Goal: Task Accomplishment & Management: Manage account settings

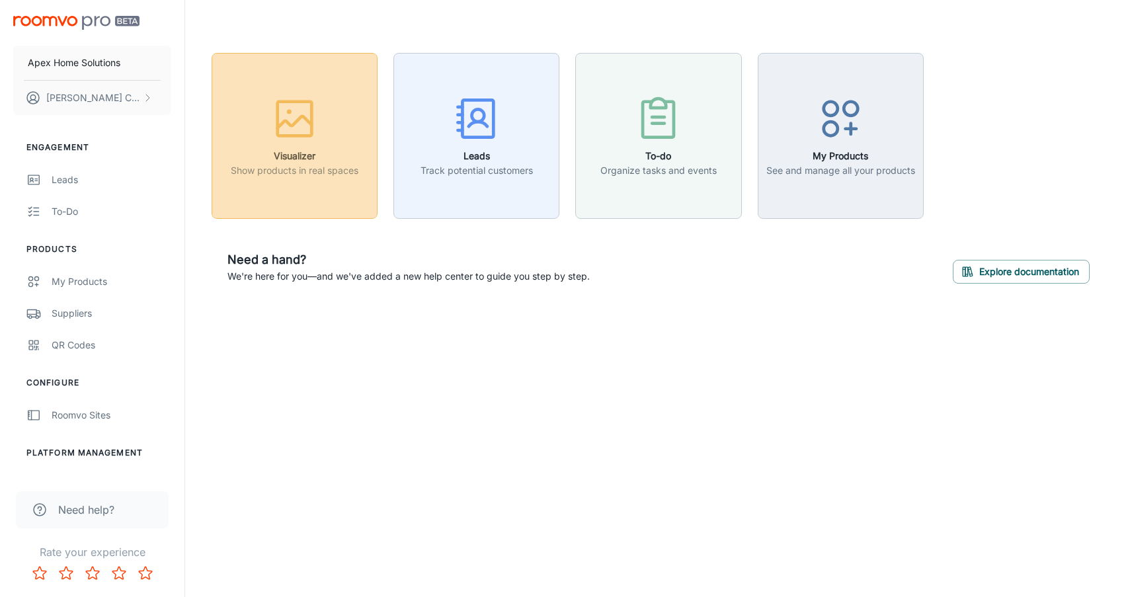
click at [296, 155] on h6 "Visualizer" at bounding box center [295, 156] width 128 height 15
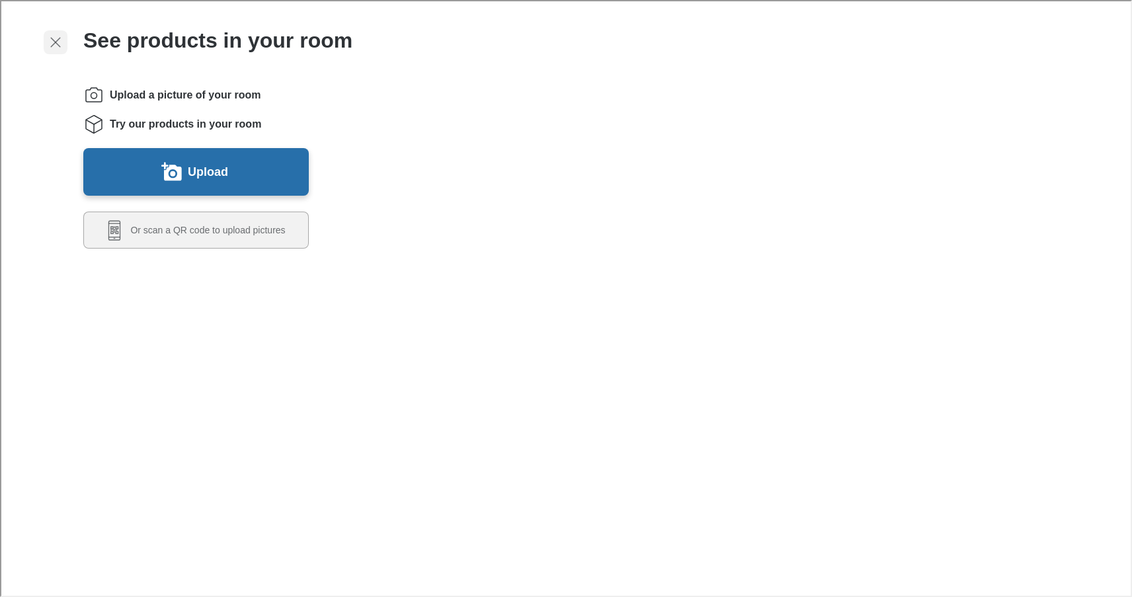
click at [60, 44] on icon "Exit visualizer" at bounding box center [54, 41] width 16 height 16
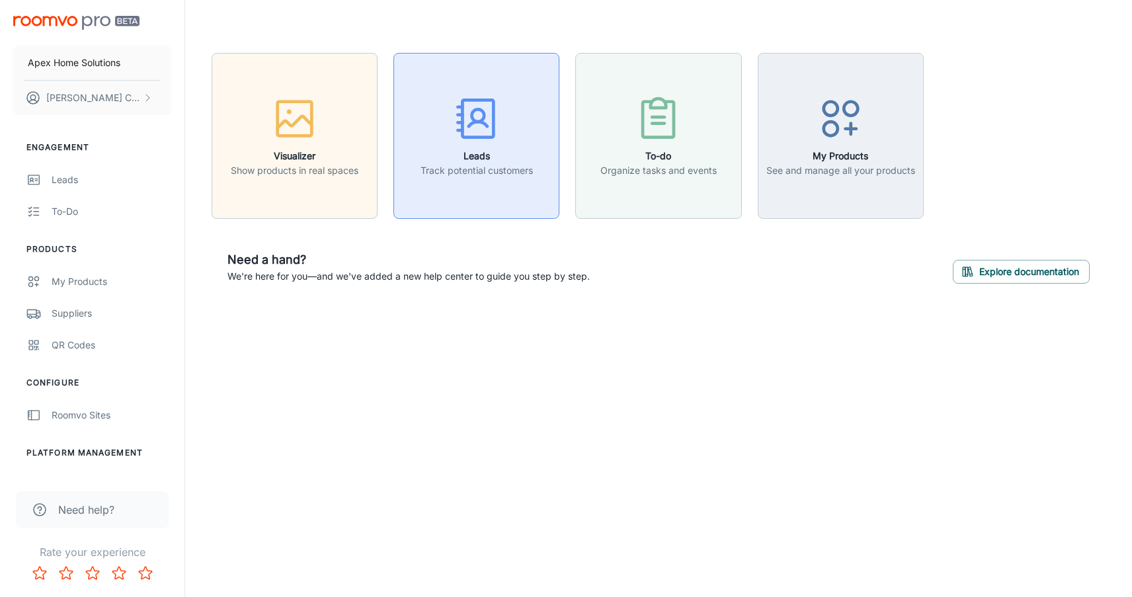
click at [489, 157] on h6 "Leads" at bounding box center [477, 156] width 112 height 15
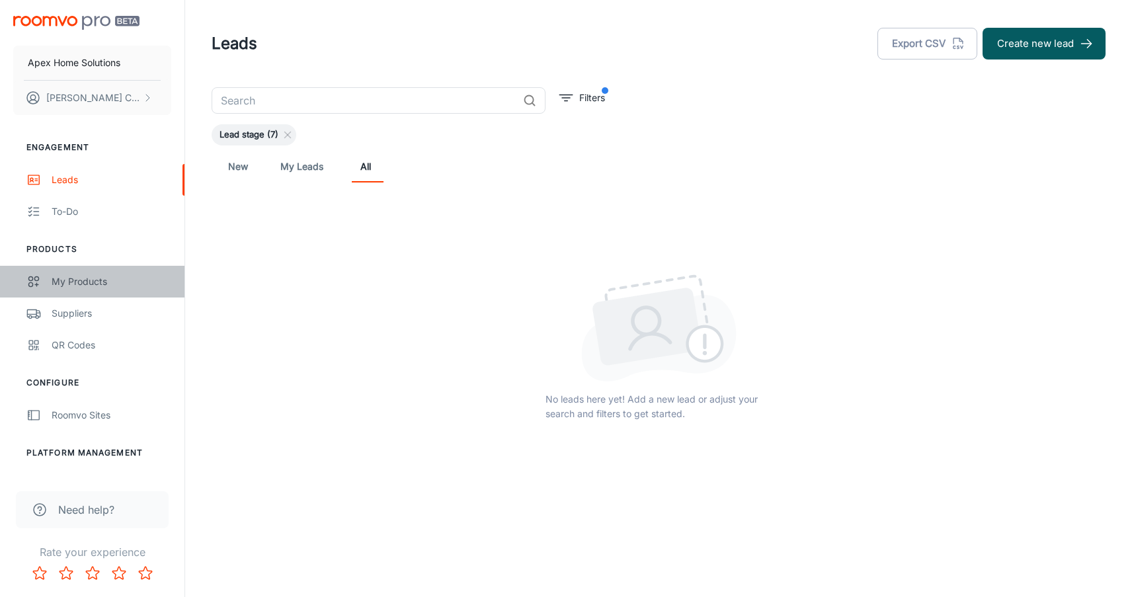
click at [82, 280] on div "My Products" at bounding box center [112, 281] width 120 height 15
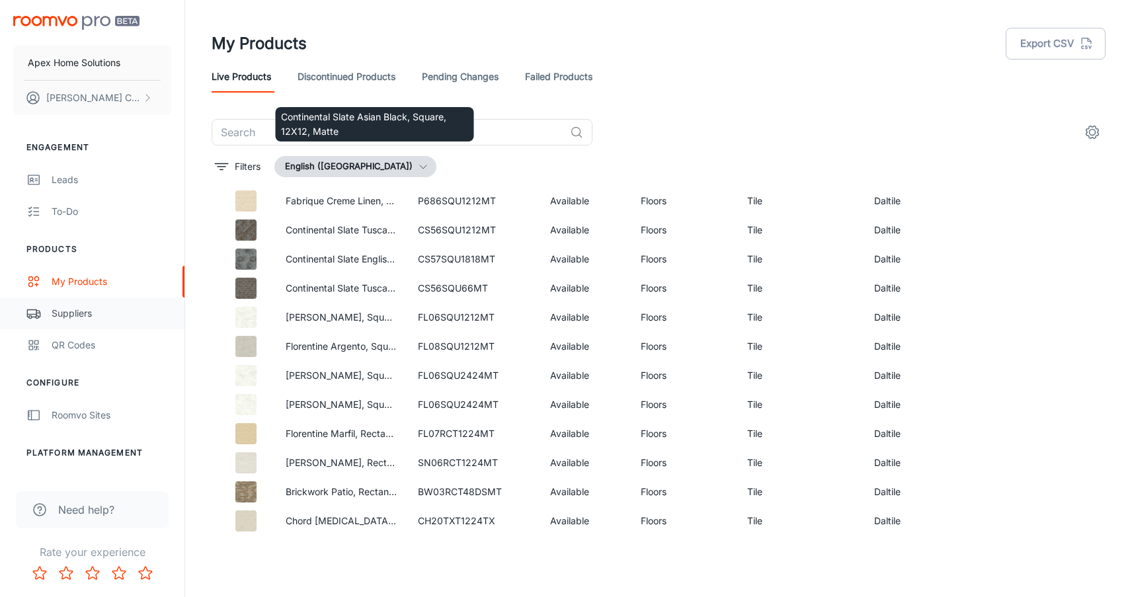
scroll to position [10458, 0]
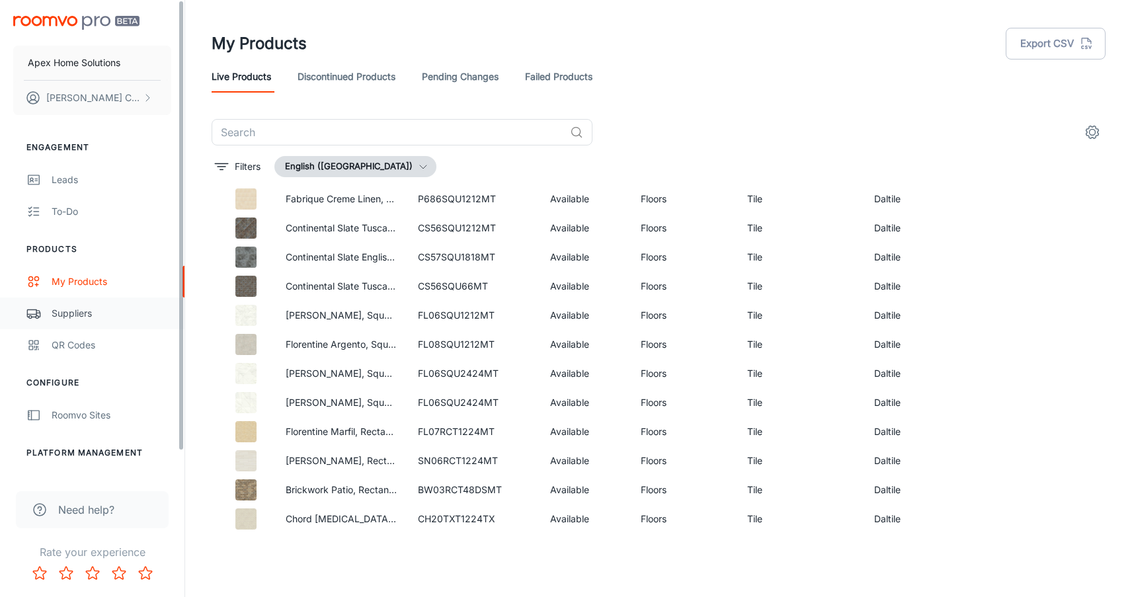
click at [87, 312] on div "Suppliers" at bounding box center [112, 313] width 120 height 15
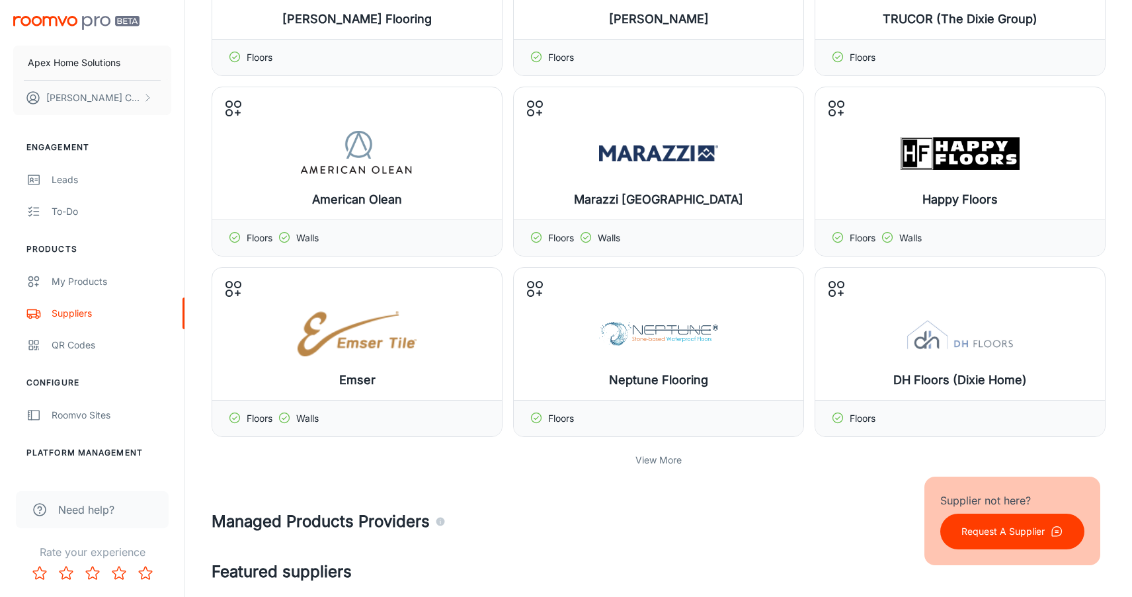
scroll to position [227, 0]
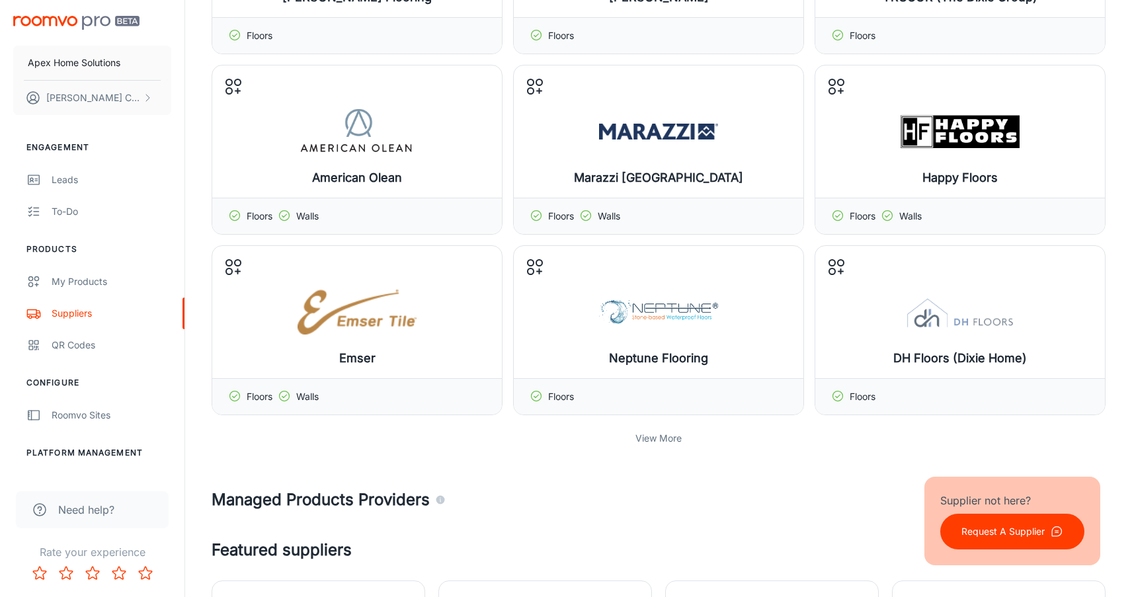
click at [657, 440] on p "View More" at bounding box center [659, 438] width 46 height 15
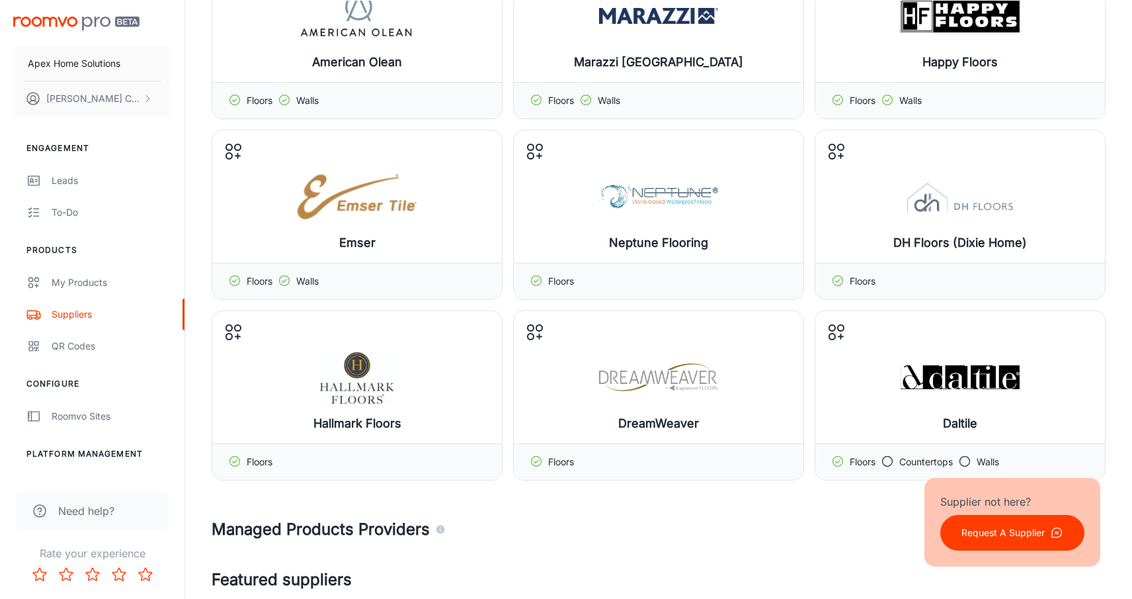
scroll to position [352, 0]
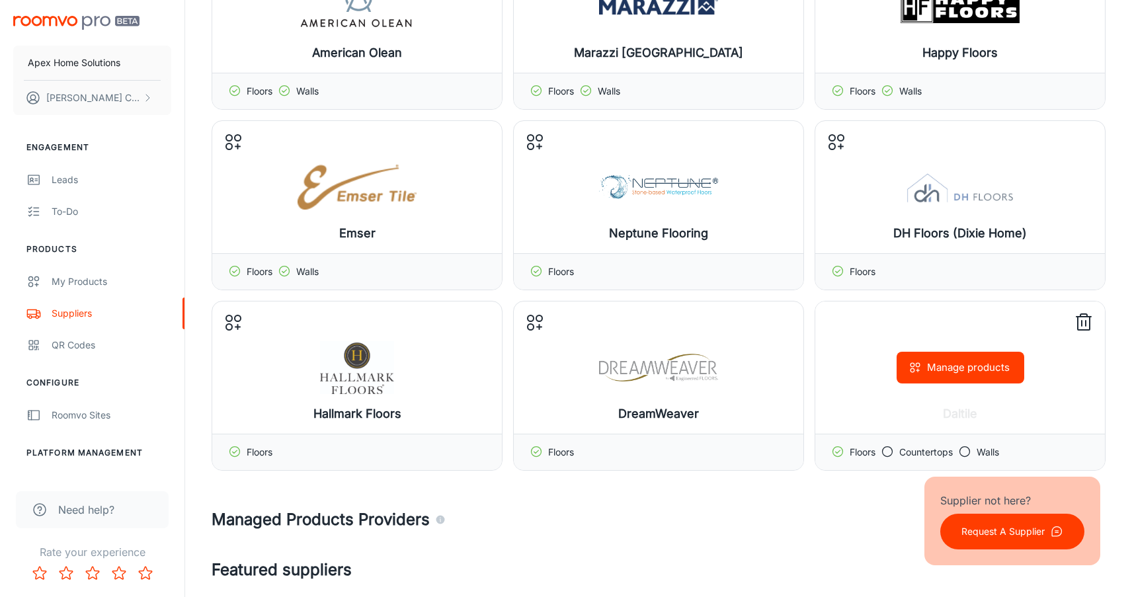
click at [887, 450] on icon at bounding box center [887, 451] width 13 height 13
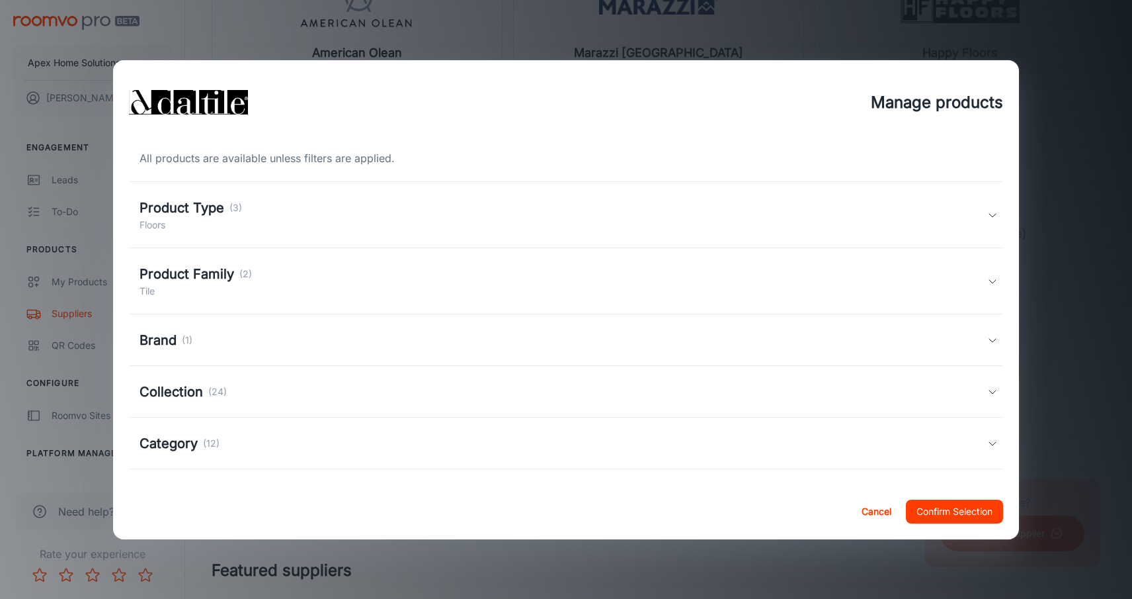
click at [181, 442] on h5 "Category" at bounding box center [169, 443] width 58 height 20
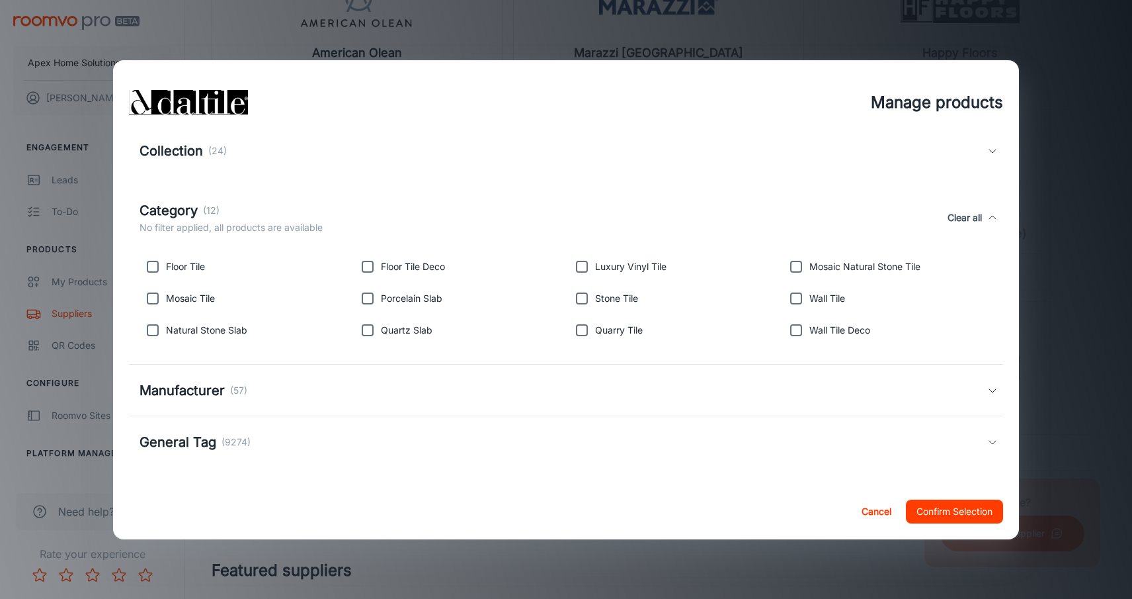
scroll to position [241, 0]
click at [210, 386] on h5 "Manufacturer" at bounding box center [182, 390] width 85 height 20
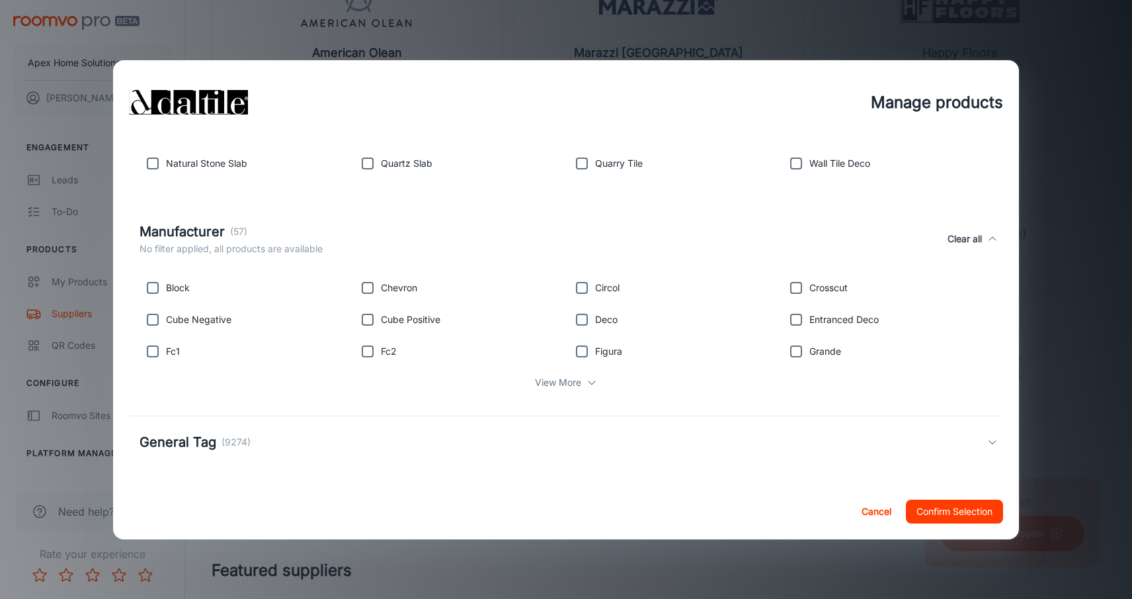
scroll to position [407, 0]
click at [560, 381] on p "View More" at bounding box center [558, 382] width 46 height 15
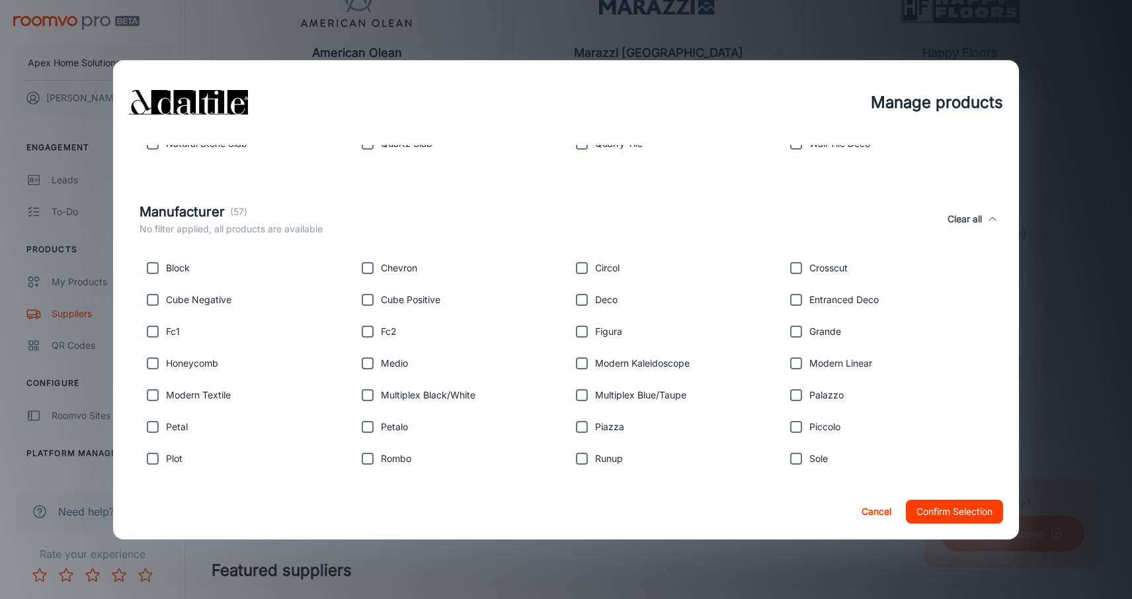
scroll to position [358, 0]
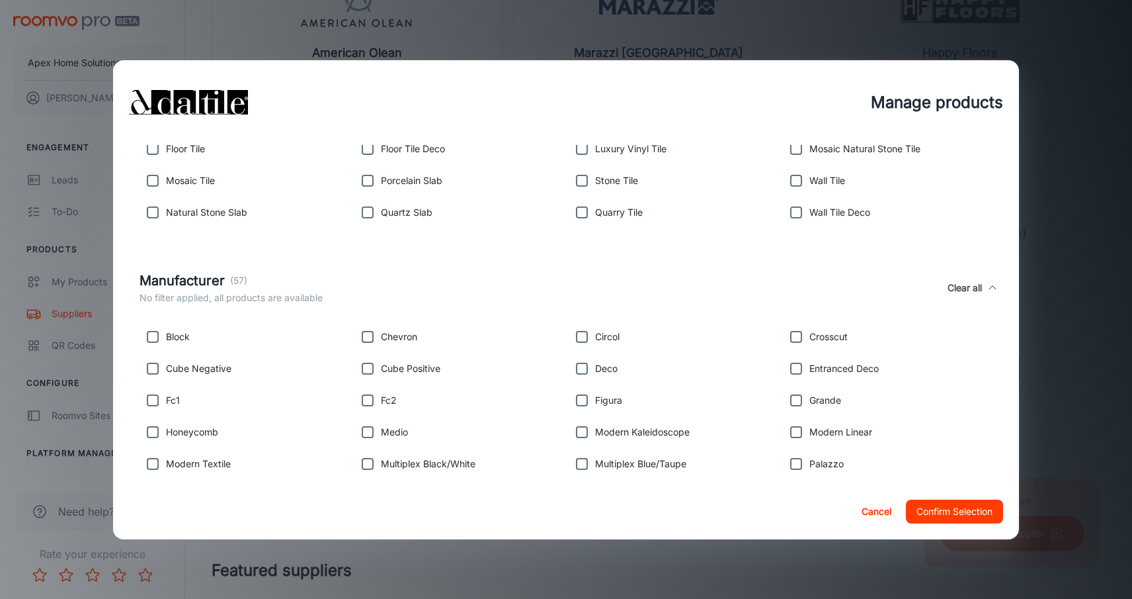
click at [201, 281] on h5 "Manufacturer" at bounding box center [182, 281] width 85 height 20
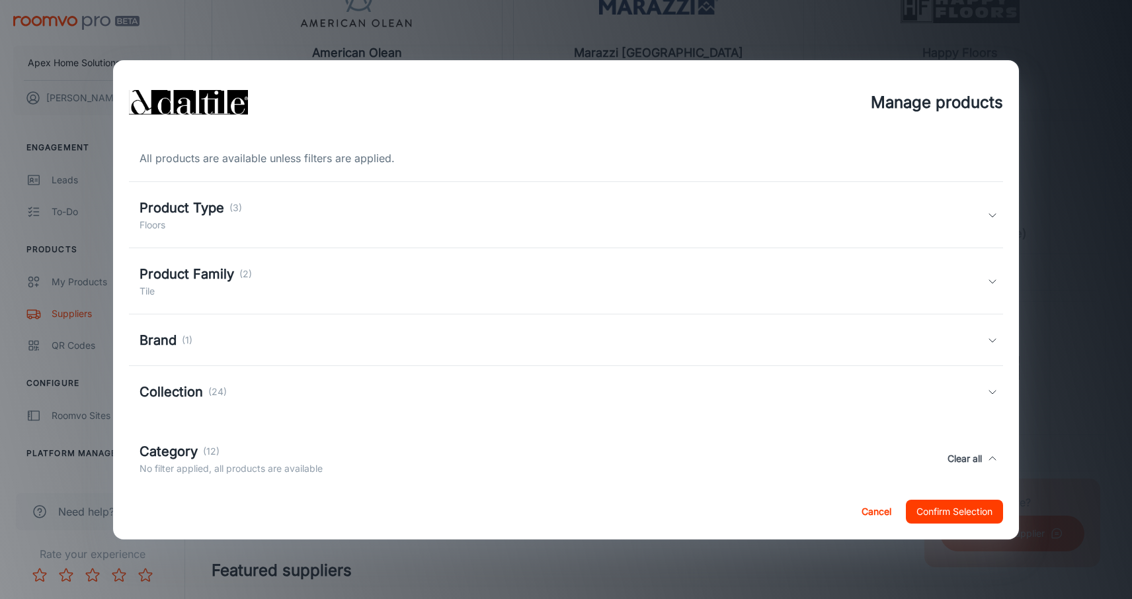
scroll to position [0, 0]
click at [876, 508] on button "Cancel" at bounding box center [877, 511] width 42 height 24
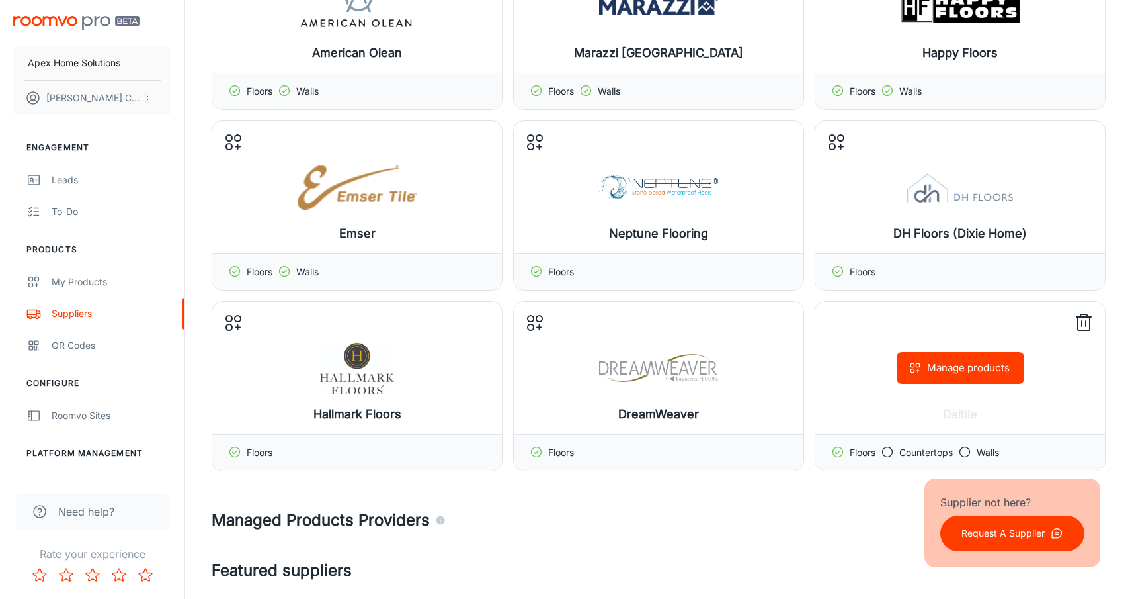
click at [967, 376] on button "Manage products" at bounding box center [961, 368] width 128 height 32
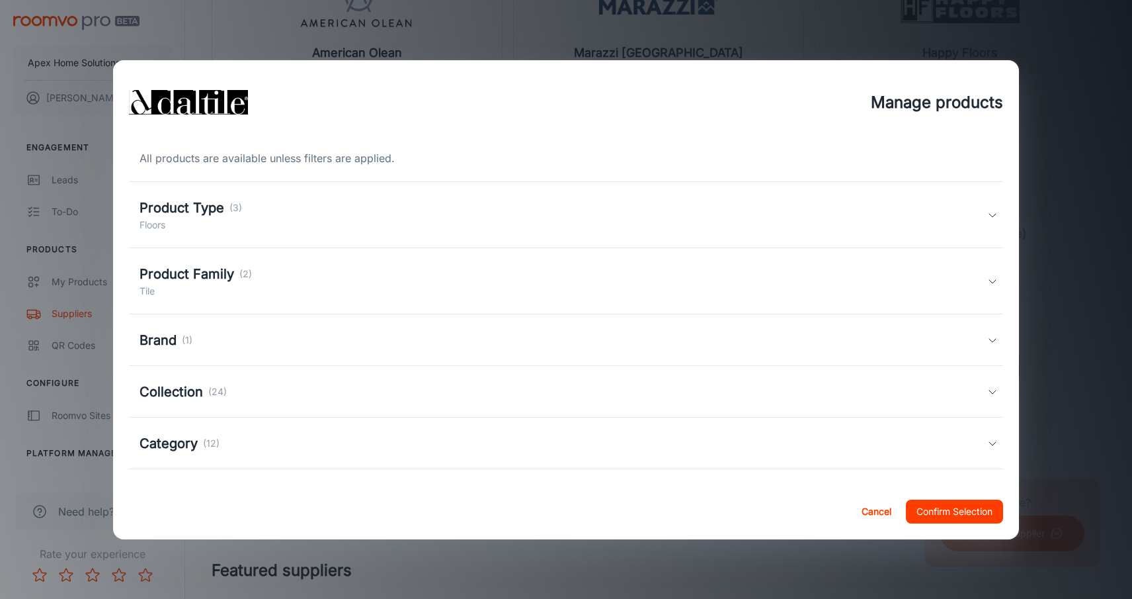
click at [237, 202] on p "(3)" at bounding box center [235, 207] width 13 height 15
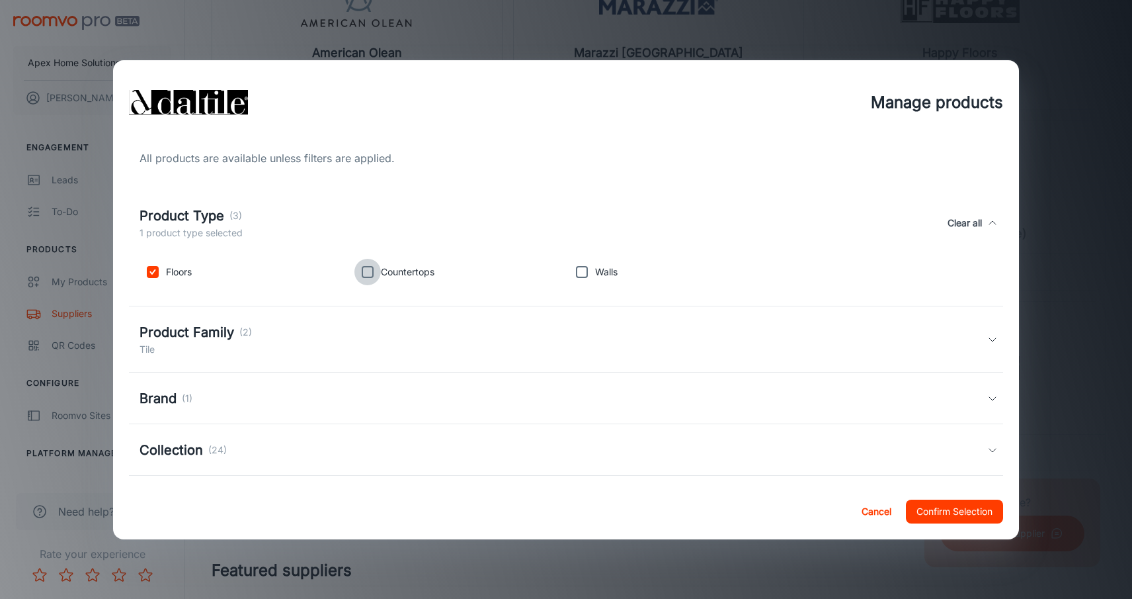
click at [371, 272] on input "checkbox" at bounding box center [367, 272] width 26 height 26
checkbox input "true"
click at [586, 270] on input "checkbox" at bounding box center [582, 272] width 26 height 26
checkbox input "true"
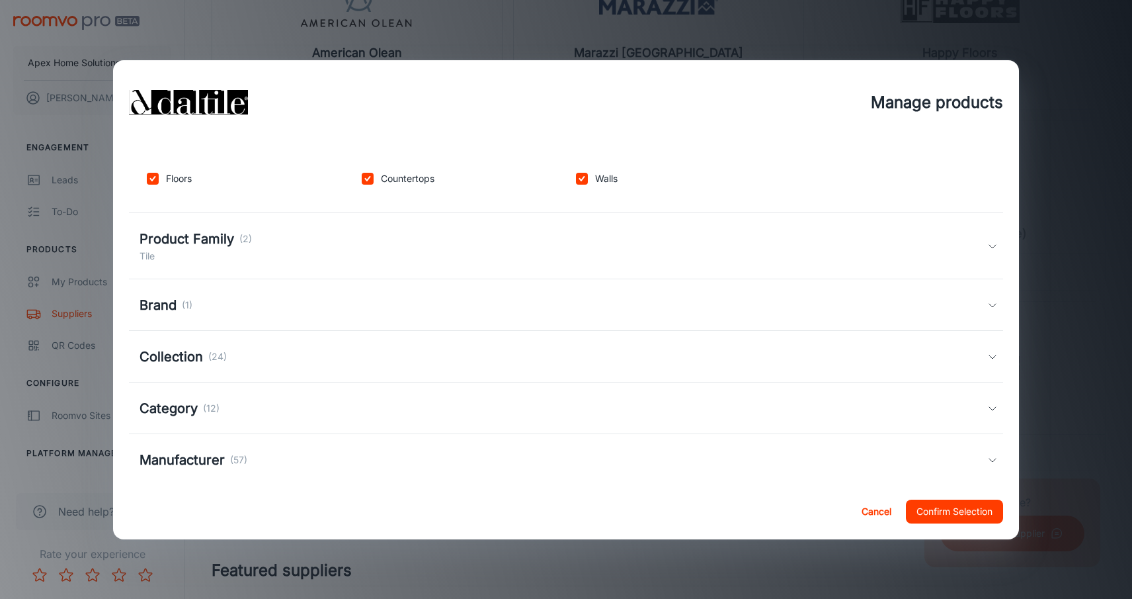
scroll to position [98, 0]
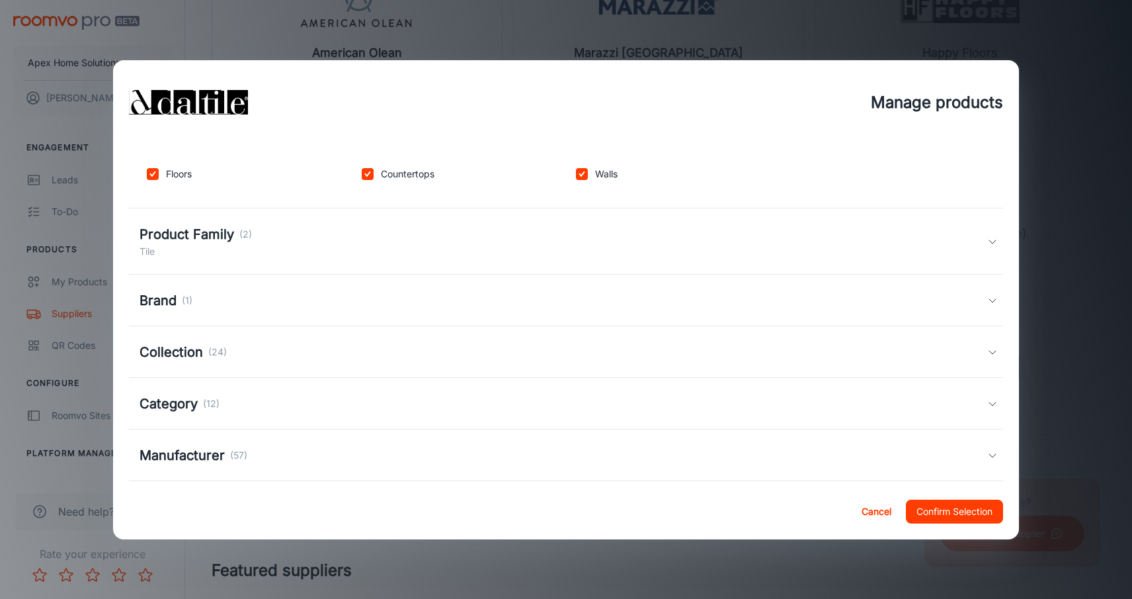
click at [540, 226] on div "Product Family (2) Tile" at bounding box center [564, 241] width 848 height 34
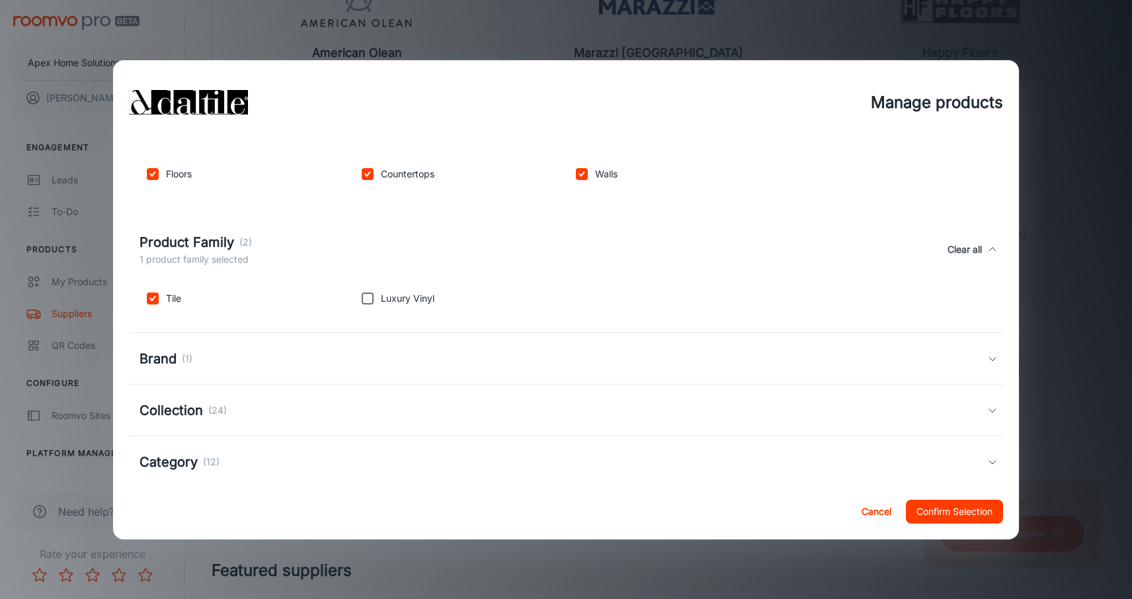
click at [472, 358] on div "Brand (1)" at bounding box center [564, 359] width 848 height 20
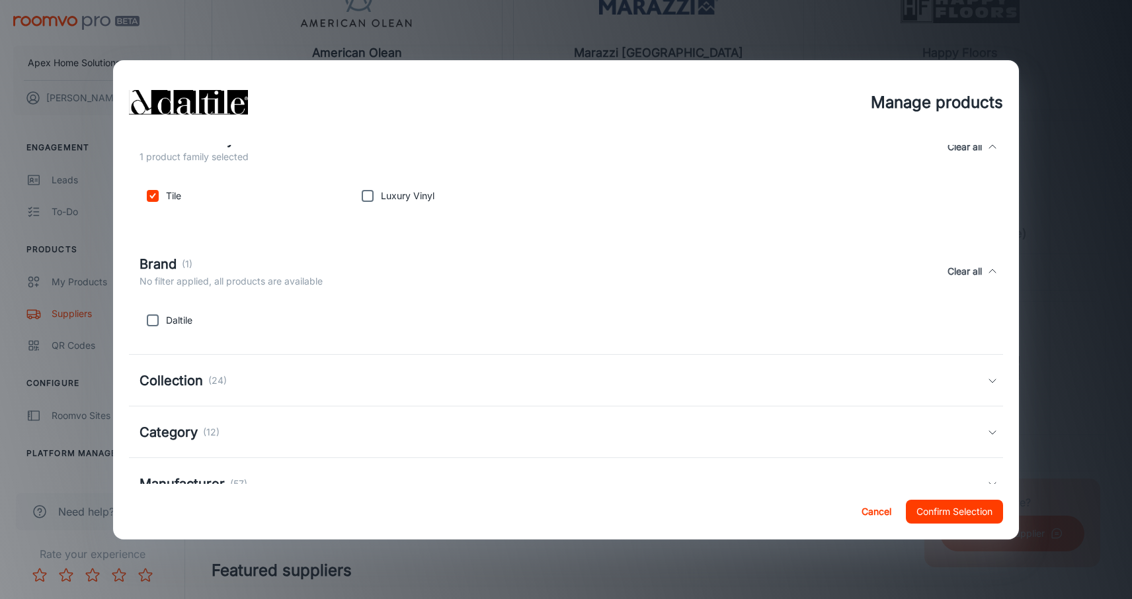
scroll to position [218, 0]
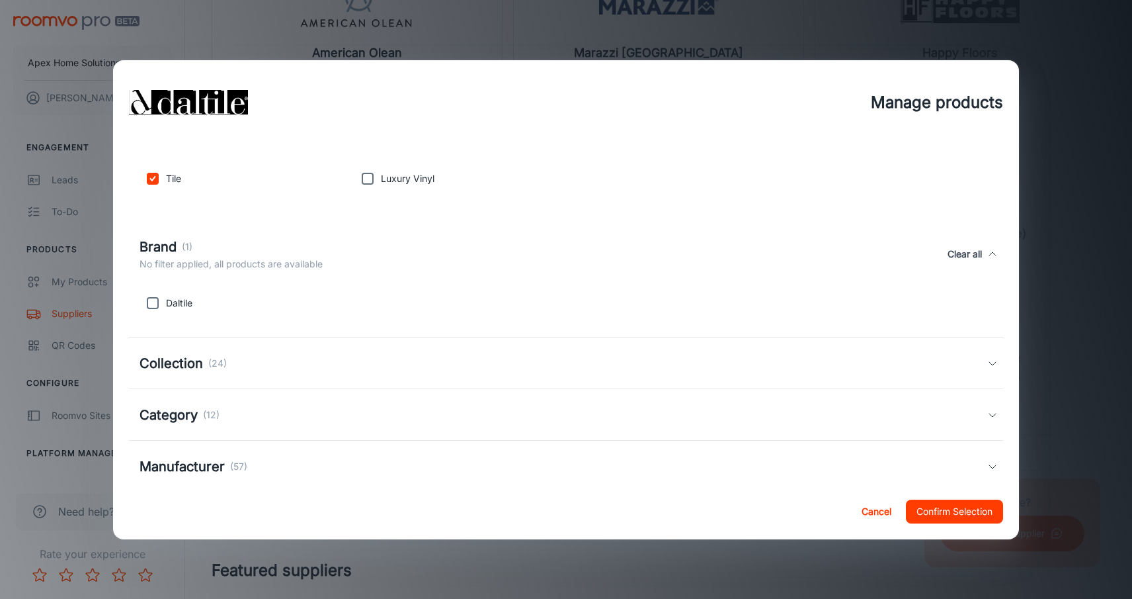
click at [433, 366] on div "Collection (24)" at bounding box center [564, 363] width 848 height 20
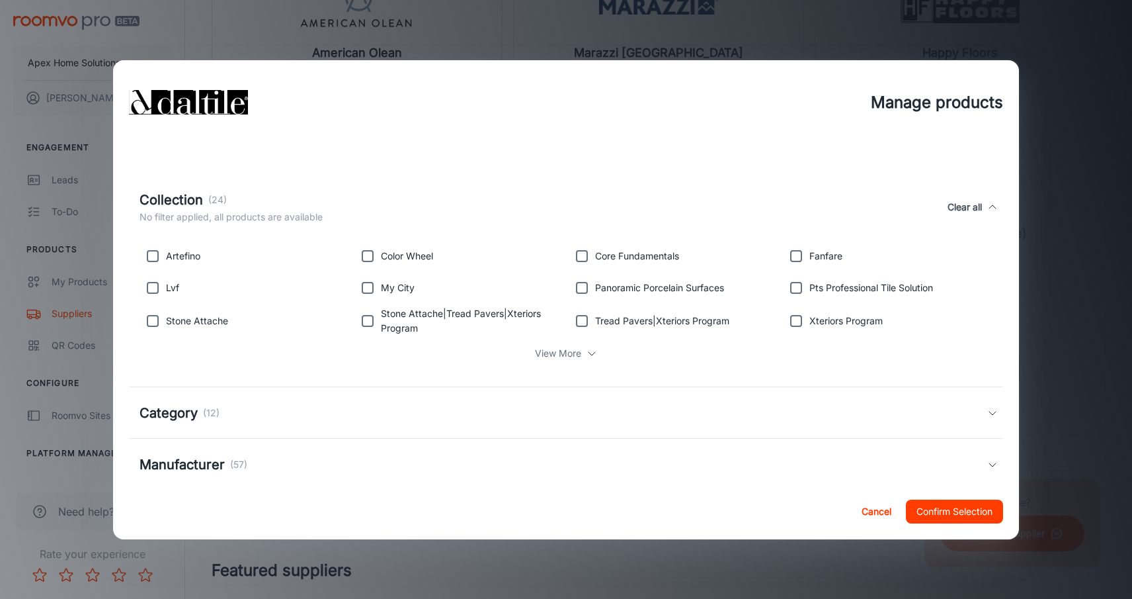
scroll to position [390, 0]
click at [946, 510] on button "Confirm Selection" at bounding box center [954, 511] width 97 height 24
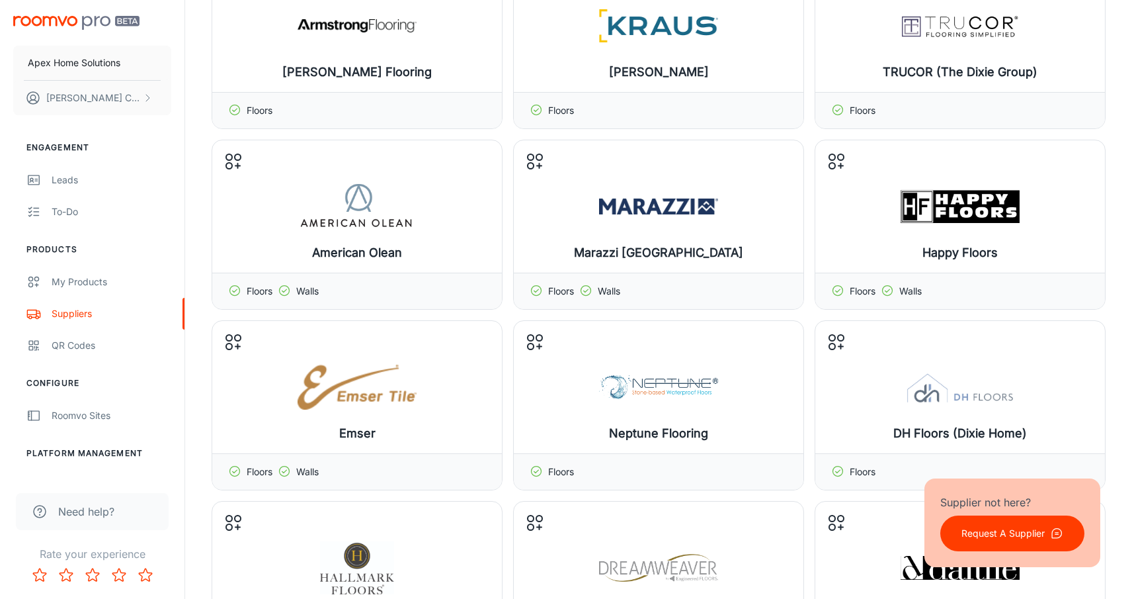
scroll to position [155, 0]
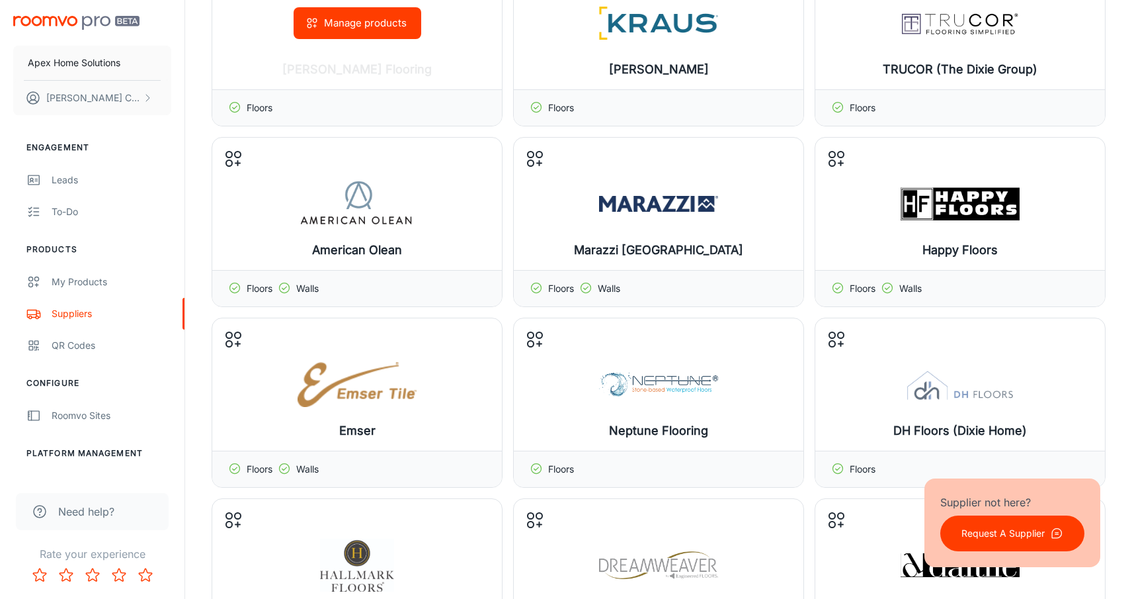
click at [358, 34] on button "Manage products" at bounding box center [358, 23] width 128 height 32
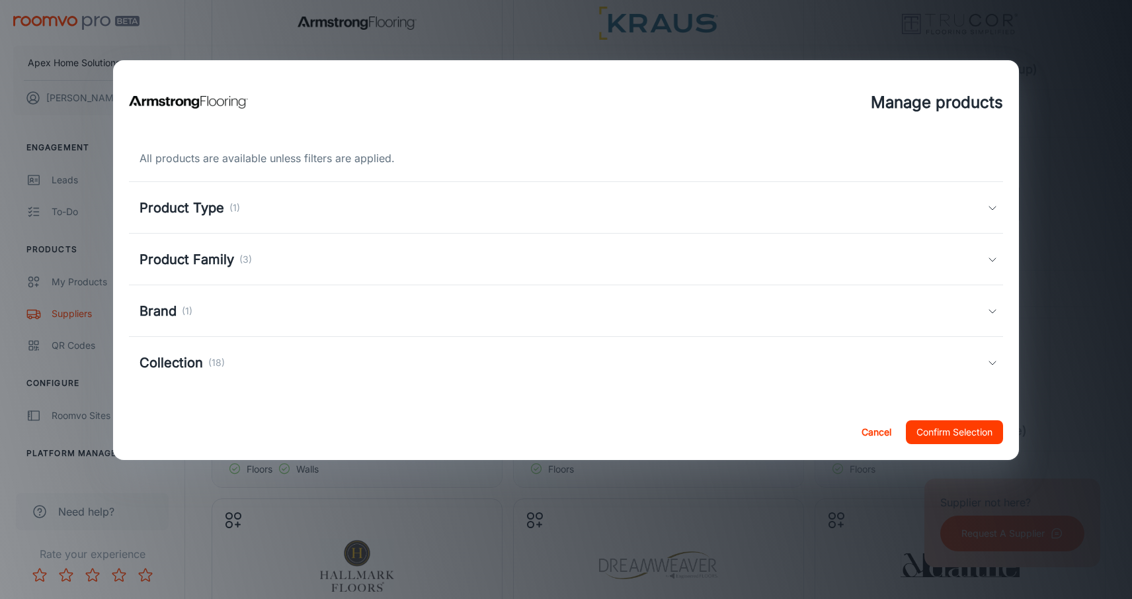
click at [280, 199] on div "Product Type (1)" at bounding box center [564, 208] width 848 height 20
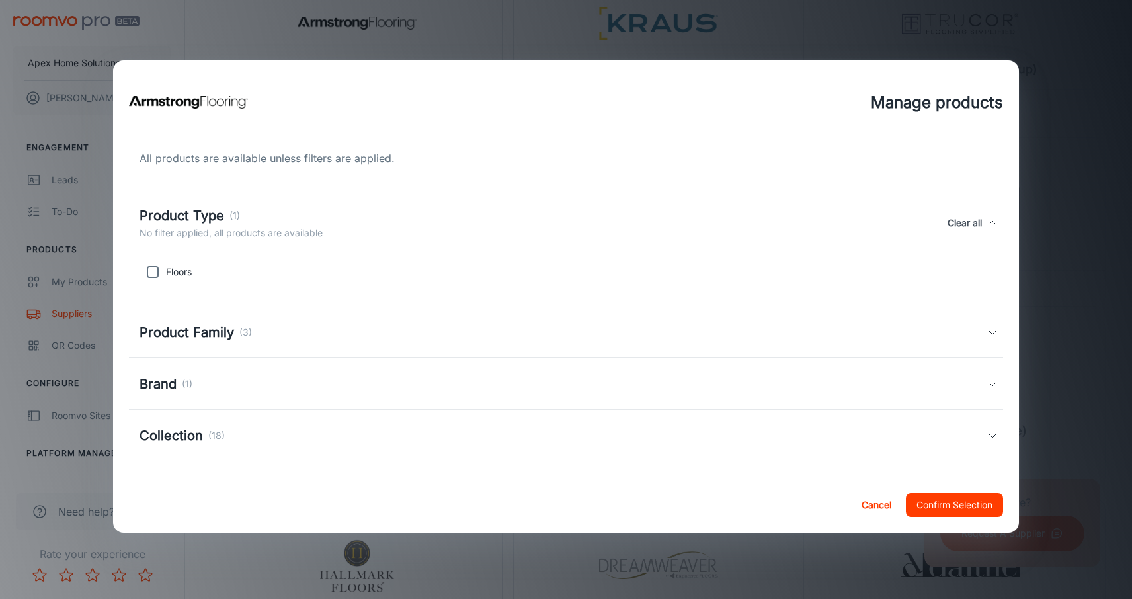
click at [282, 327] on div "Product Family (3)" at bounding box center [564, 332] width 848 height 20
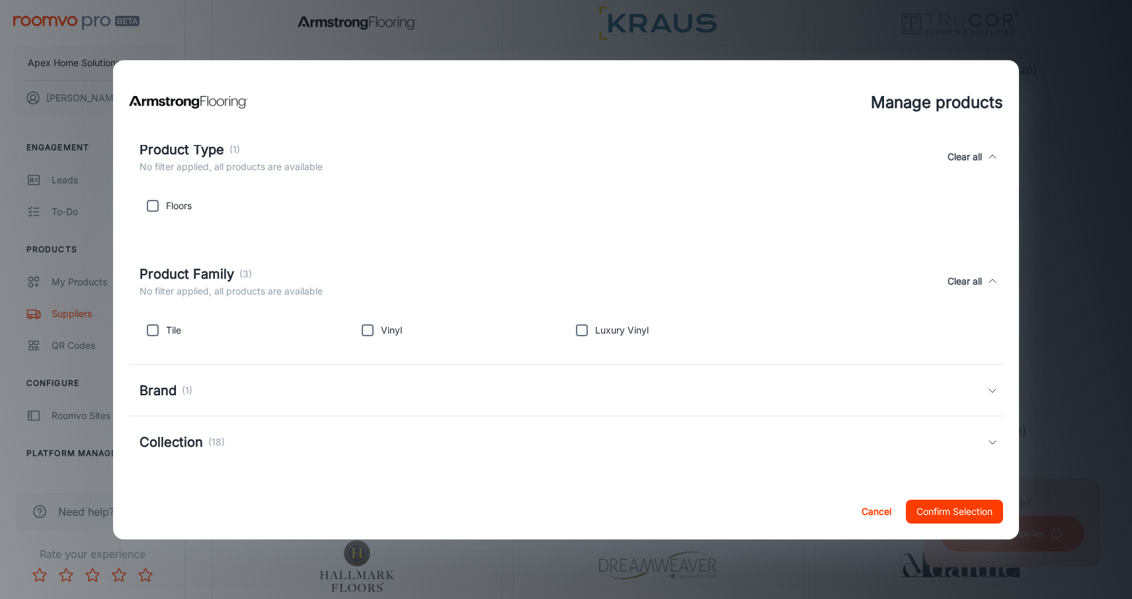
scroll to position [66, 0]
click at [365, 331] on input "checkbox" at bounding box center [367, 330] width 26 height 26
checkbox input "true"
click at [416, 383] on div "Brand (1)" at bounding box center [564, 390] width 848 height 20
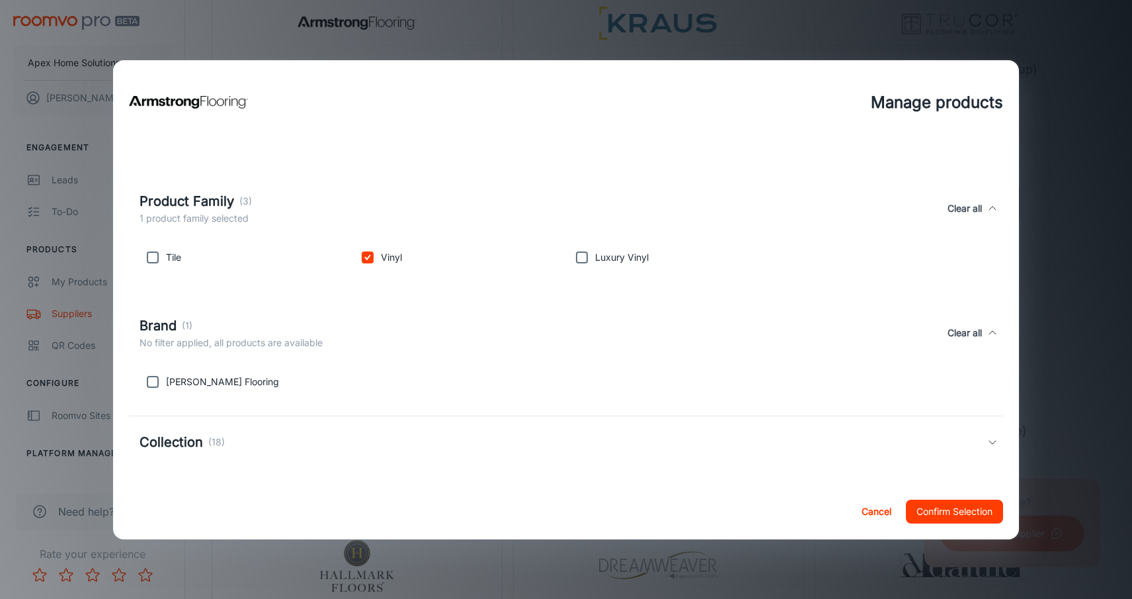
scroll to position [139, 0]
click at [408, 435] on div "Collection (18)" at bounding box center [564, 442] width 848 height 20
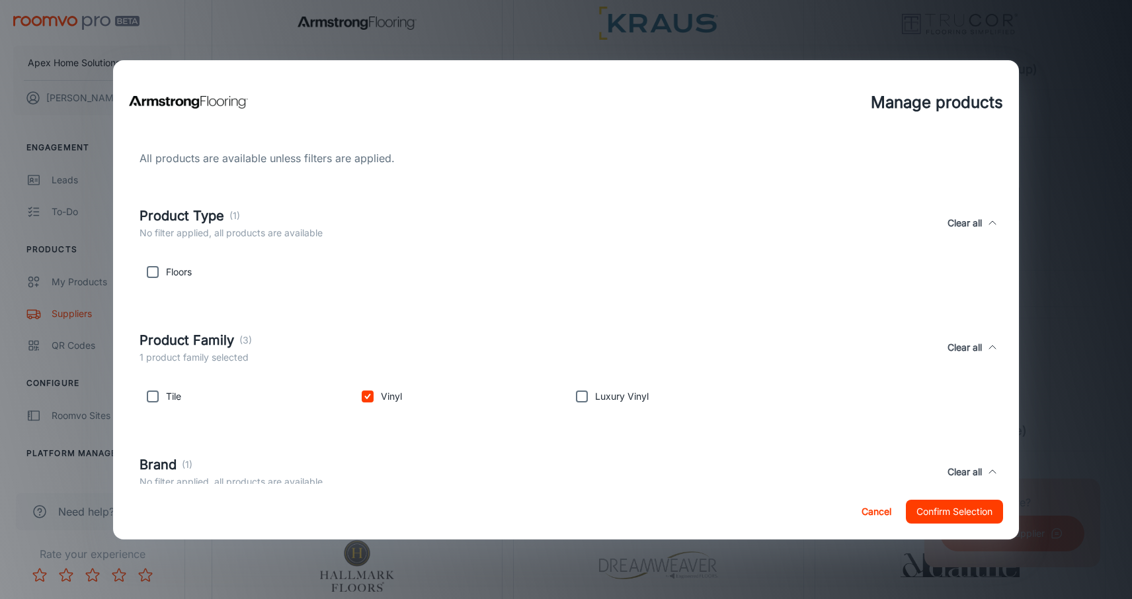
scroll to position [0, 0]
click at [953, 511] on button "Confirm Selection" at bounding box center [954, 511] width 97 height 24
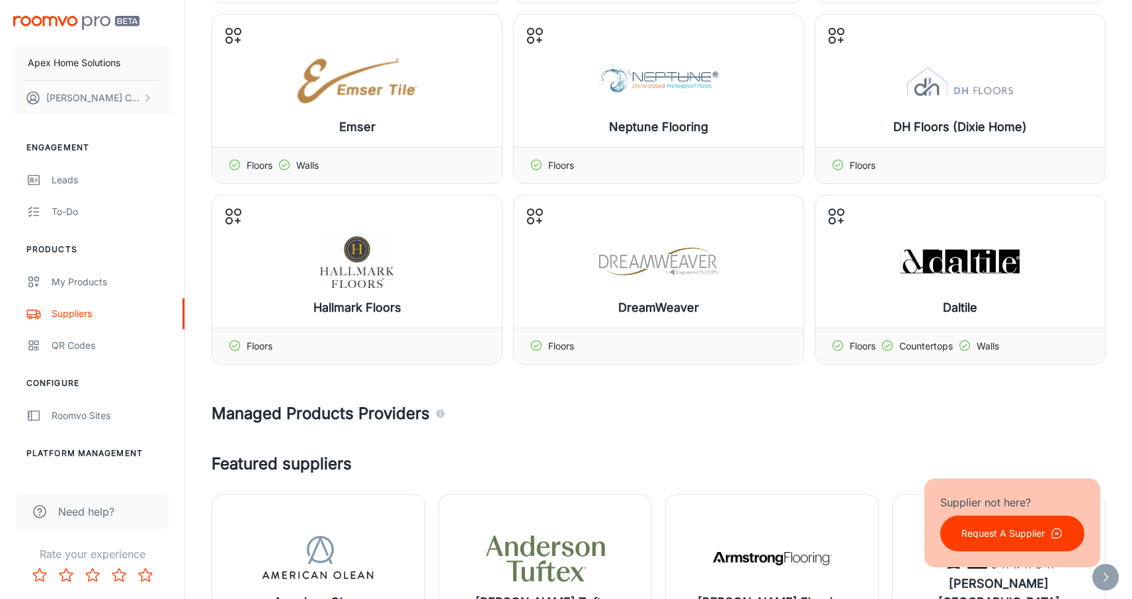
scroll to position [461, 0]
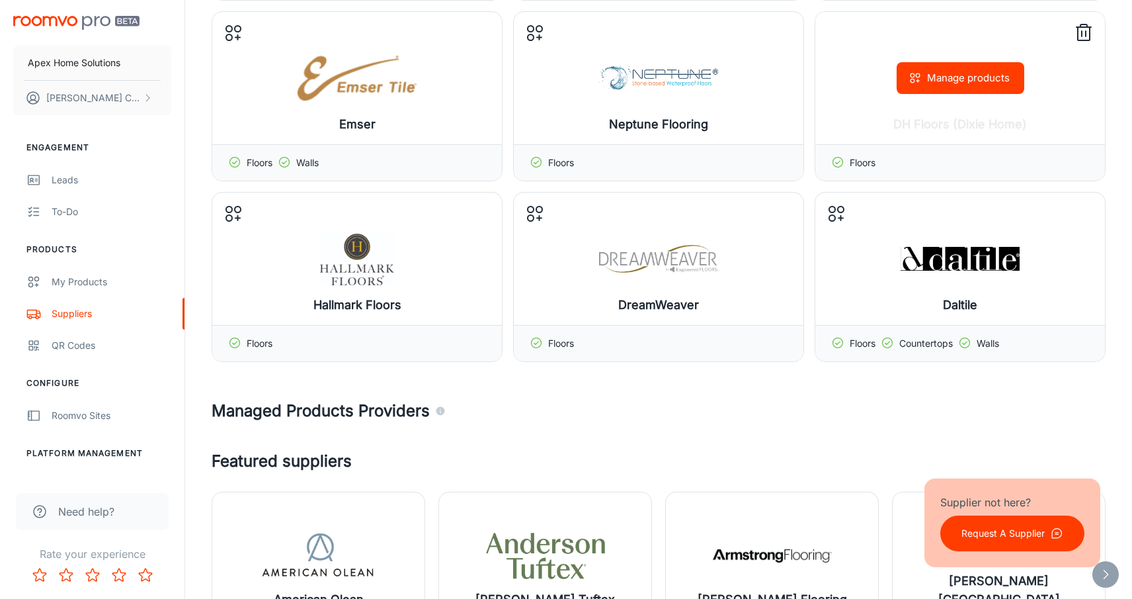
click at [964, 80] on button "Manage products" at bounding box center [961, 78] width 128 height 32
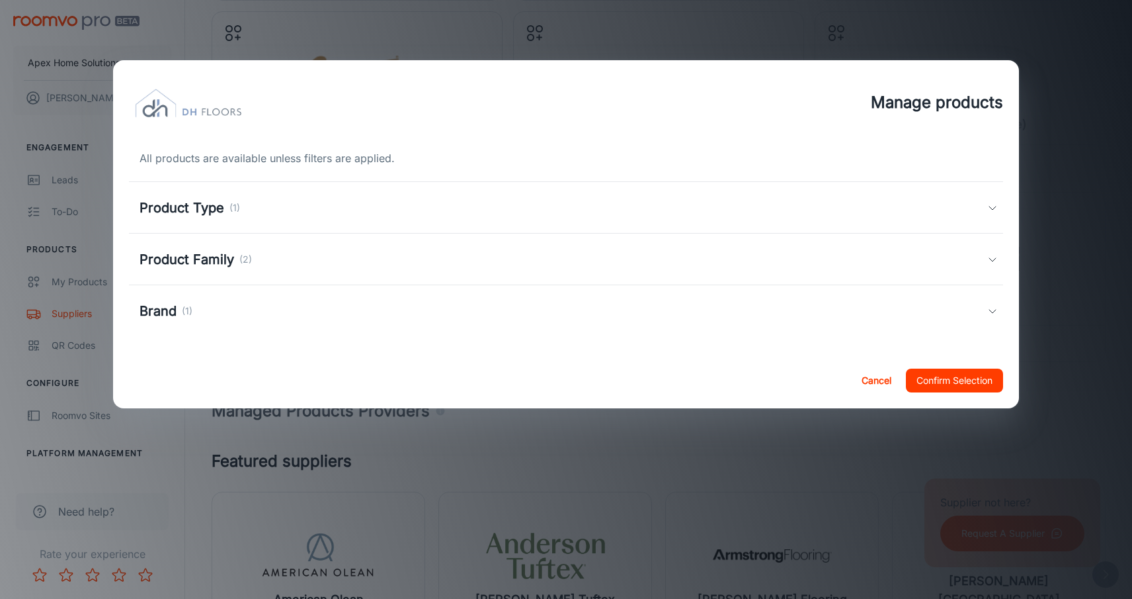
click at [210, 204] on h5 "Product Type" at bounding box center [182, 208] width 85 height 20
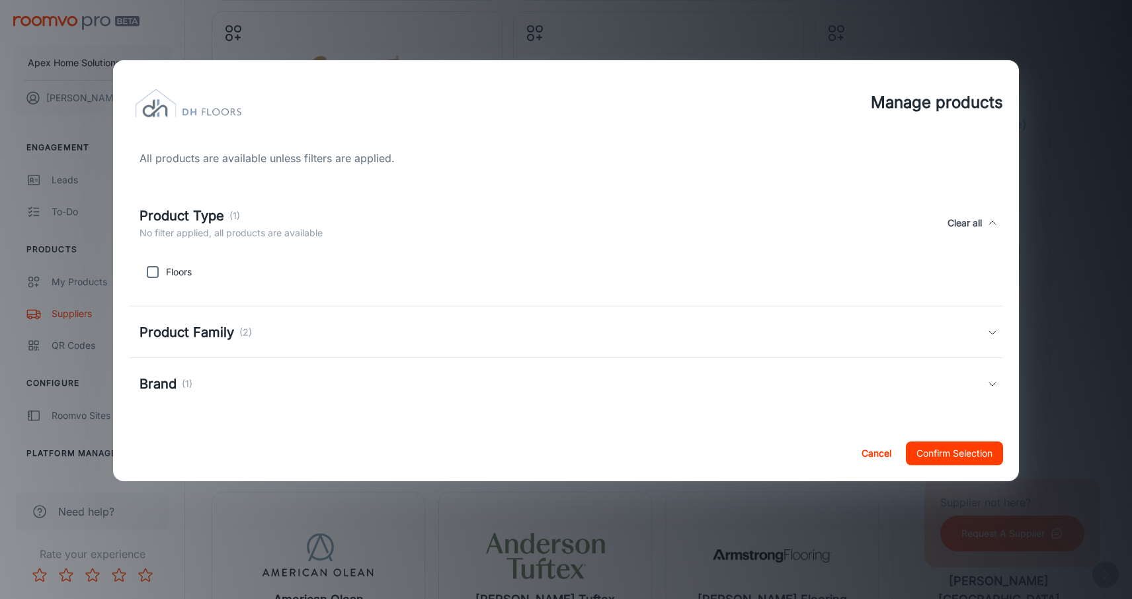
click at [219, 335] on h5 "Product Family" at bounding box center [187, 332] width 95 height 20
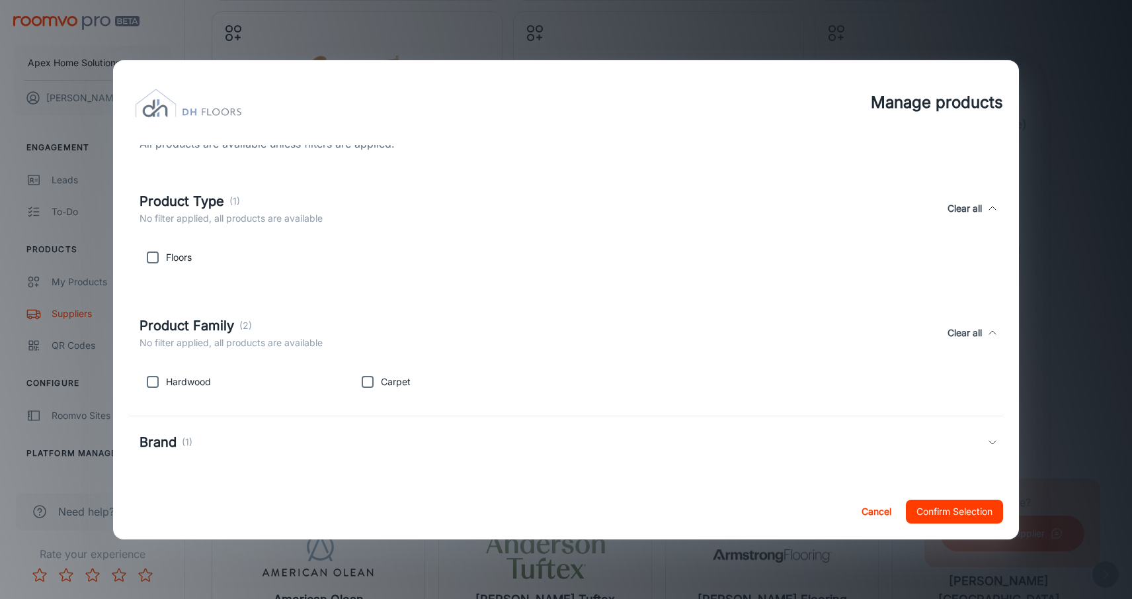
scroll to position [15, 0]
click at [335, 440] on div "Brand (1)" at bounding box center [564, 442] width 848 height 20
click at [870, 509] on button "Cancel" at bounding box center [877, 511] width 42 height 24
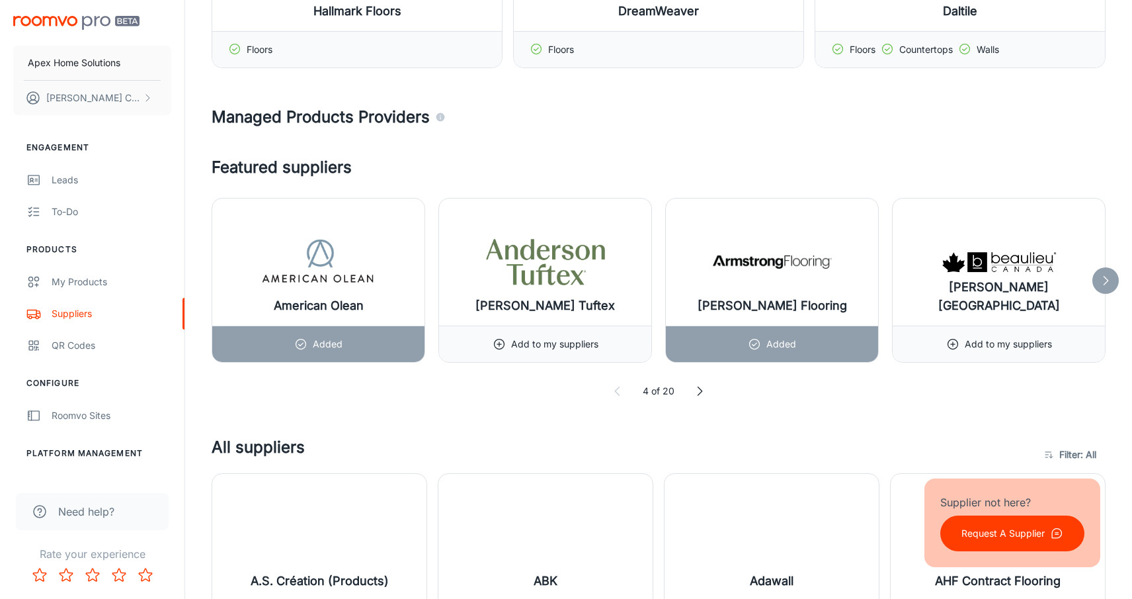
scroll to position [755, 0]
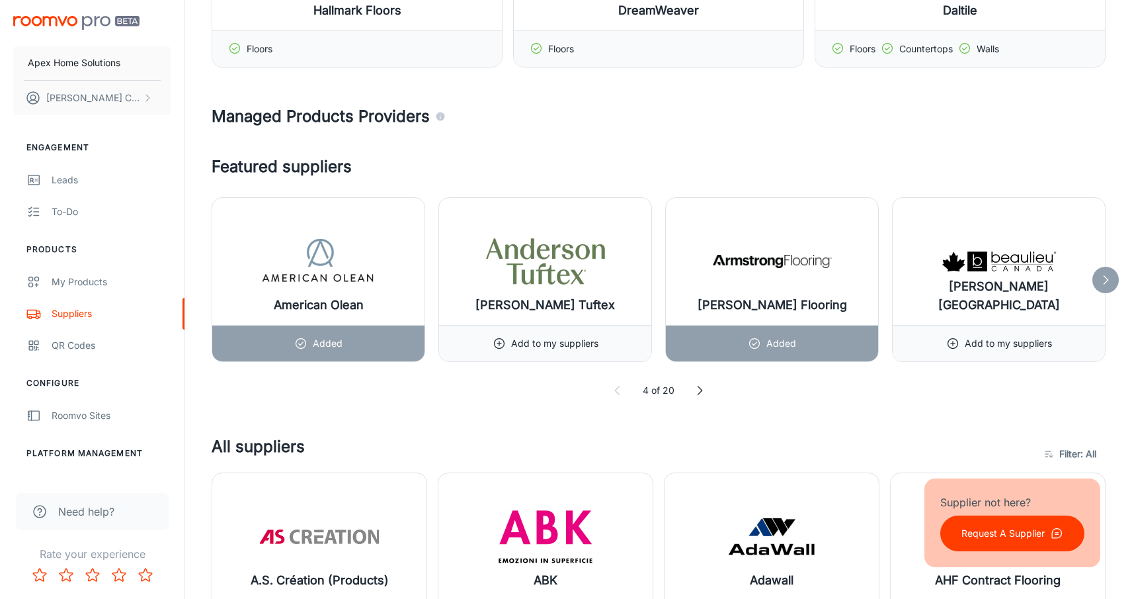
click at [697, 388] on icon at bounding box center [699, 390] width 13 height 13
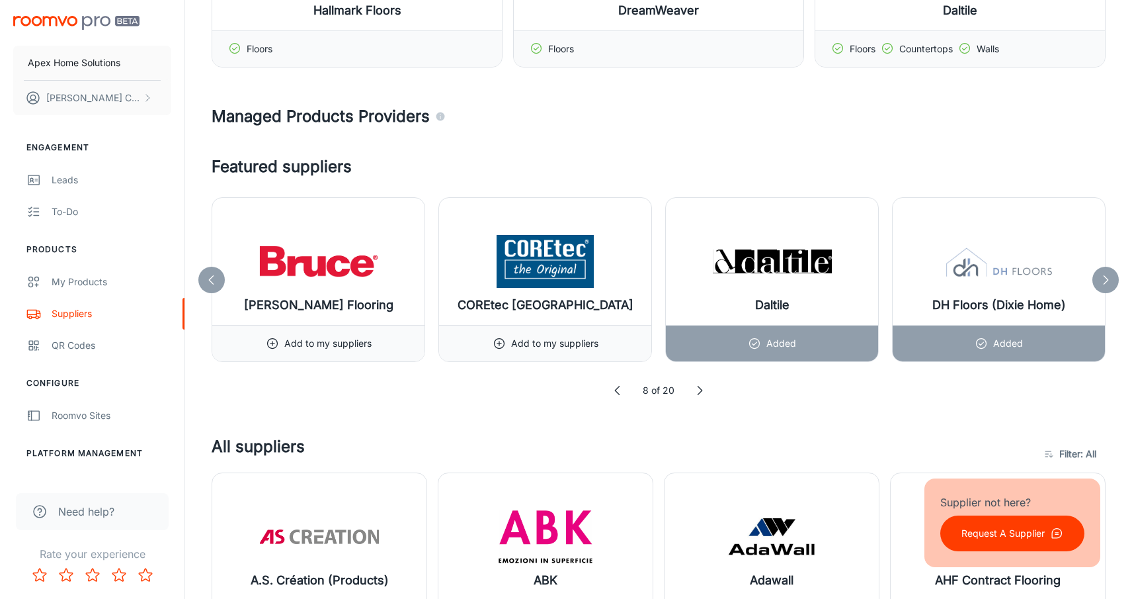
click at [697, 388] on icon at bounding box center [699, 390] width 13 height 13
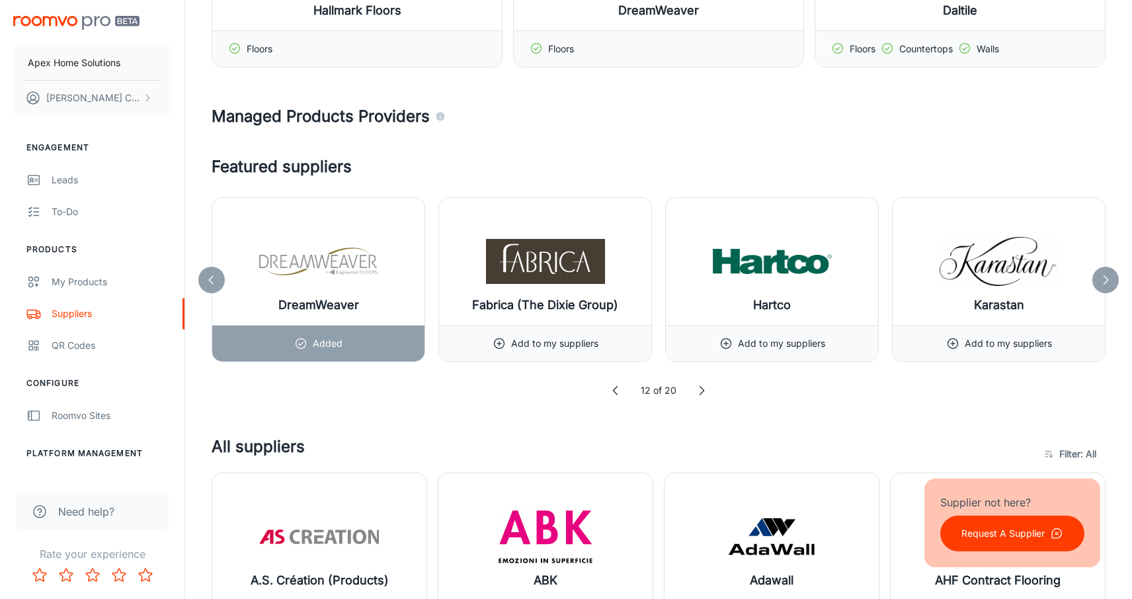
click at [698, 388] on icon at bounding box center [701, 390] width 13 height 13
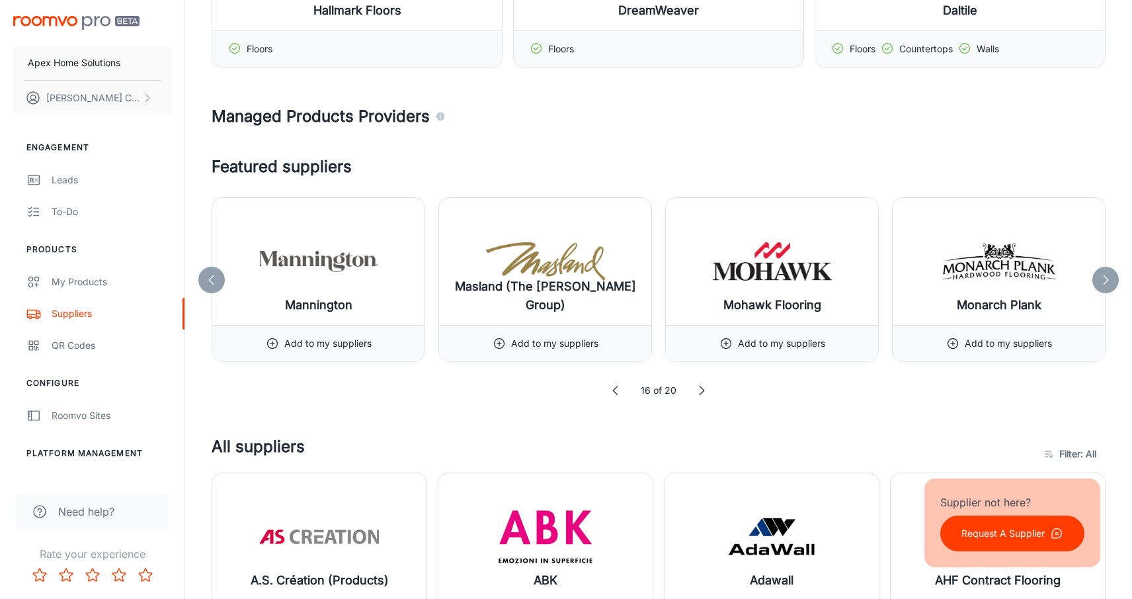
click at [1105, 279] on icon at bounding box center [1105, 279] width 13 height 13
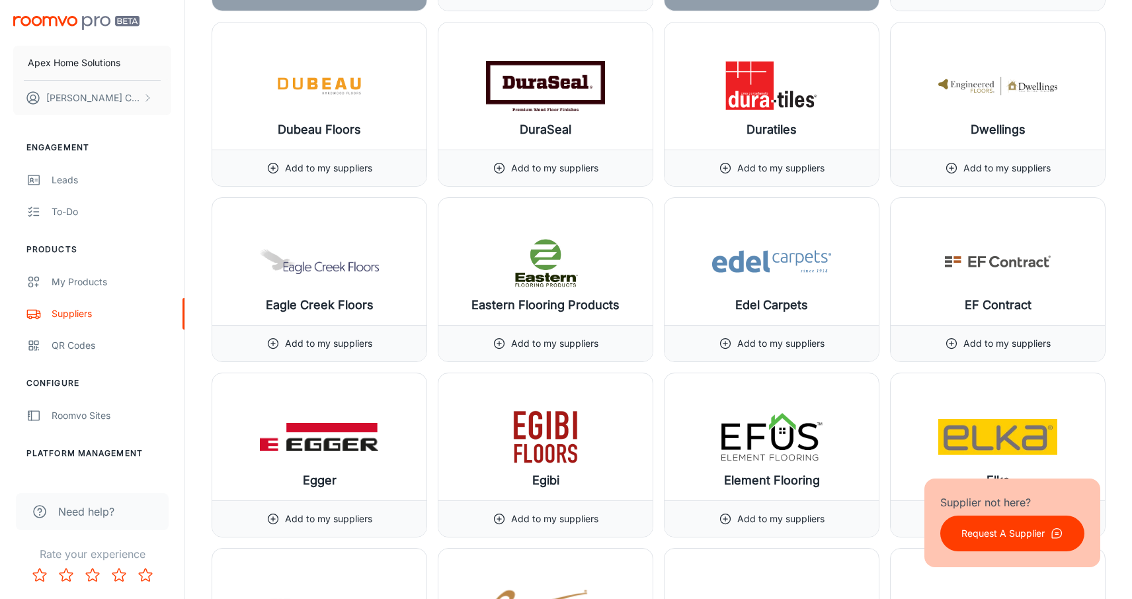
scroll to position [5587, 0]
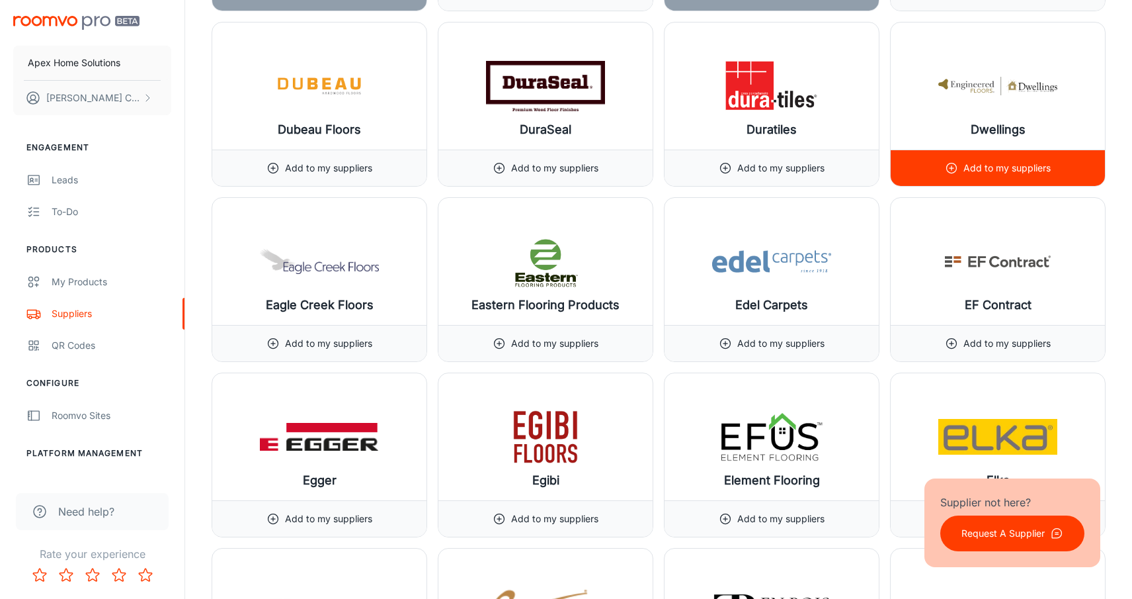
click at [1000, 165] on p "Add to my suppliers" at bounding box center [1007, 168] width 87 height 15
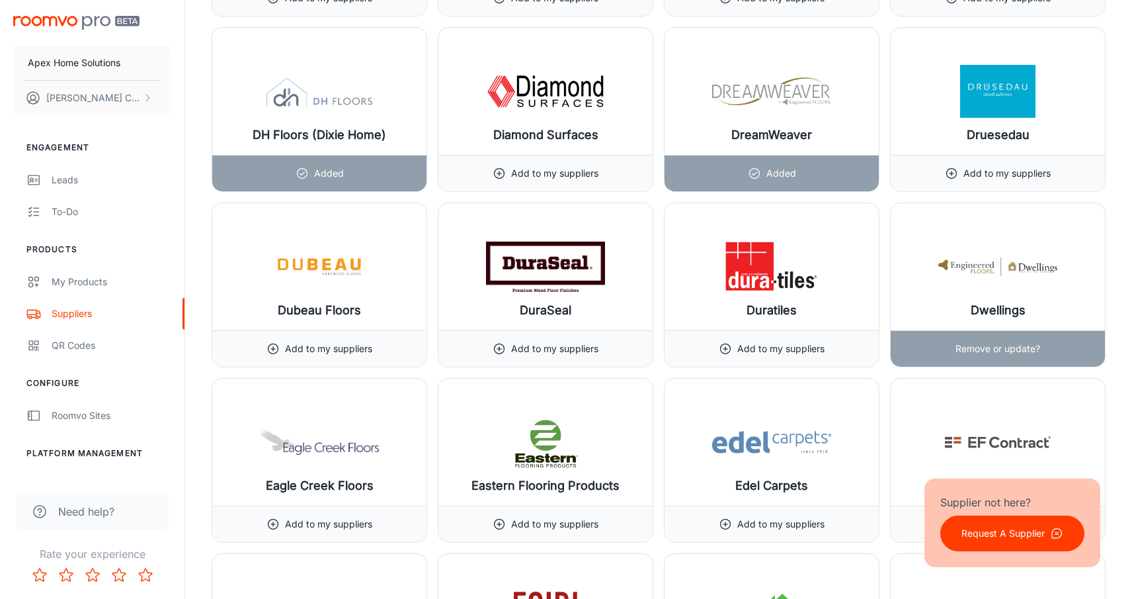
click at [986, 272] on img at bounding box center [997, 266] width 119 height 53
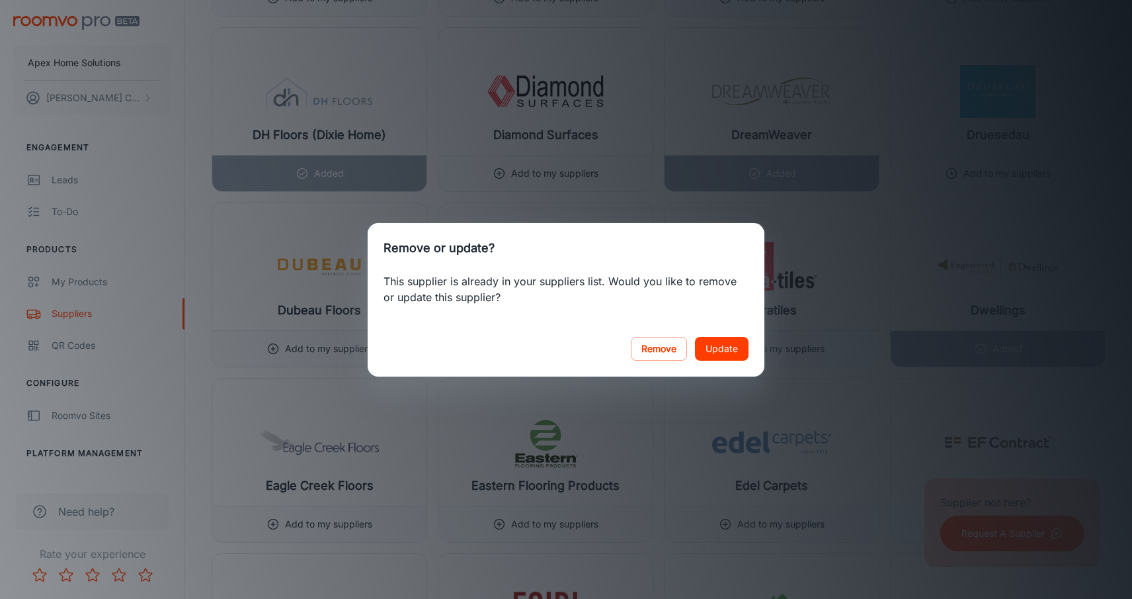
click at [720, 411] on div "Remove or update? This supplier is already in your suppliers list. Would you li…" at bounding box center [566, 299] width 1132 height 599
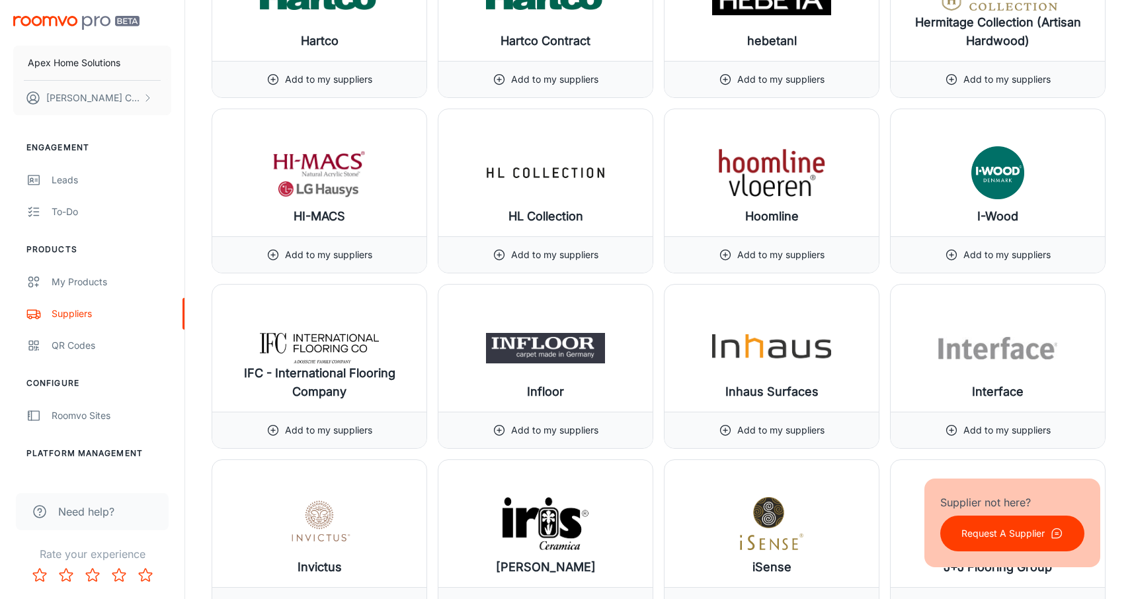
scroll to position [8486, 0]
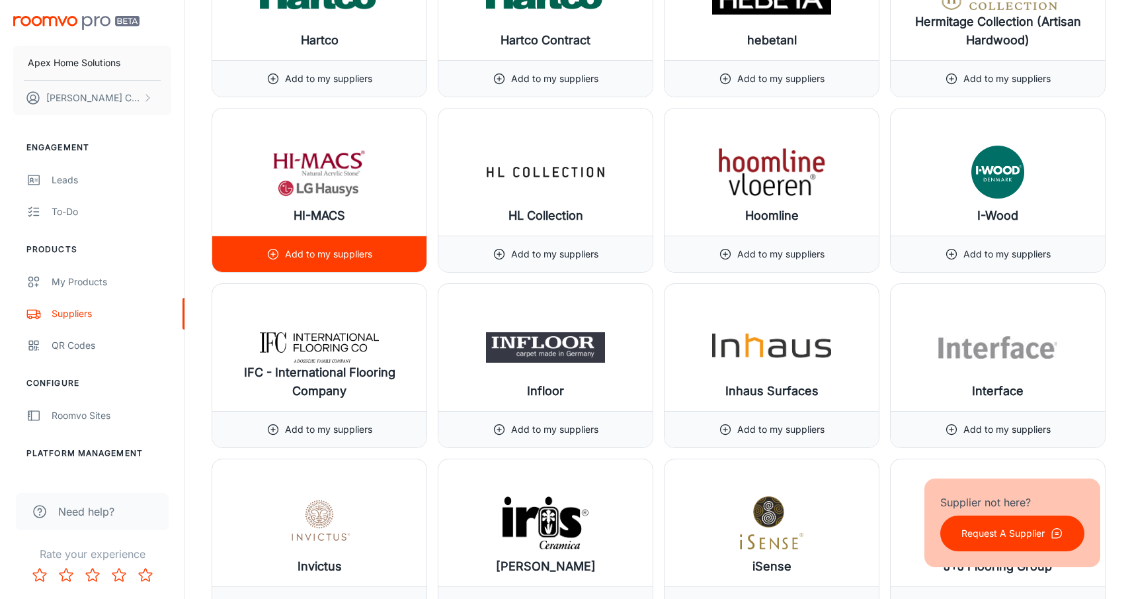
click at [312, 248] on p "Add to my suppliers" at bounding box center [328, 254] width 87 height 15
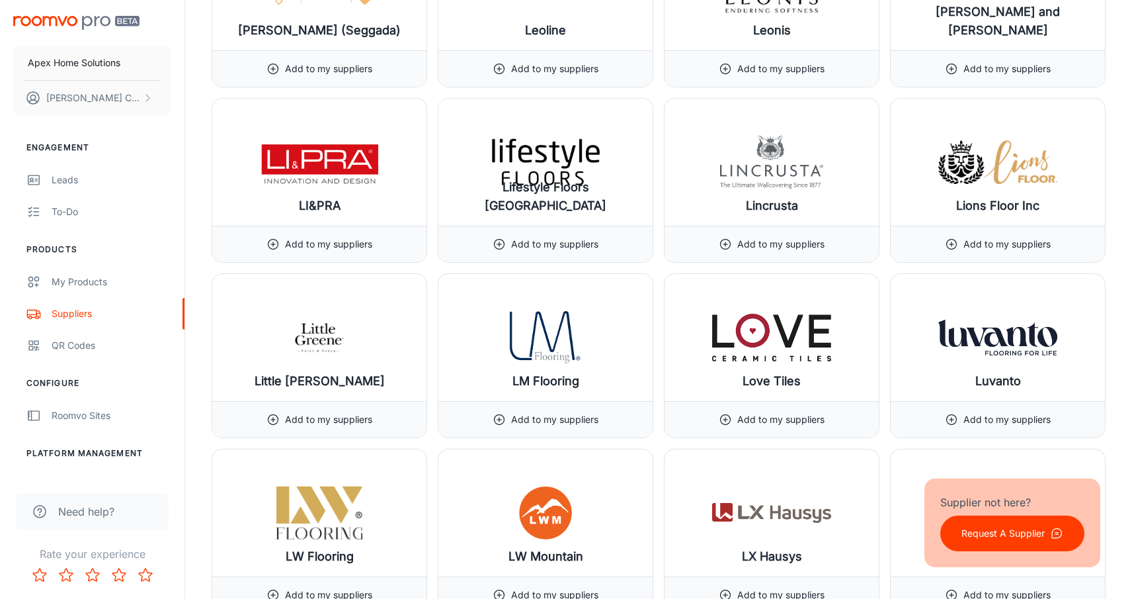
scroll to position [10251, 0]
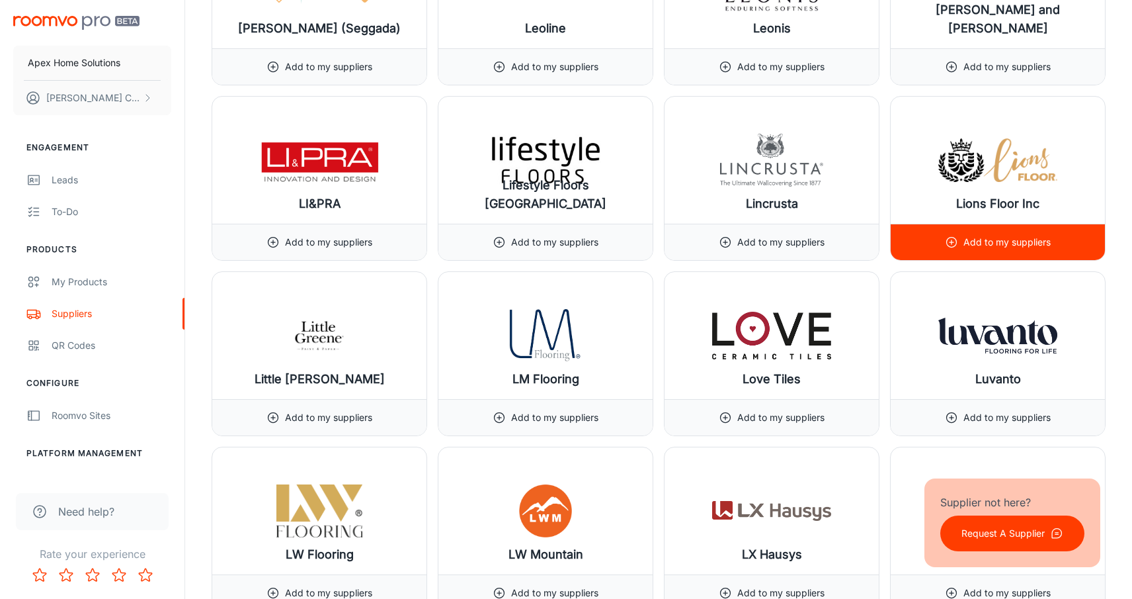
click at [1034, 249] on p "Add to my suppliers" at bounding box center [1007, 242] width 87 height 15
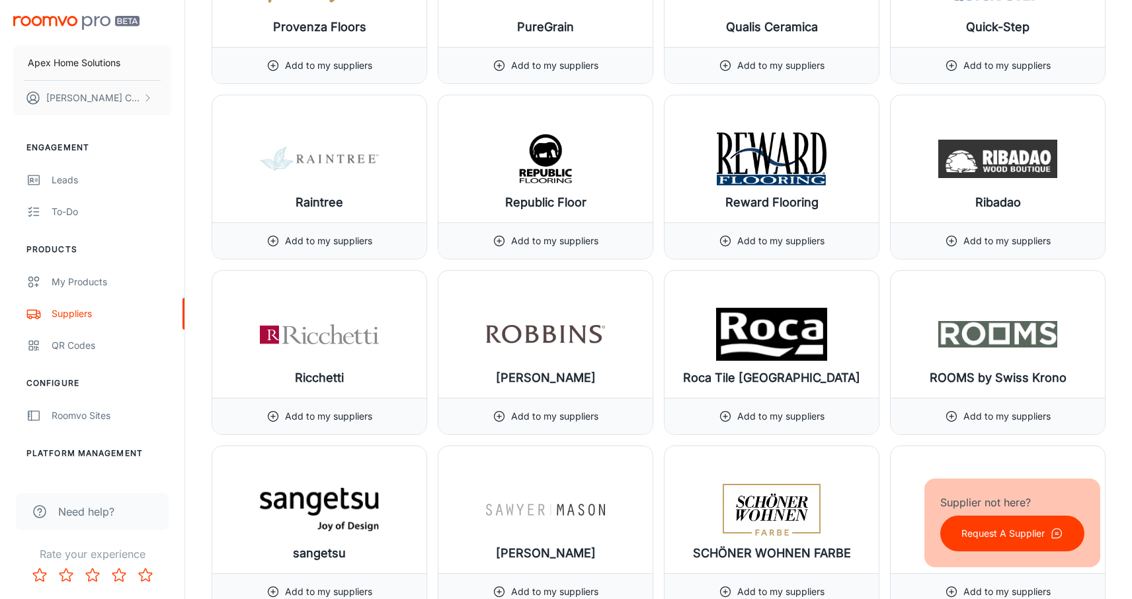
scroll to position [13605, 0]
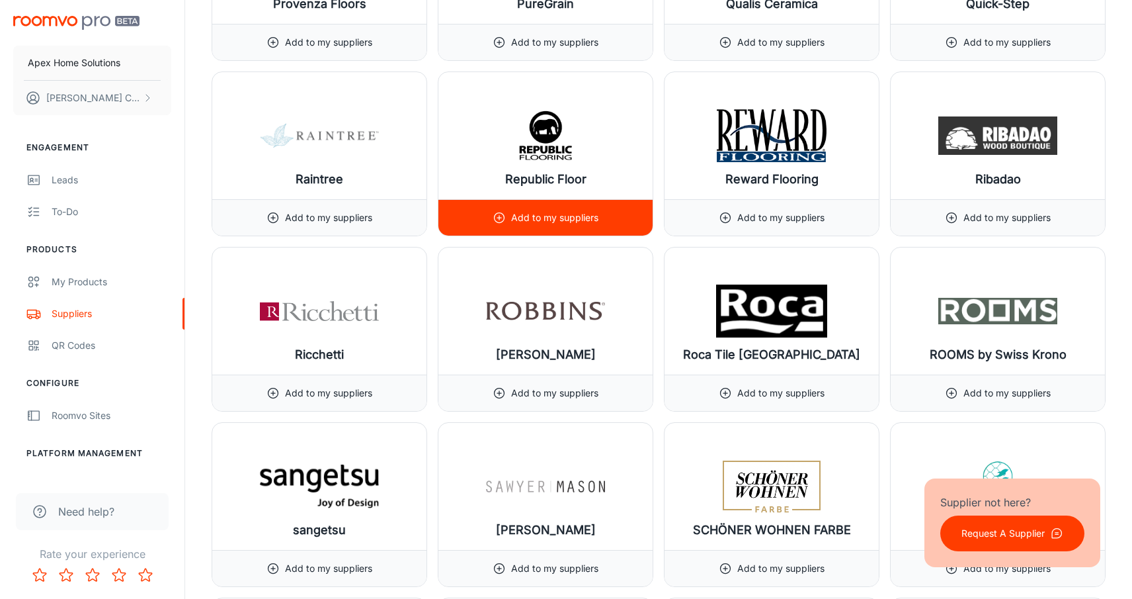
click at [550, 212] on p "Add to my suppliers" at bounding box center [554, 217] width 87 height 15
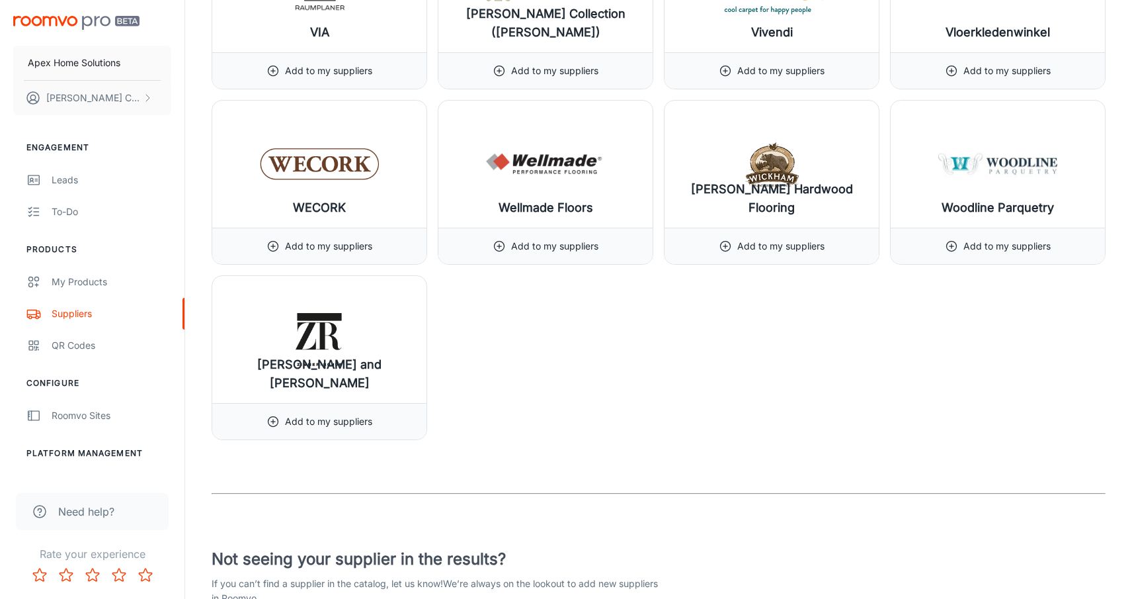
scroll to position [16372, 0]
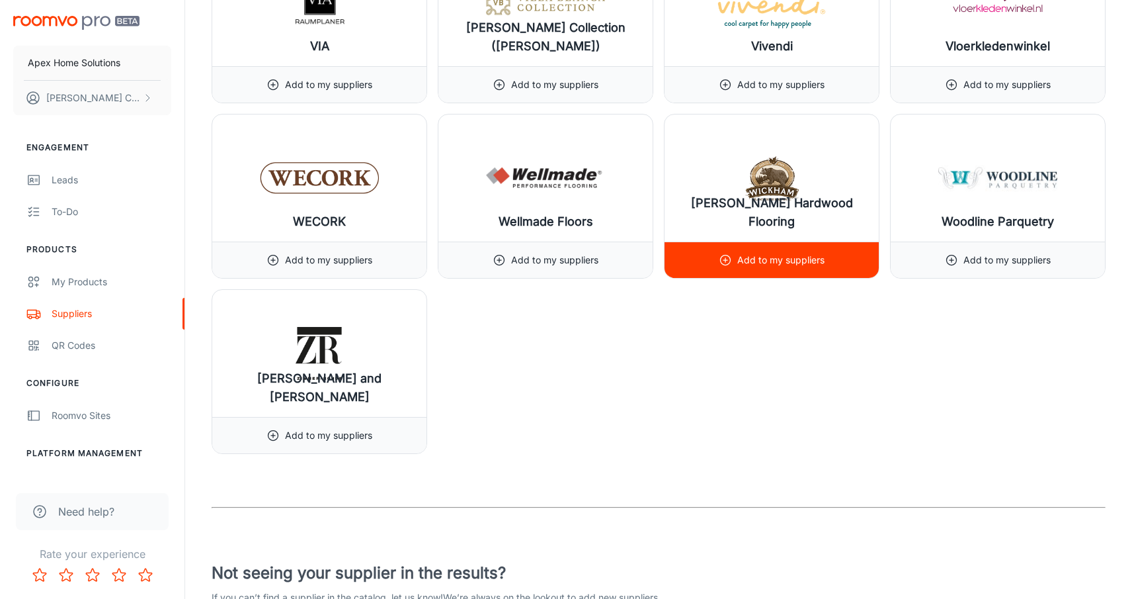
click at [768, 259] on p "Add to my suppliers" at bounding box center [780, 260] width 87 height 15
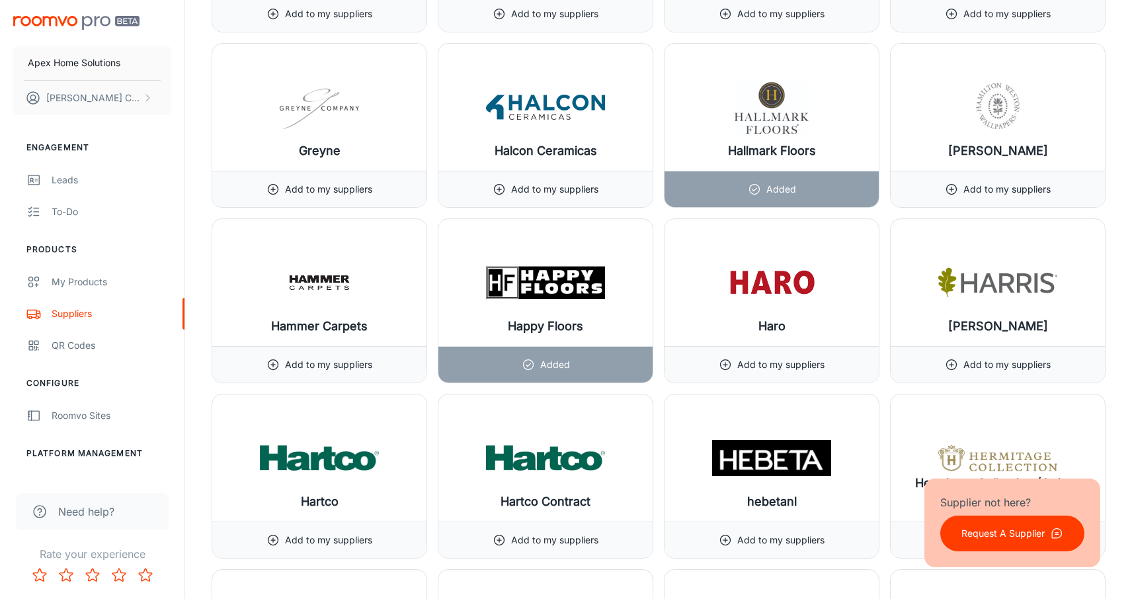
scroll to position [8205, 0]
click at [995, 531] on p "Request A Supplier" at bounding box center [1003, 533] width 83 height 15
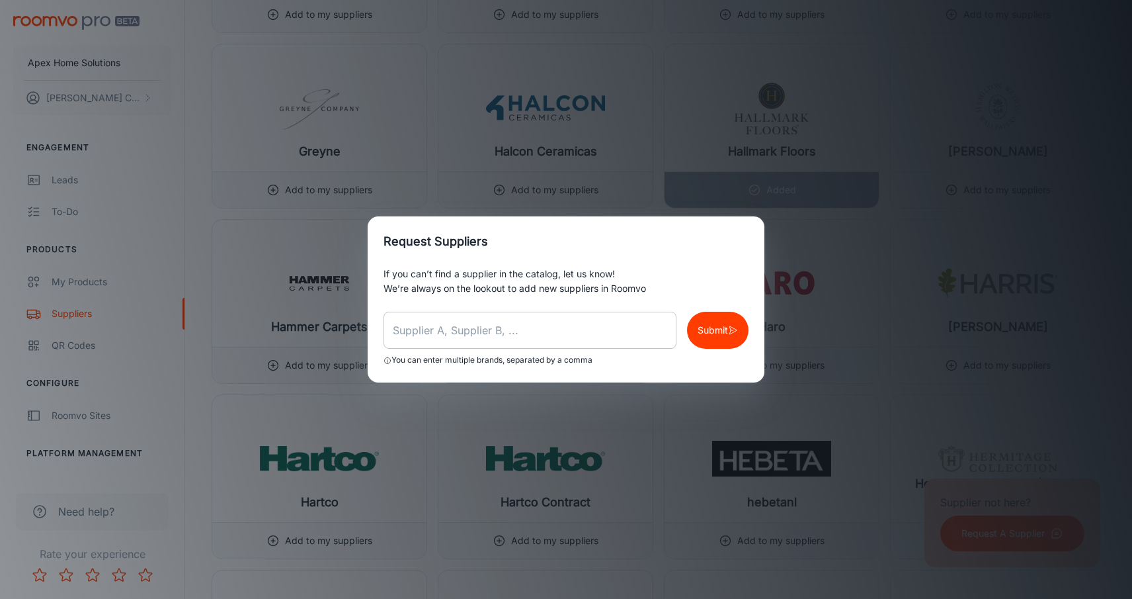
click at [424, 327] on input "text" at bounding box center [530, 330] width 293 height 37
type input "Hallmark"
click at [726, 315] on button "Submit" at bounding box center [718, 330] width 62 height 37
click at [880, 379] on div "Request Suppliers If you can’t find a supplier in the catalog, let us know! We’…" at bounding box center [566, 299] width 1132 height 599
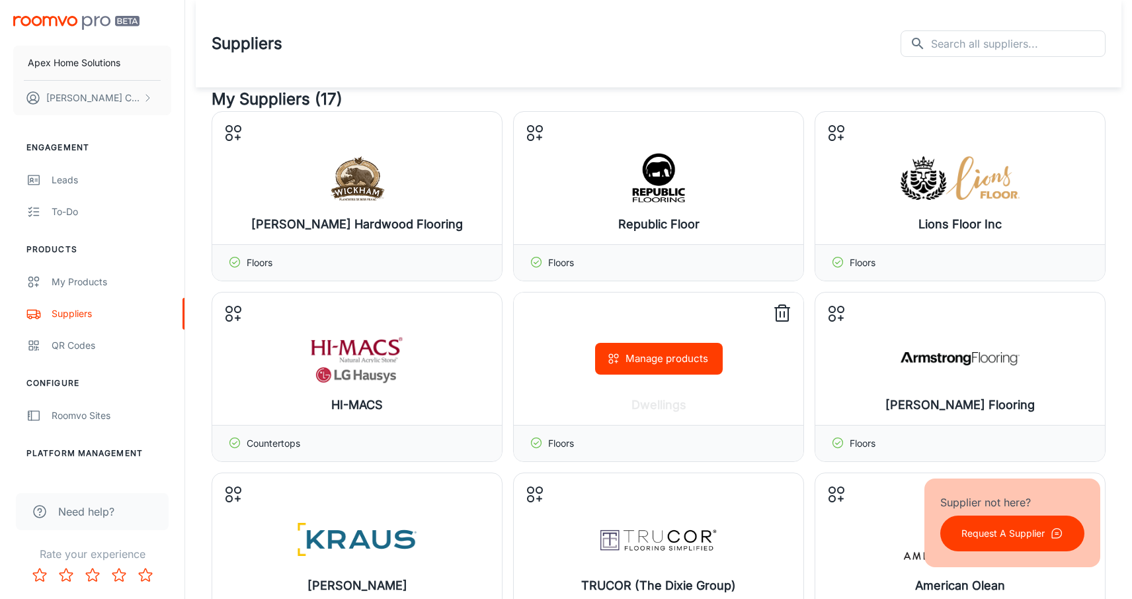
scroll to position [0, 0]
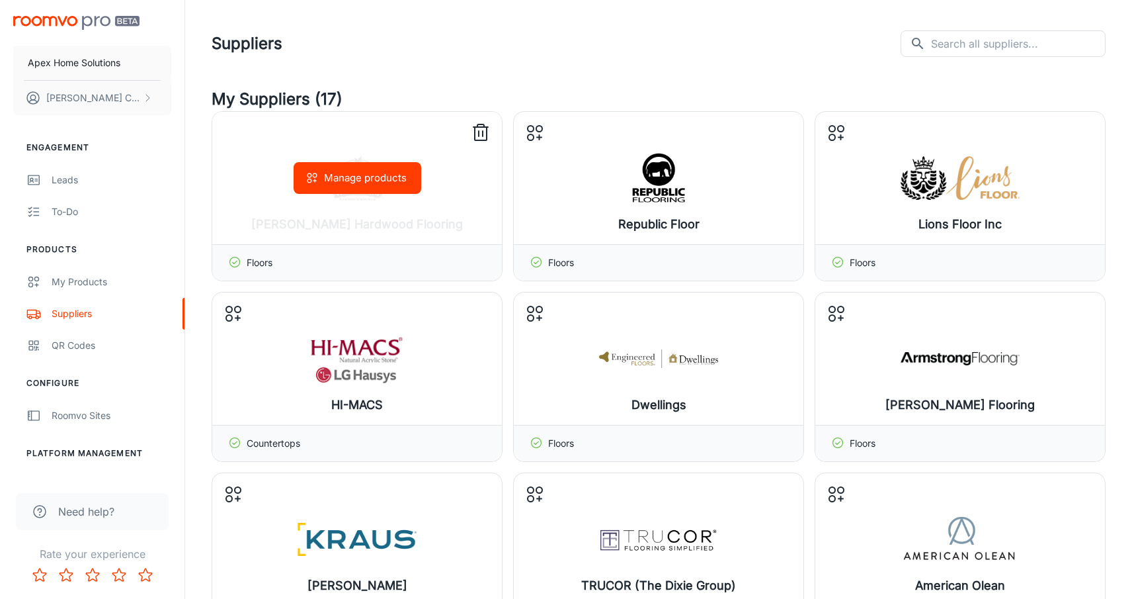
click at [357, 179] on button "Manage products" at bounding box center [358, 178] width 128 height 32
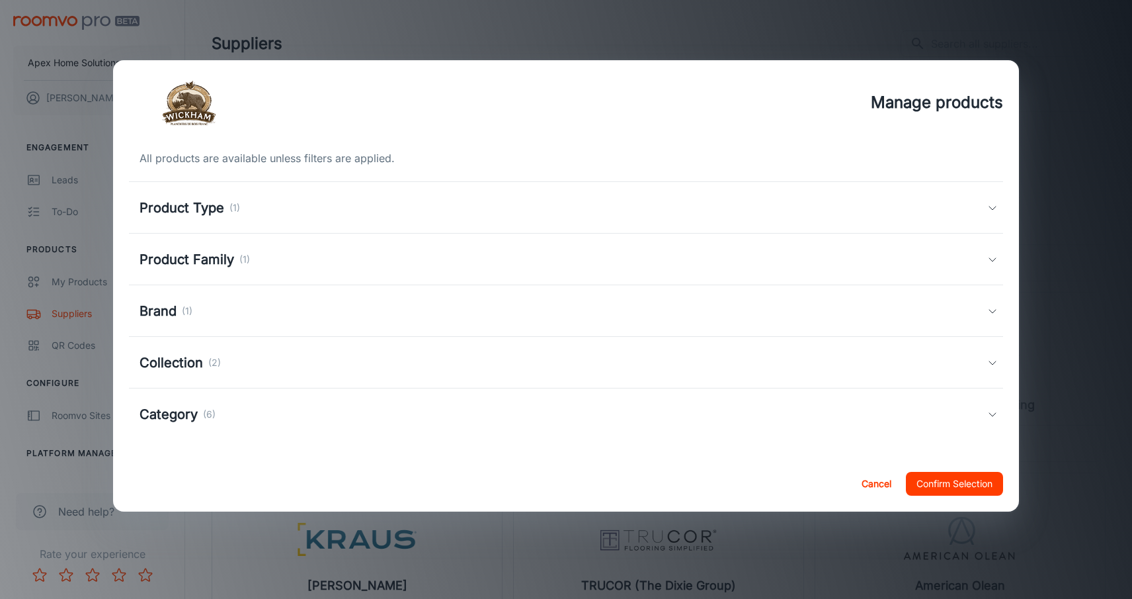
click at [281, 203] on div "Product Type (1)" at bounding box center [564, 208] width 848 height 20
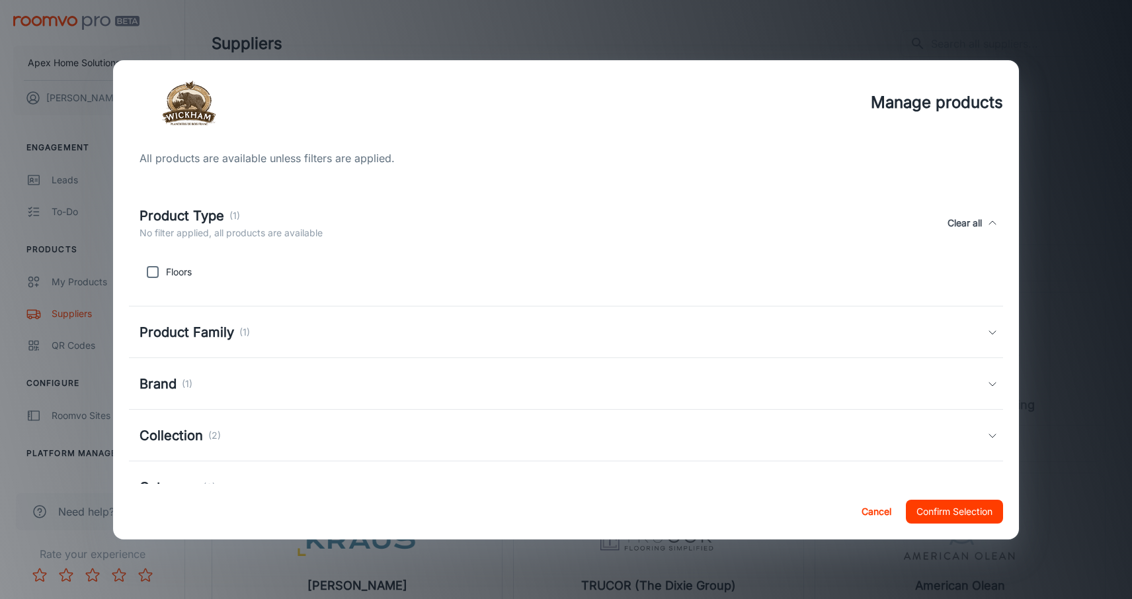
click at [264, 335] on div "Product Family (1)" at bounding box center [564, 332] width 848 height 20
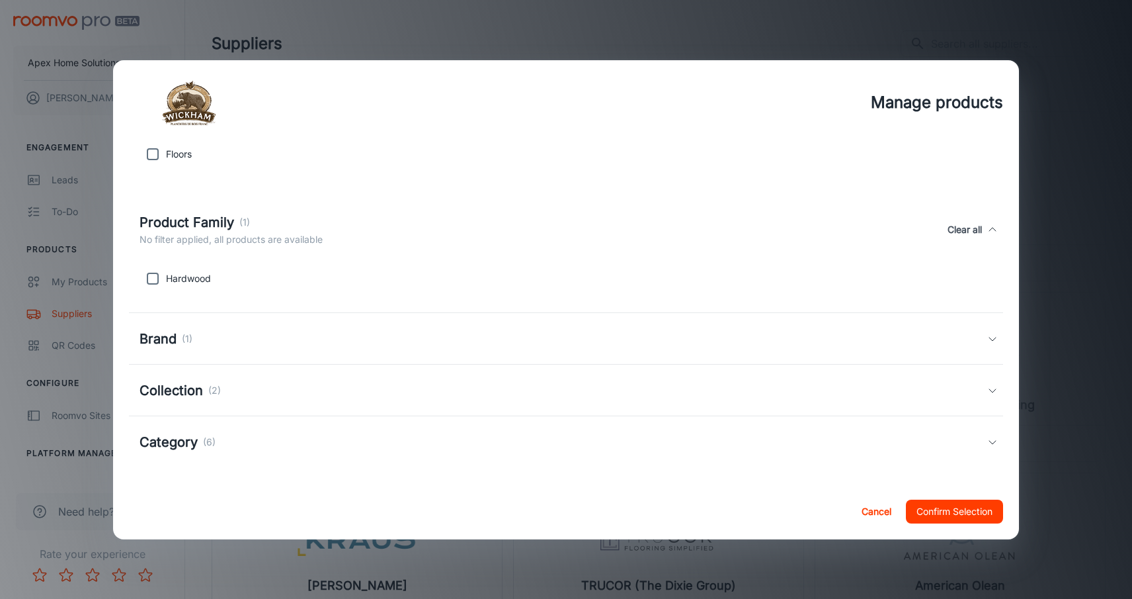
scroll to position [118, 0]
click at [418, 382] on div "Collection (2)" at bounding box center [564, 390] width 848 height 20
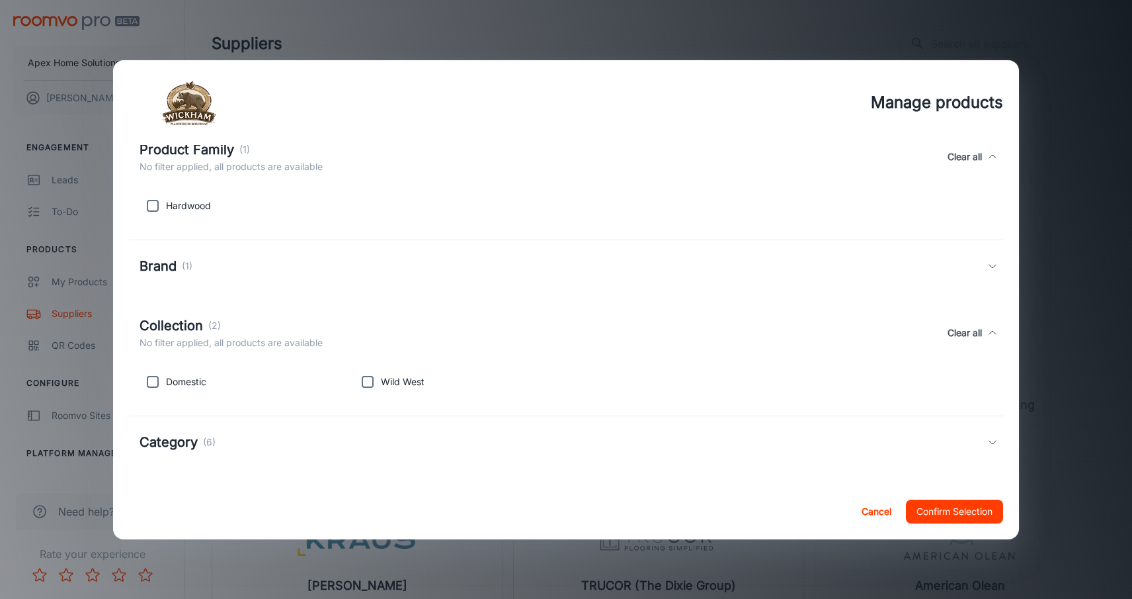
scroll to position [190, 0]
click at [873, 509] on button "Cancel" at bounding box center [877, 511] width 42 height 24
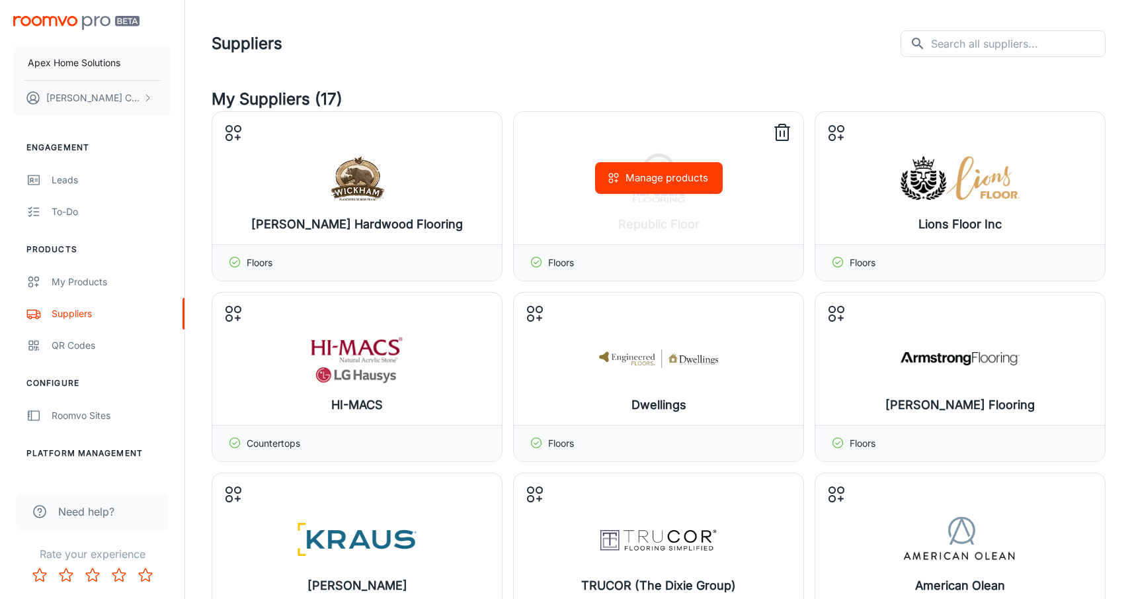
click at [661, 177] on button "Manage products" at bounding box center [659, 178] width 128 height 32
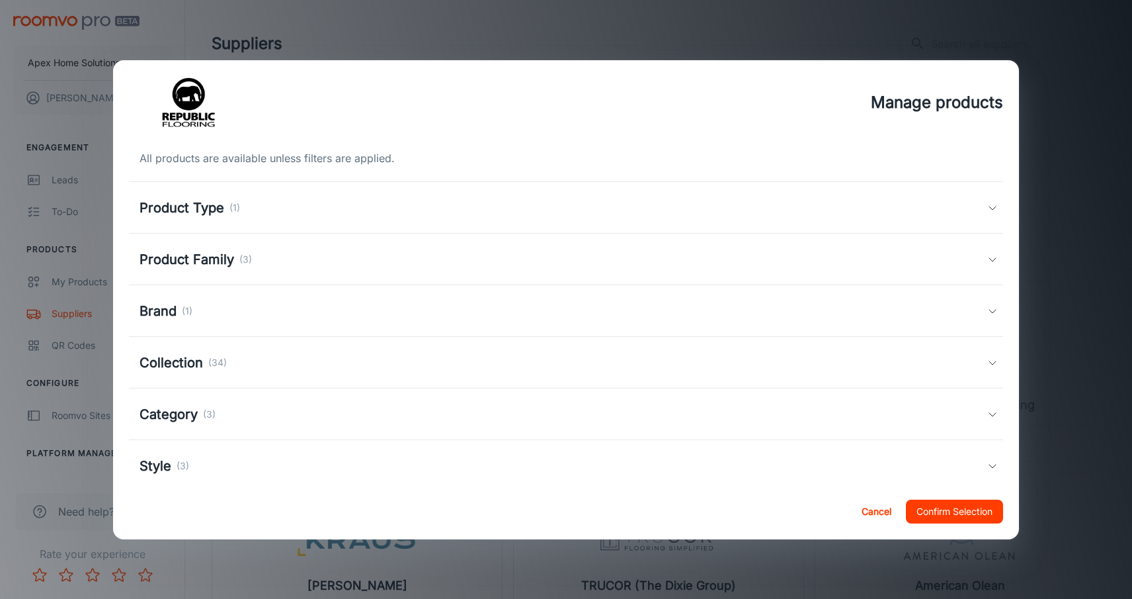
click at [283, 266] on div "Product Family (3)" at bounding box center [564, 259] width 848 height 20
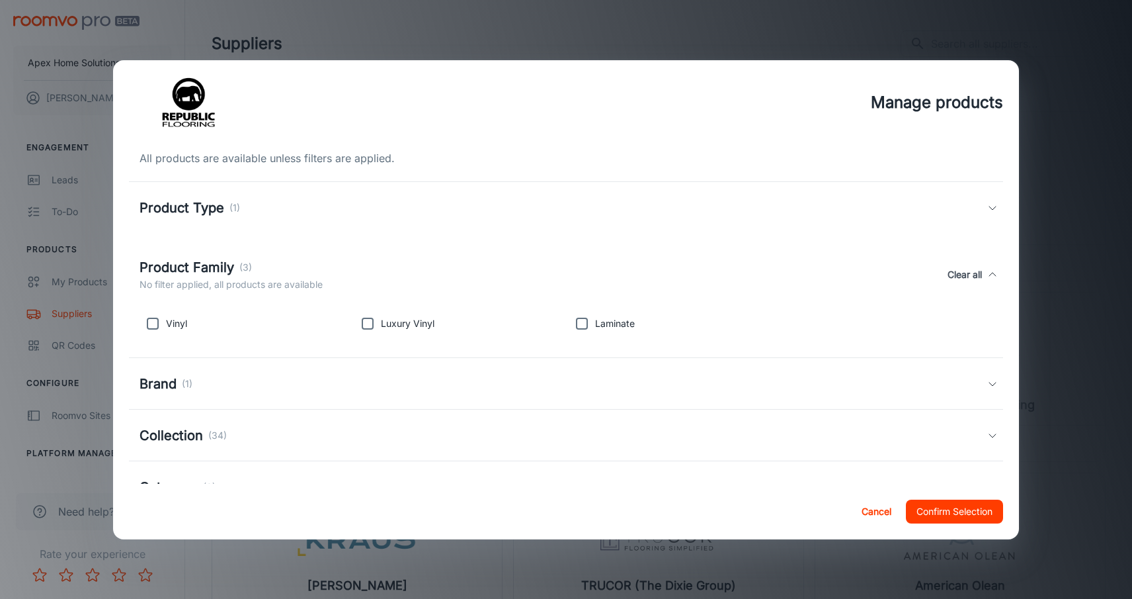
click at [368, 322] on input "checkbox" at bounding box center [367, 323] width 26 height 26
checkbox input "true"
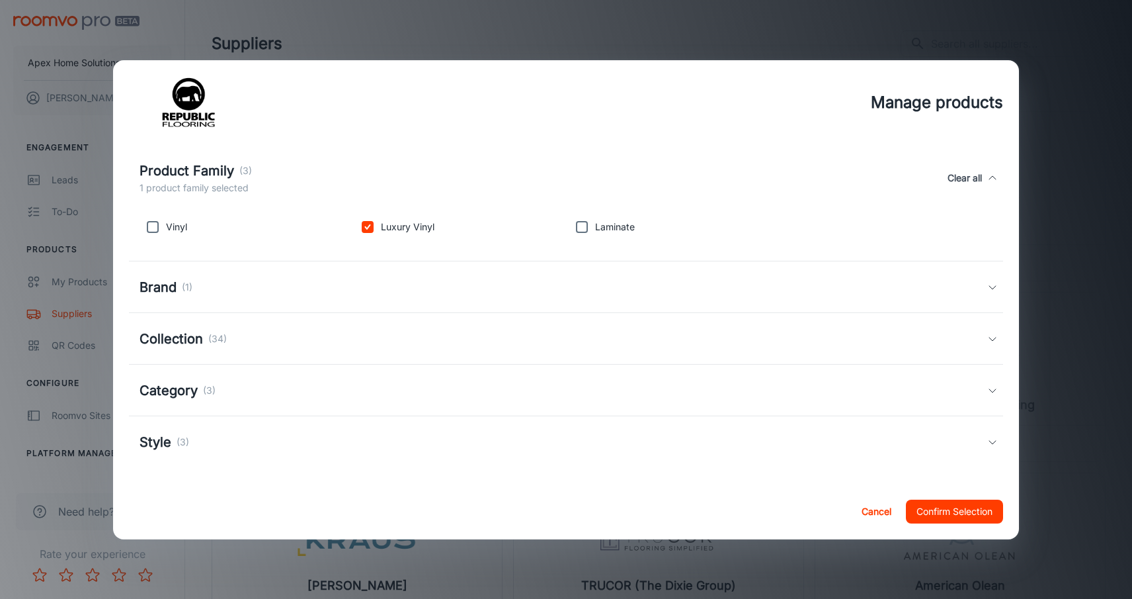
scroll to position [97, 0]
click at [944, 513] on button "Confirm Selection" at bounding box center [954, 511] width 97 height 24
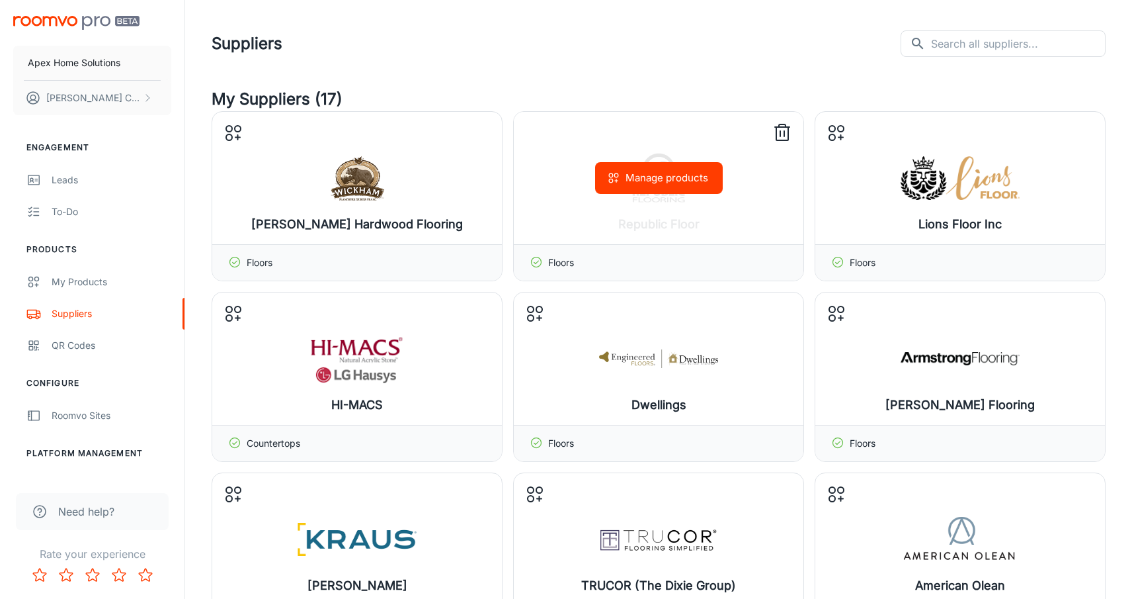
click at [660, 178] on button "Manage products" at bounding box center [659, 178] width 128 height 32
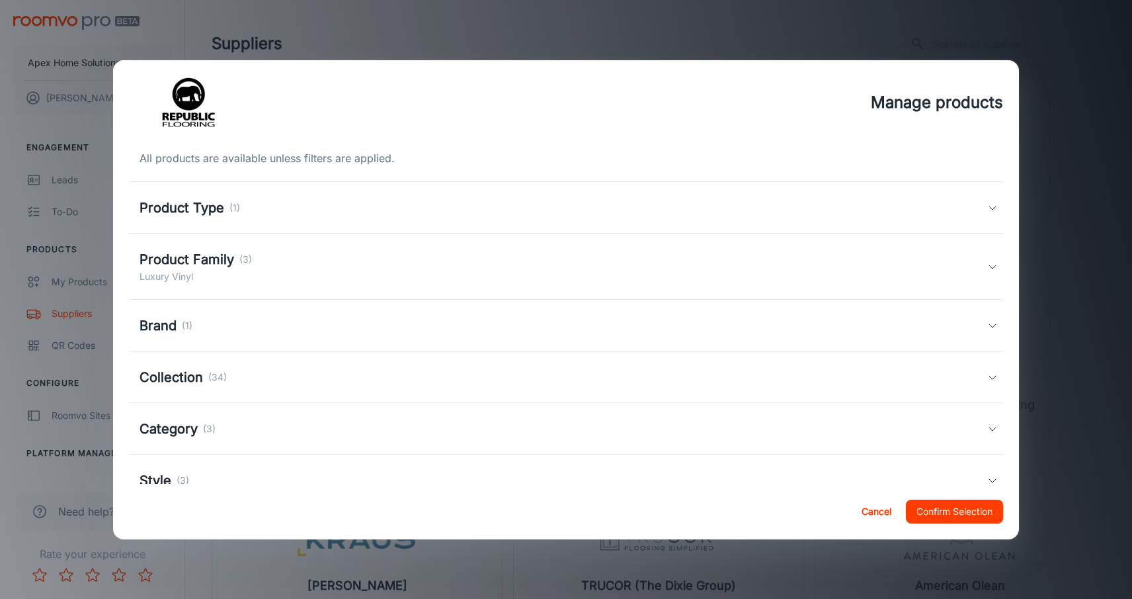
click at [183, 382] on h5 "Collection" at bounding box center [171, 377] width 63 height 20
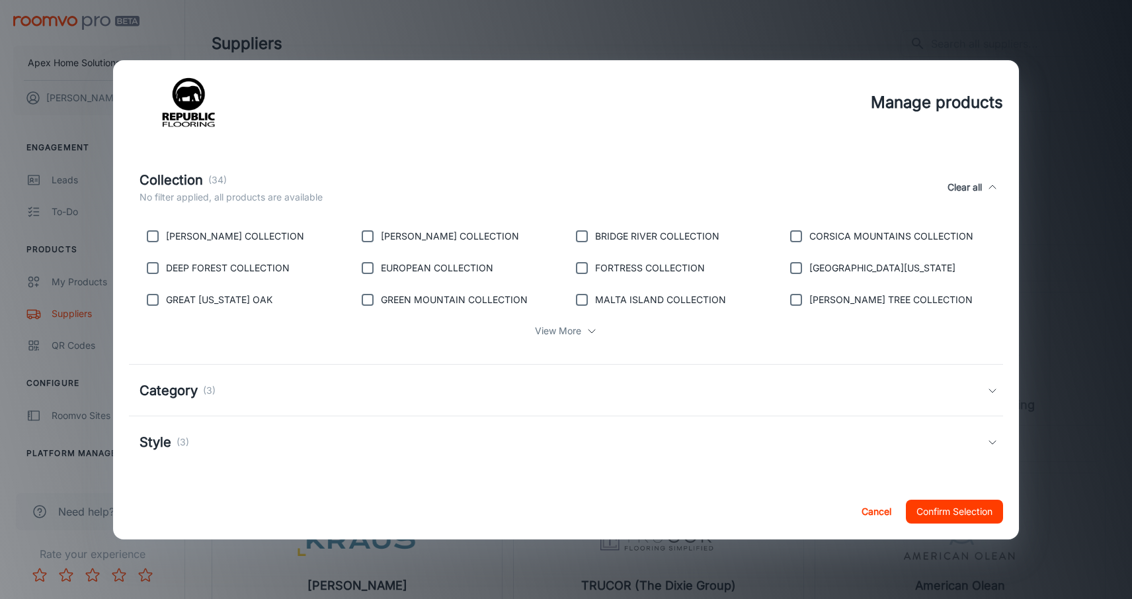
scroll to position [205, 0]
click at [875, 507] on button "Cancel" at bounding box center [877, 511] width 42 height 24
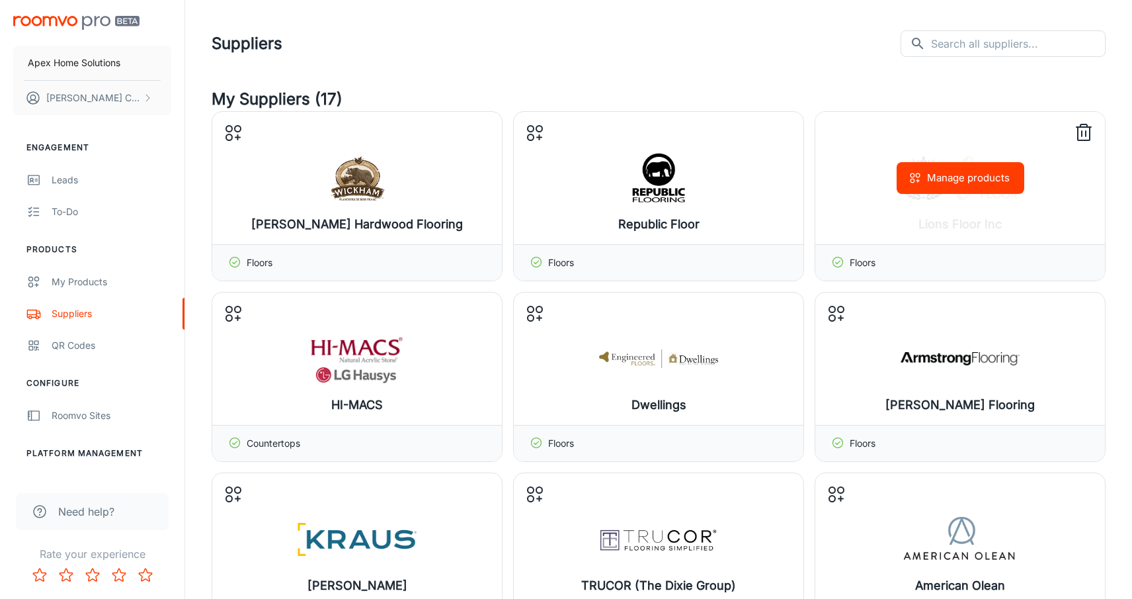
click at [989, 183] on button "Manage products" at bounding box center [961, 178] width 128 height 32
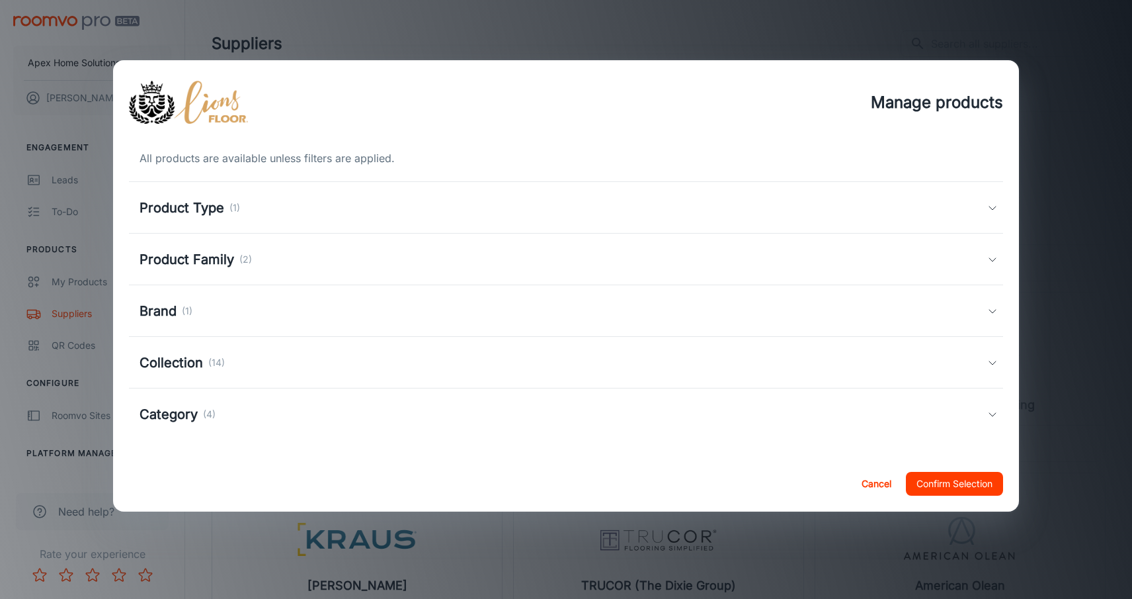
click at [276, 262] on div "Product Family (2)" at bounding box center [564, 259] width 848 height 20
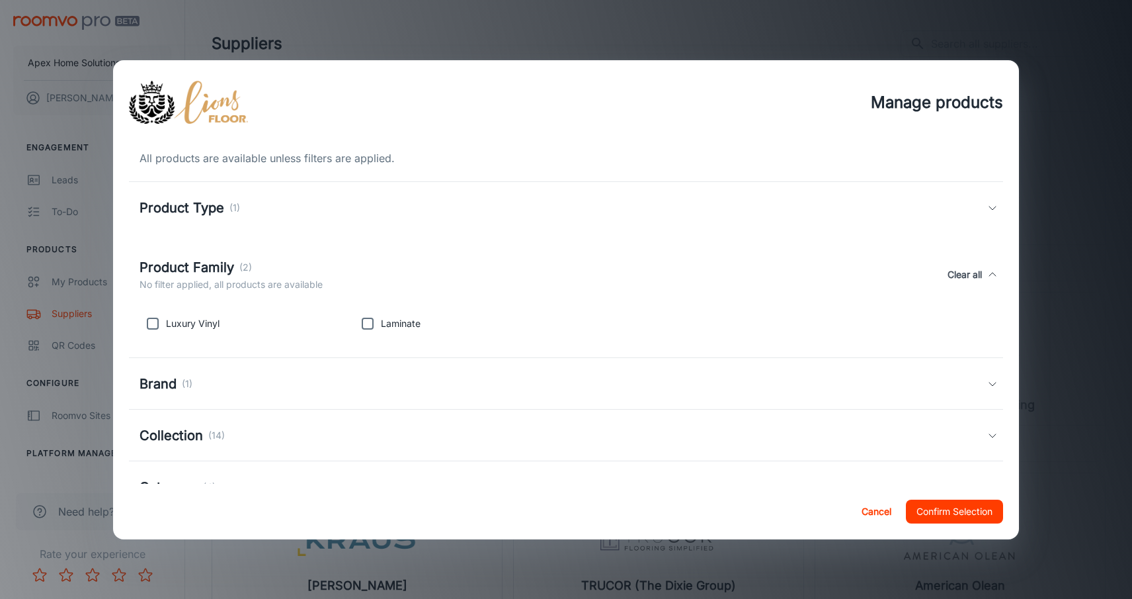
click at [153, 324] on input "checkbox" at bounding box center [153, 323] width 26 height 26
checkbox input "true"
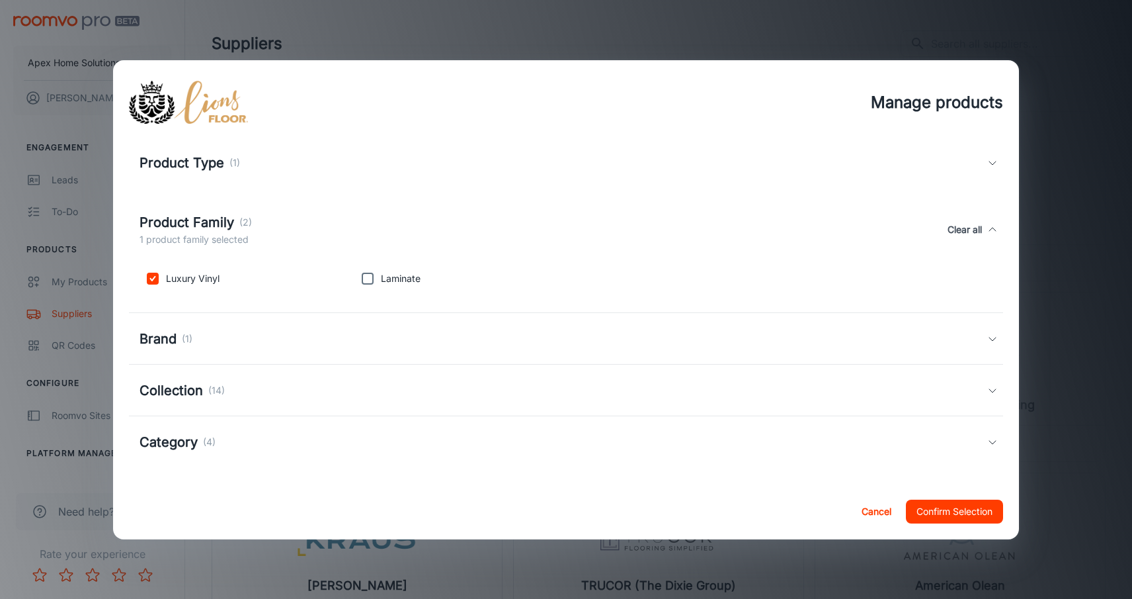
scroll to position [45, 0]
click at [651, 396] on div "Collection (14)" at bounding box center [564, 390] width 848 height 20
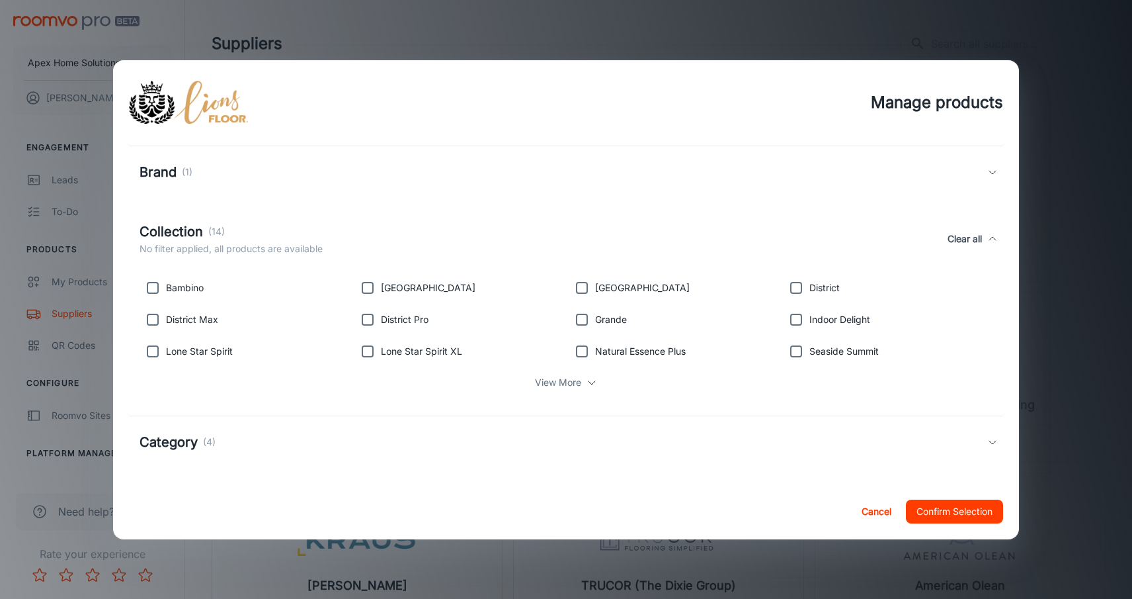
scroll to position [212, 0]
click at [799, 320] on input "checkbox" at bounding box center [796, 319] width 26 height 26
checkbox input "true"
click at [569, 385] on p "View More" at bounding box center [558, 382] width 46 height 15
click at [155, 383] on input "checkbox" at bounding box center [153, 383] width 26 height 26
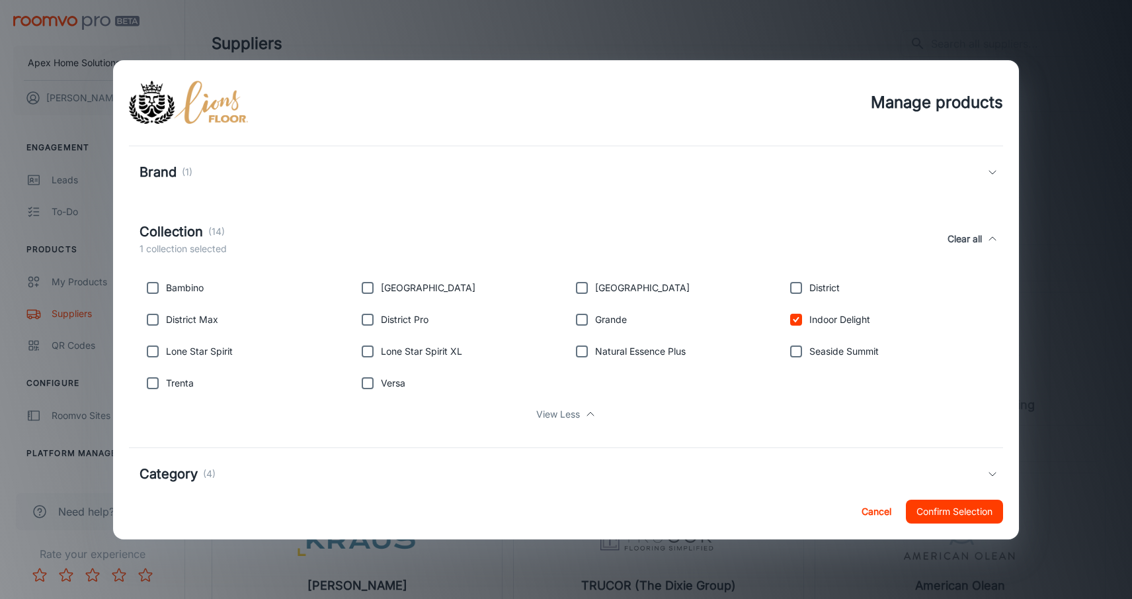
checkbox input "true"
click at [364, 381] on input "checkbox" at bounding box center [367, 383] width 26 height 26
checkbox input "true"
click at [584, 349] on input "checkbox" at bounding box center [582, 351] width 26 height 26
checkbox input "true"
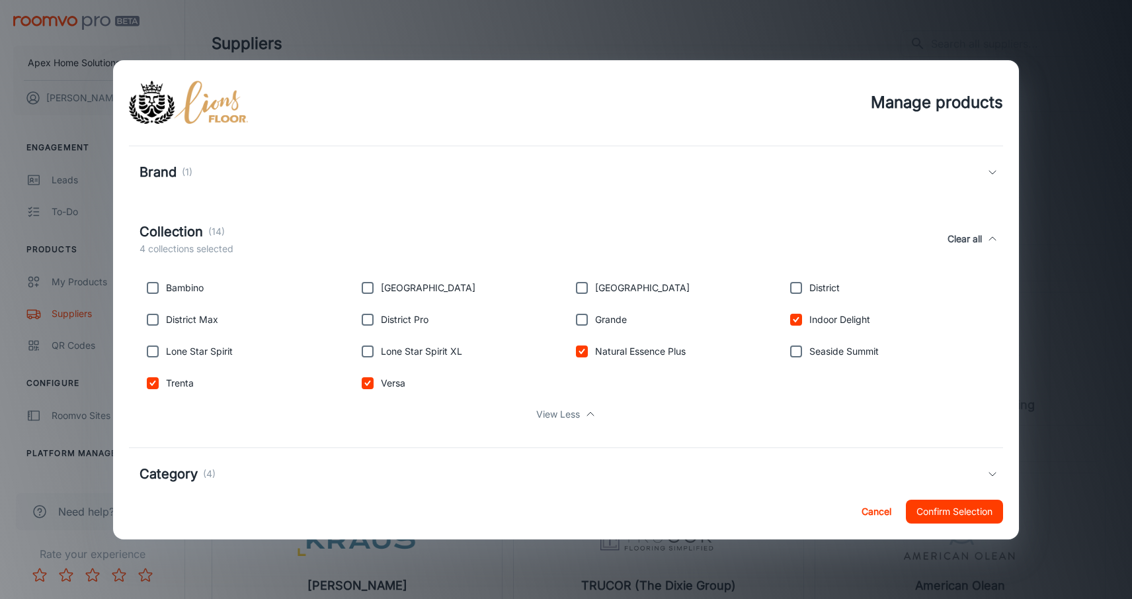
click at [934, 505] on button "Confirm Selection" at bounding box center [954, 511] width 97 height 24
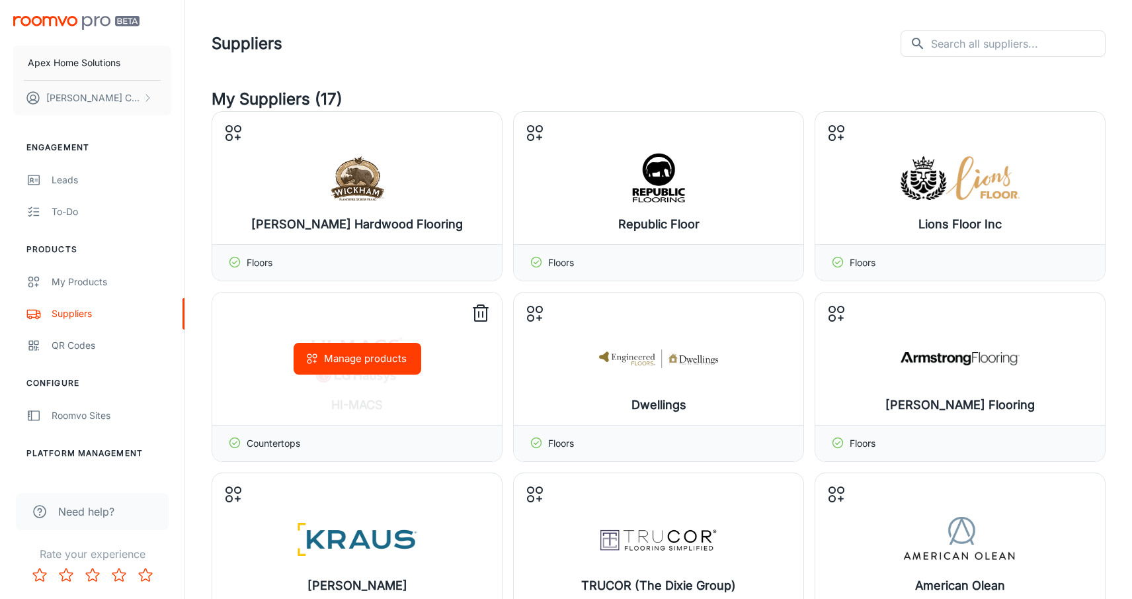
click at [376, 353] on button "Manage products" at bounding box center [358, 359] width 128 height 32
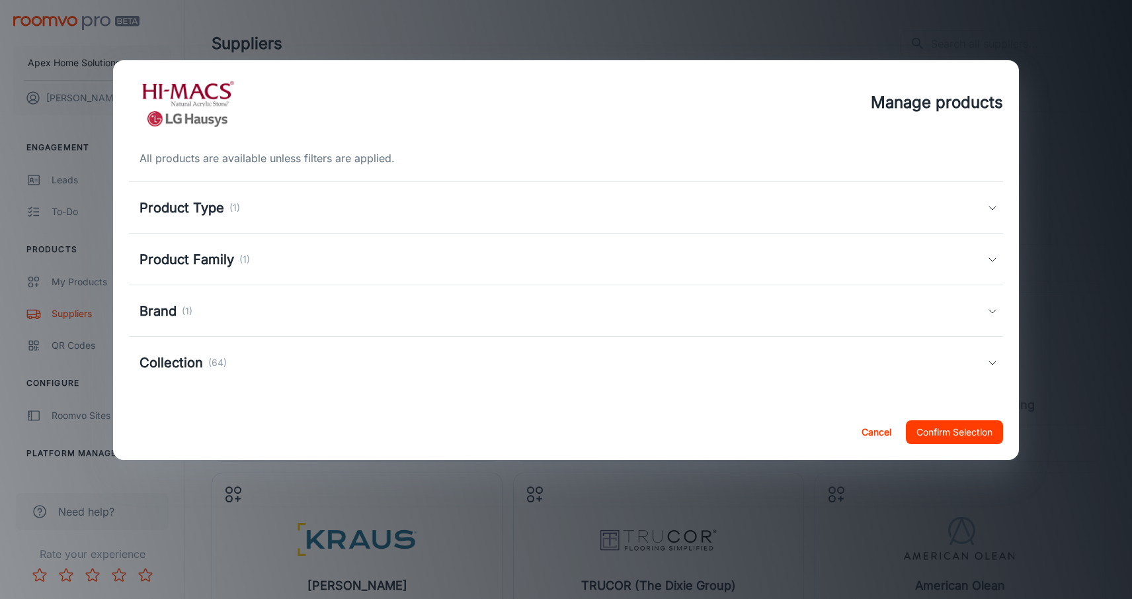
click at [259, 256] on div "Product Family (1)" at bounding box center [564, 259] width 848 height 20
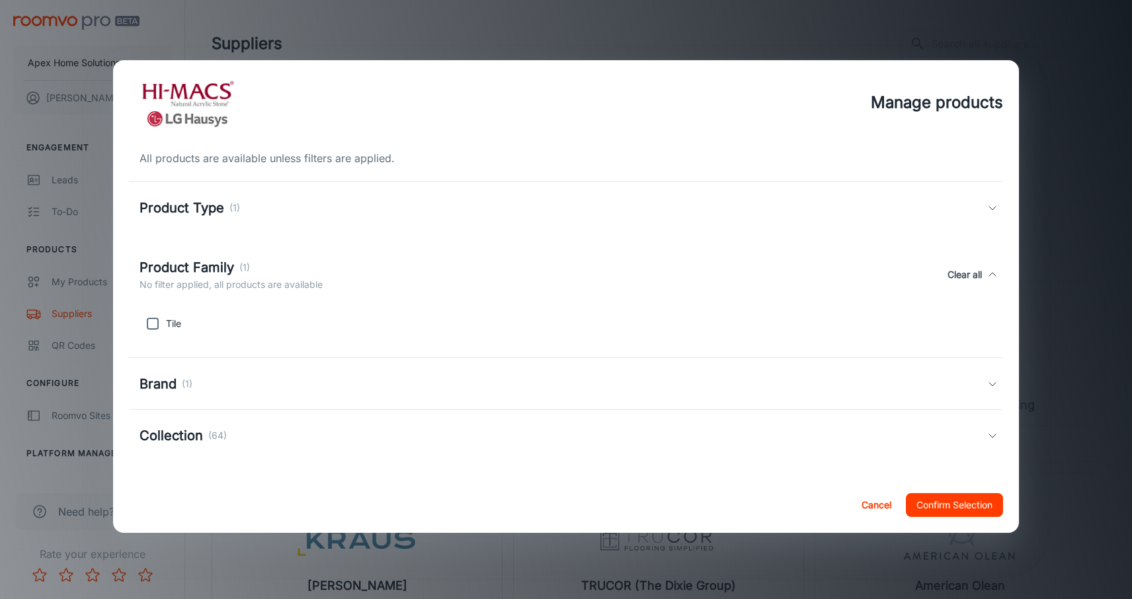
click at [273, 390] on div "Brand (1)" at bounding box center [564, 384] width 848 height 20
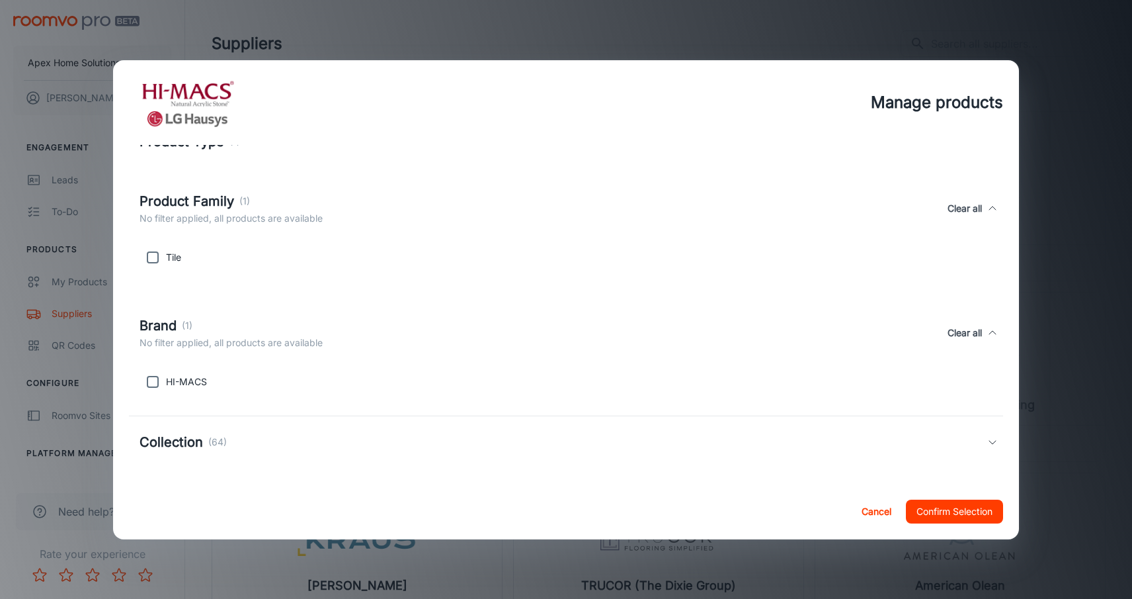
scroll to position [66, 0]
click at [265, 438] on div "Collection (64)" at bounding box center [564, 442] width 848 height 20
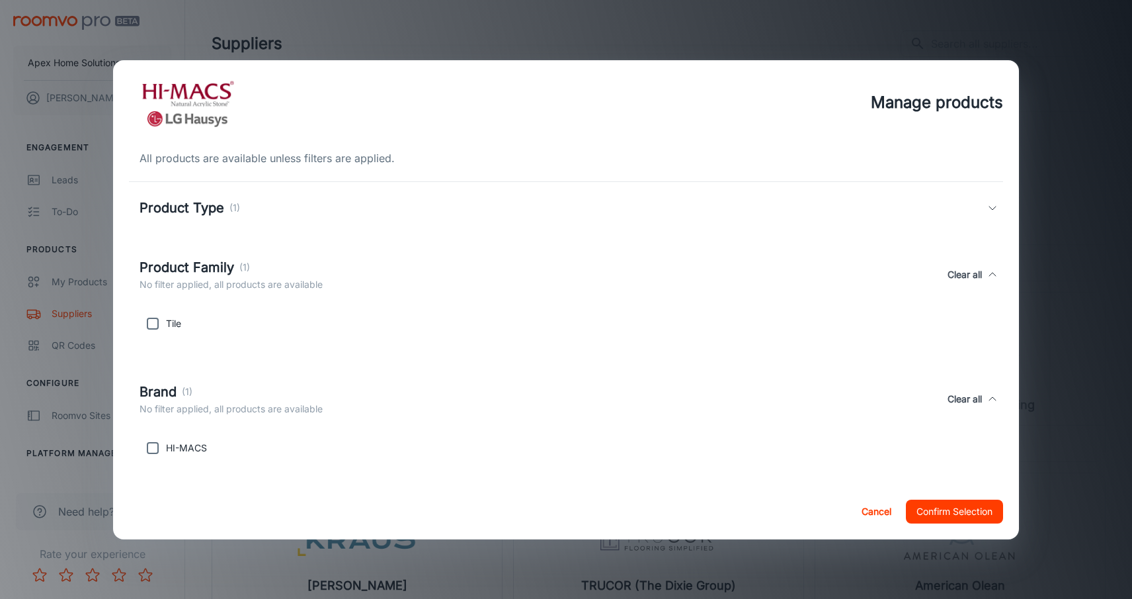
scroll to position [0, 0]
click at [466, 210] on div "Product Type (1)" at bounding box center [564, 208] width 848 height 20
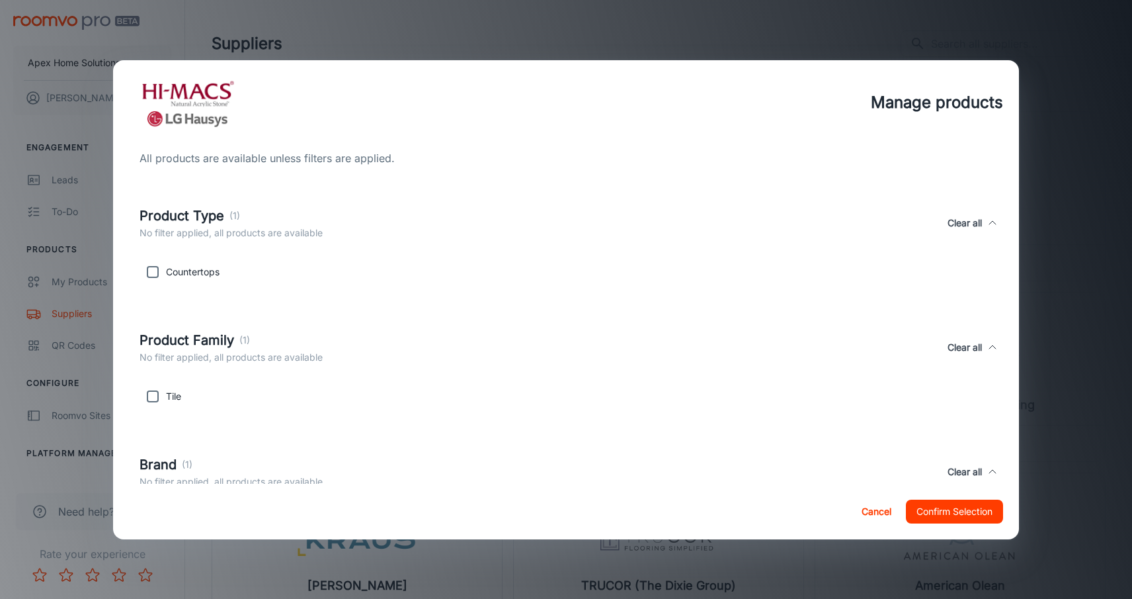
click at [151, 267] on input "checkbox" at bounding box center [153, 272] width 26 height 26
checkbox input "true"
click at [931, 509] on button "Confirm Selection" at bounding box center [954, 511] width 97 height 24
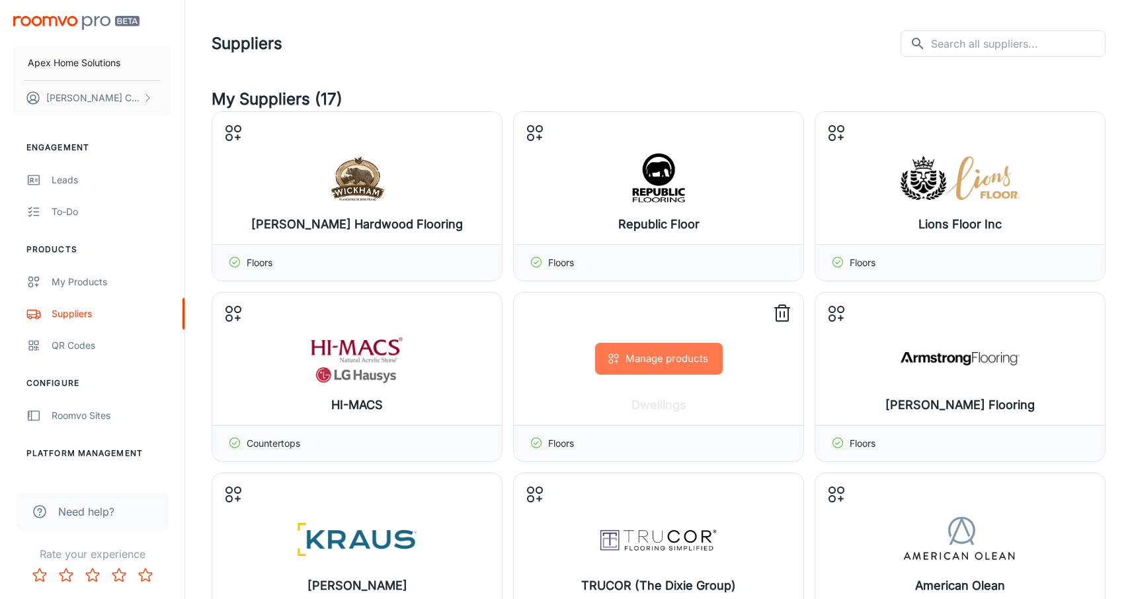
click at [672, 373] on button "Manage products" at bounding box center [659, 359] width 128 height 32
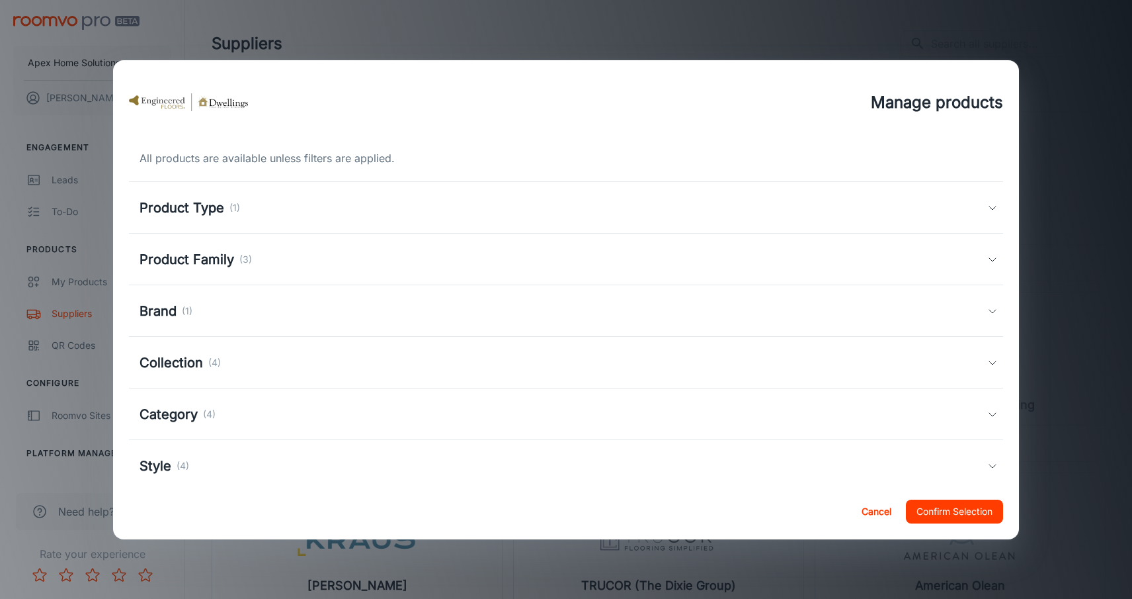
click at [224, 258] on h5 "Product Family" at bounding box center [187, 259] width 95 height 20
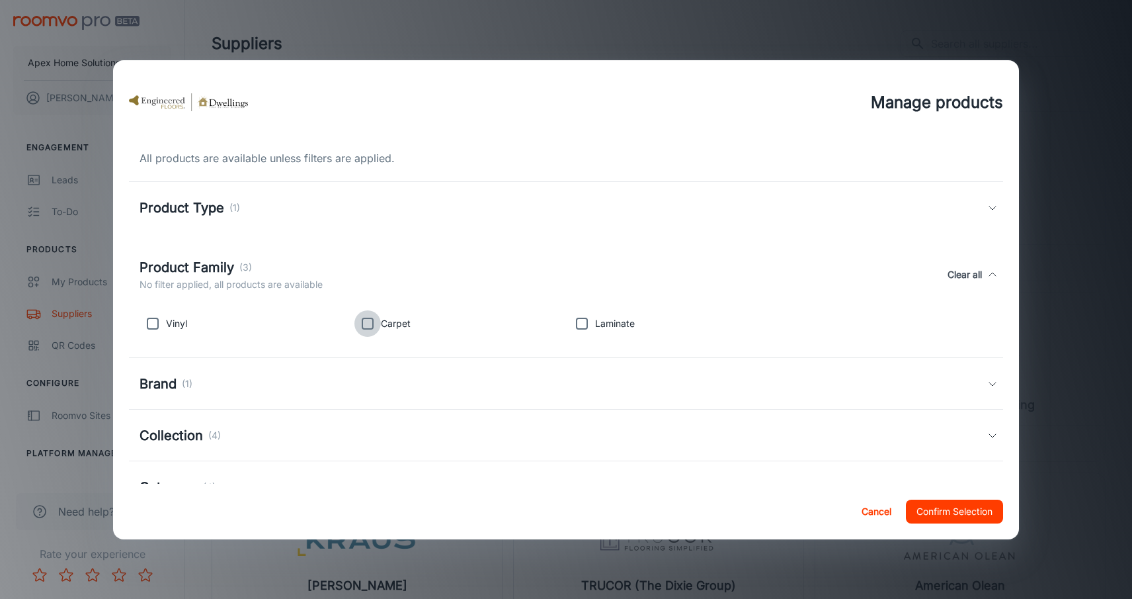
click at [368, 324] on input "checkbox" at bounding box center [367, 323] width 26 height 26
checkbox input "true"
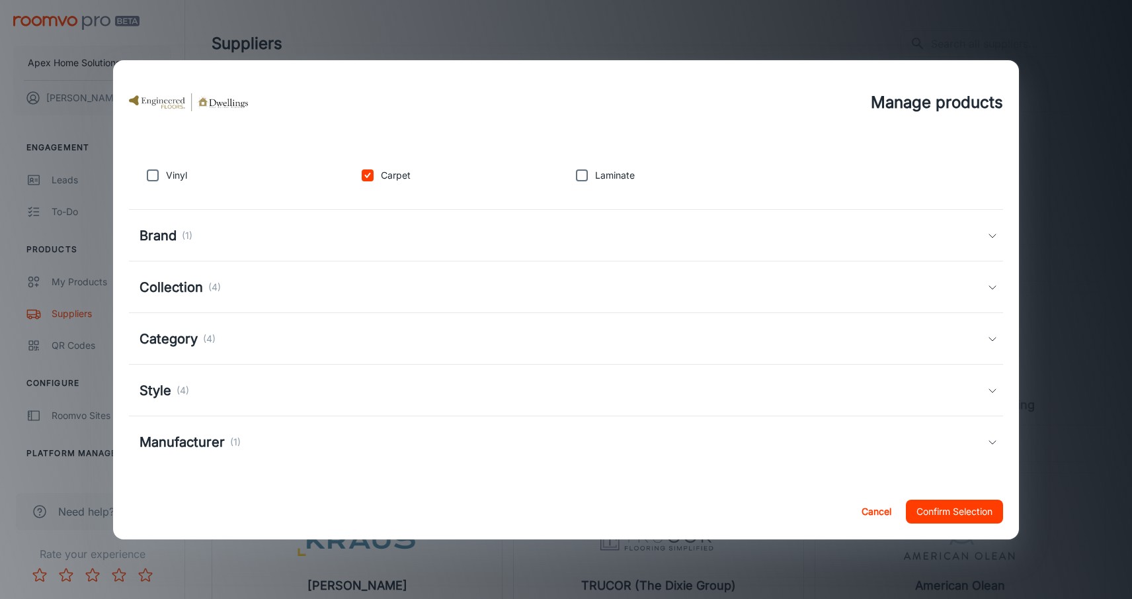
scroll to position [148, 0]
click at [354, 288] on div "Collection (4)" at bounding box center [564, 287] width 848 height 20
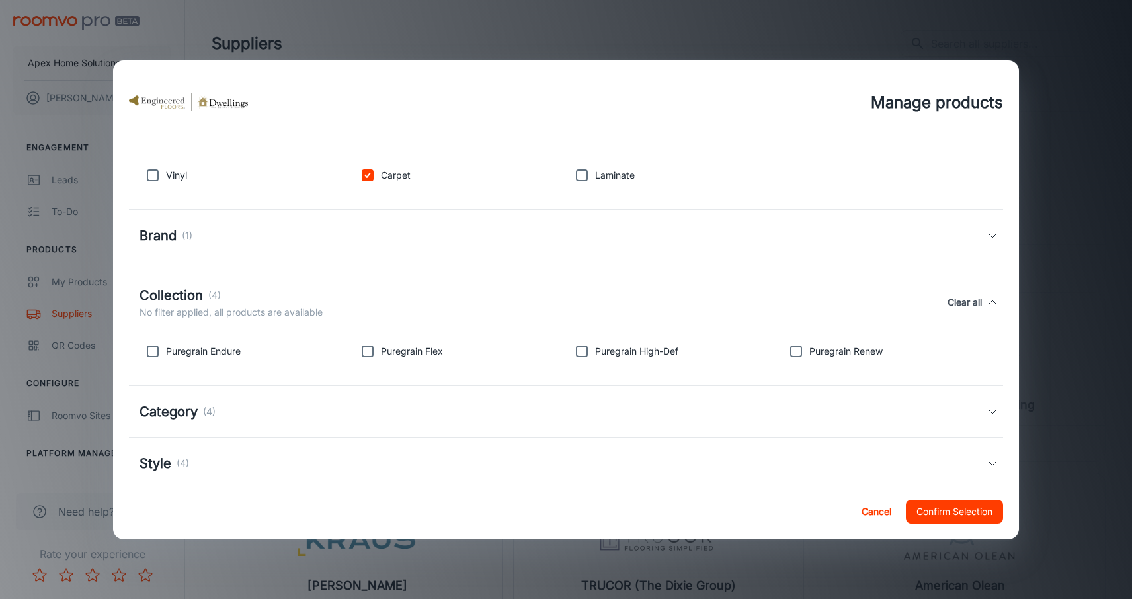
click at [442, 410] on div "Category (4)" at bounding box center [564, 411] width 848 height 20
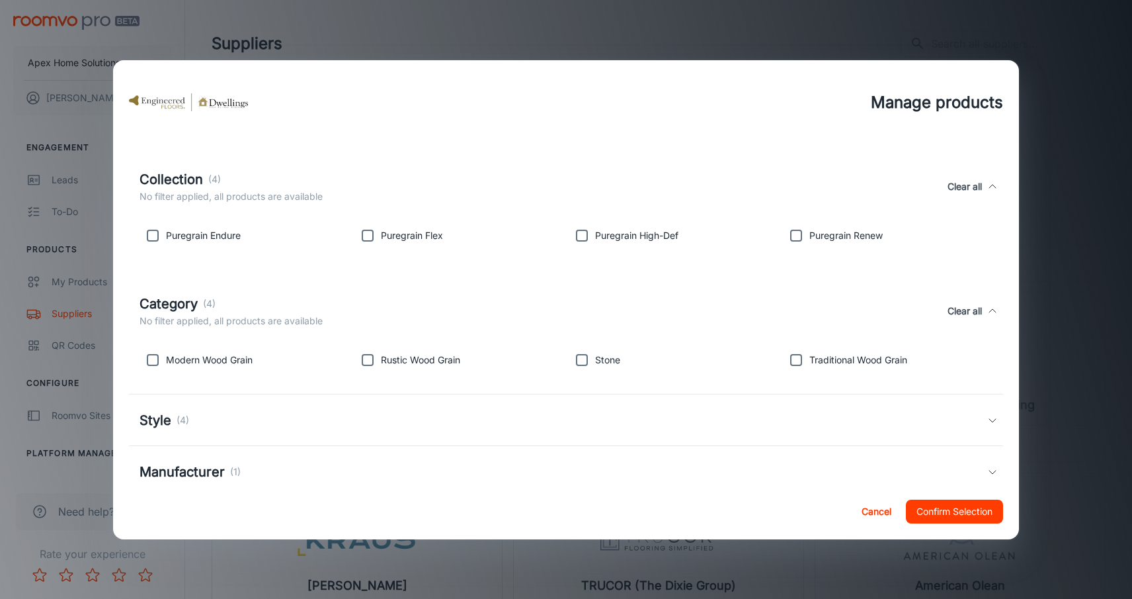
scroll to position [270, 0]
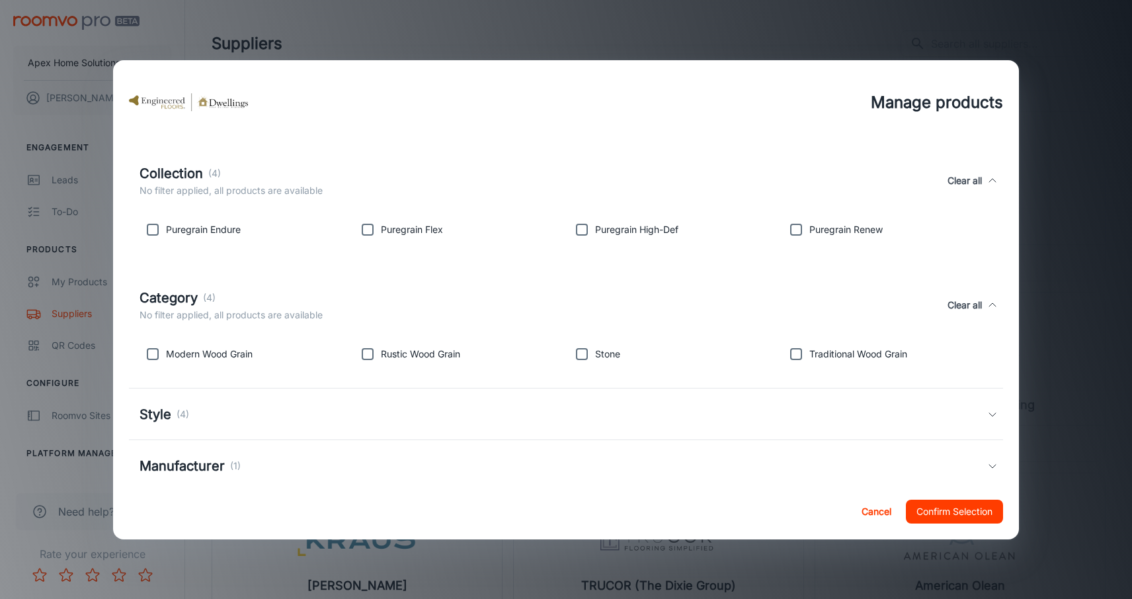
click at [954, 515] on button "Confirm Selection" at bounding box center [954, 511] width 97 height 24
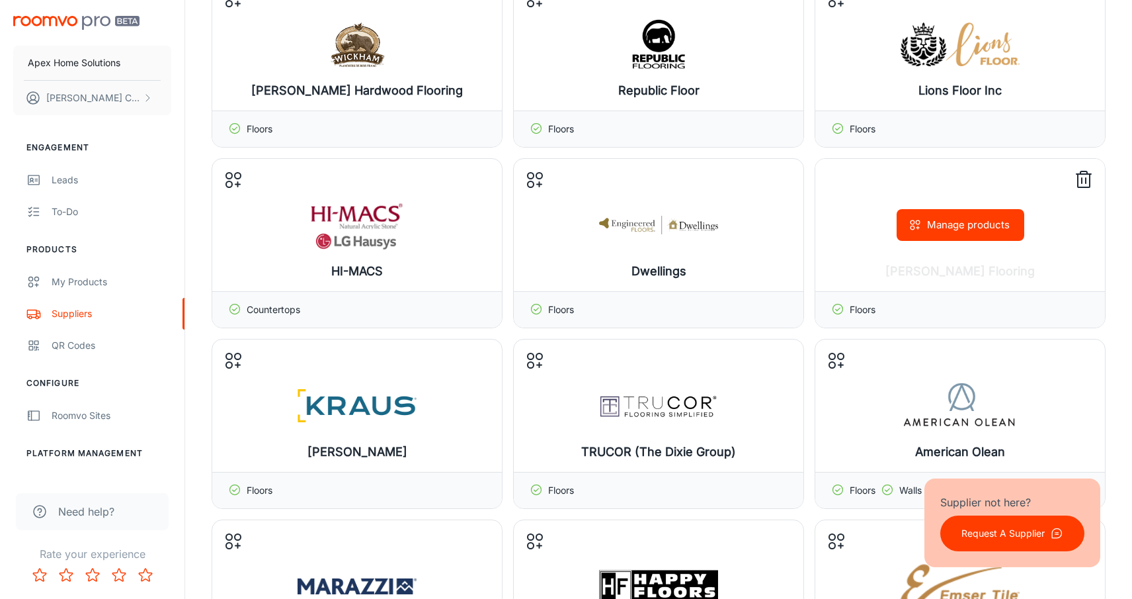
scroll to position [142, 0]
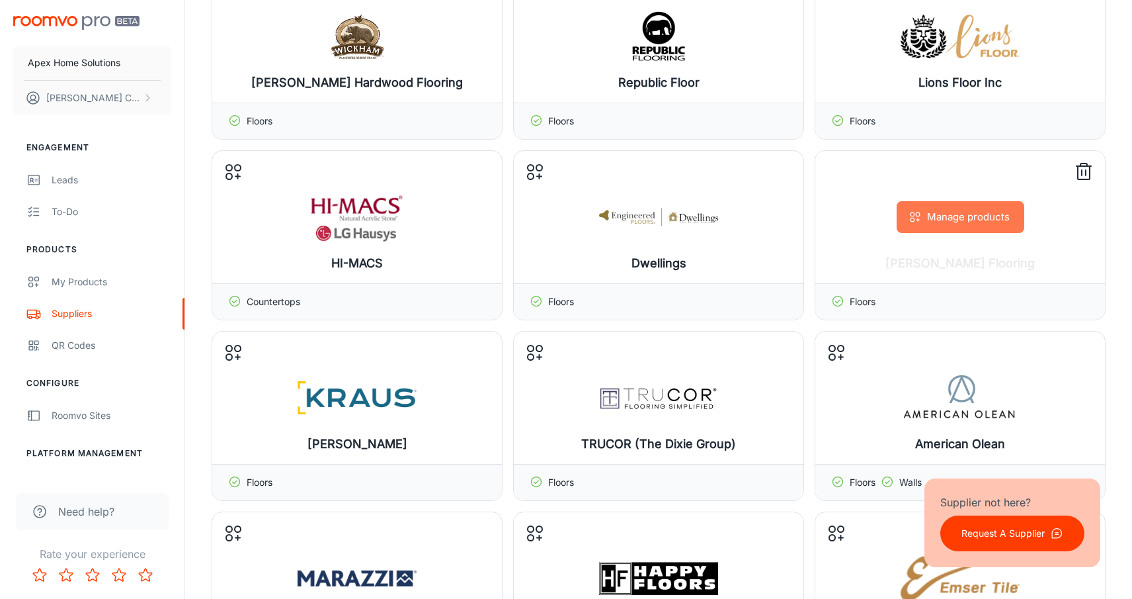
click at [962, 208] on button "Manage products" at bounding box center [961, 217] width 128 height 32
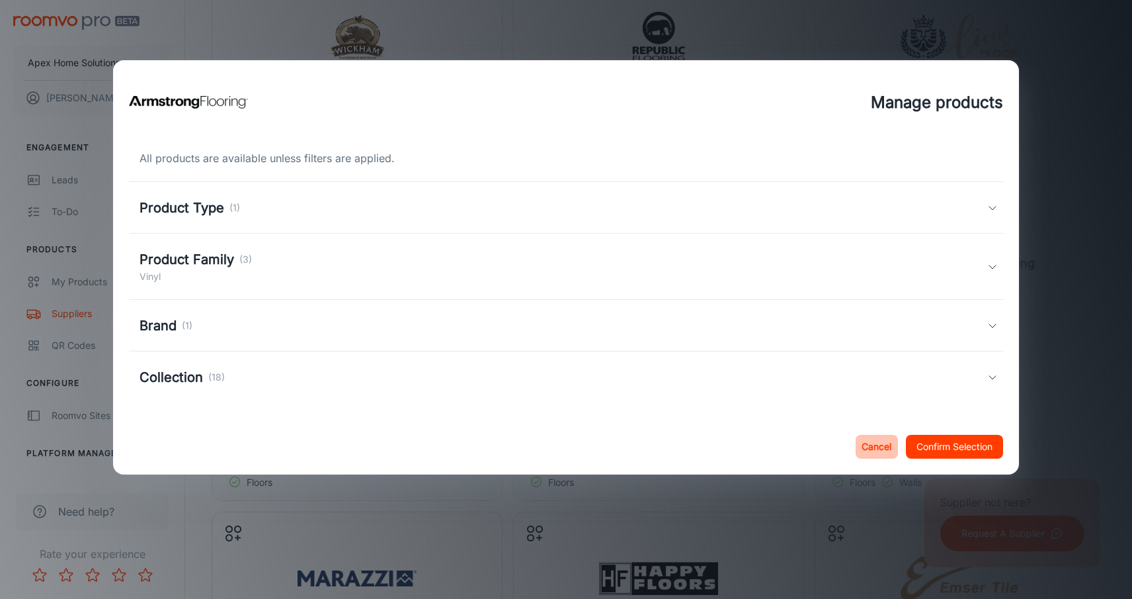
click at [864, 447] on button "Cancel" at bounding box center [877, 447] width 42 height 24
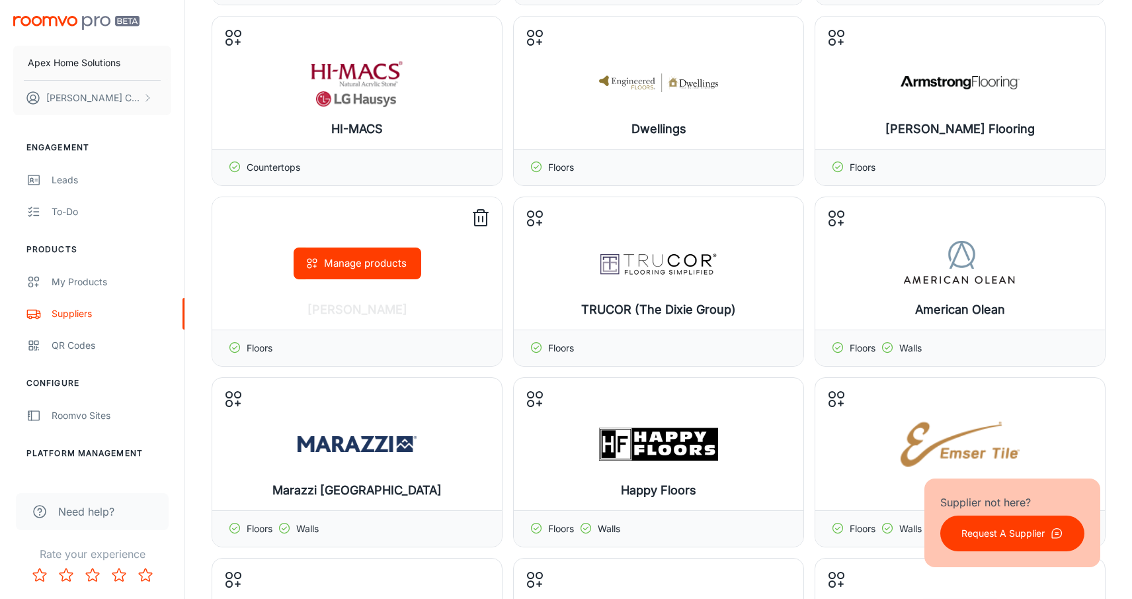
scroll to position [276, 0]
click at [372, 271] on button "Manage products" at bounding box center [358, 263] width 128 height 32
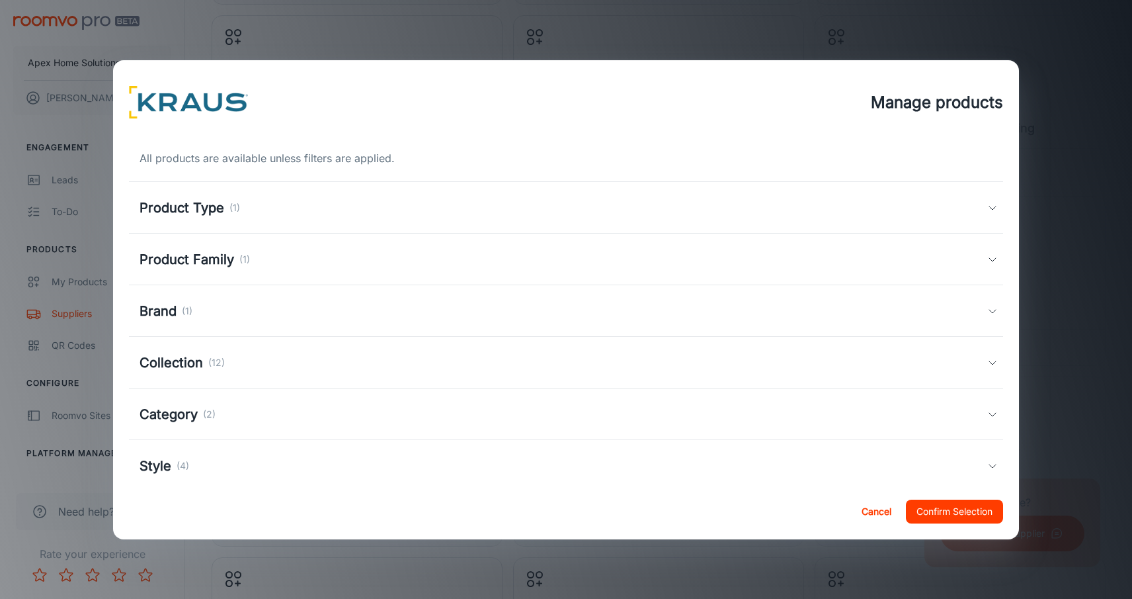
click at [233, 210] on p "(1)" at bounding box center [234, 207] width 11 height 15
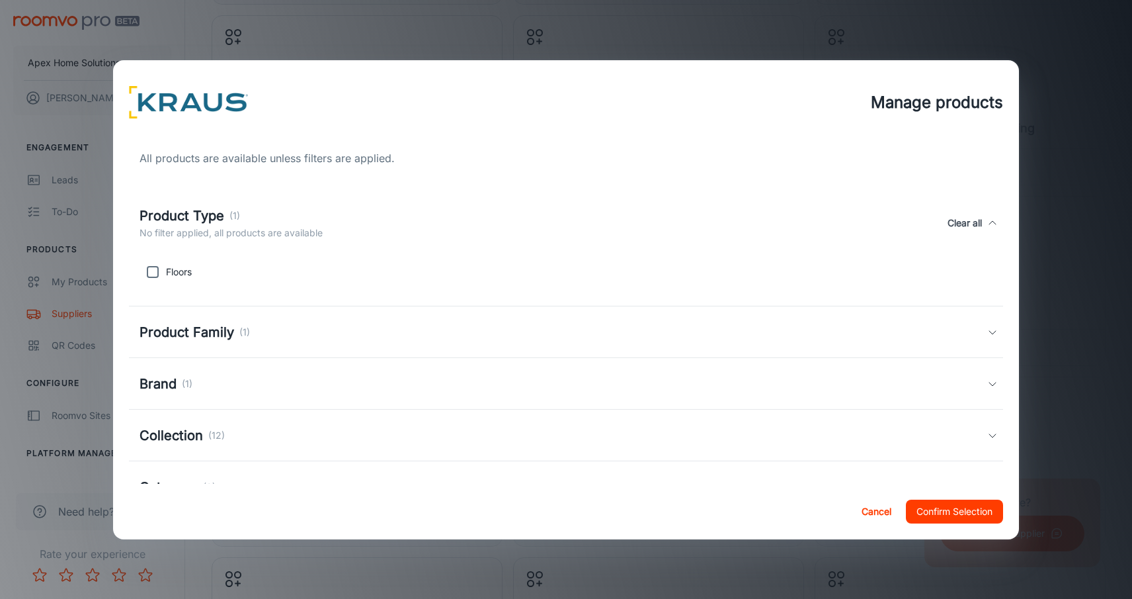
click at [233, 210] on p "(1)" at bounding box center [234, 215] width 11 height 15
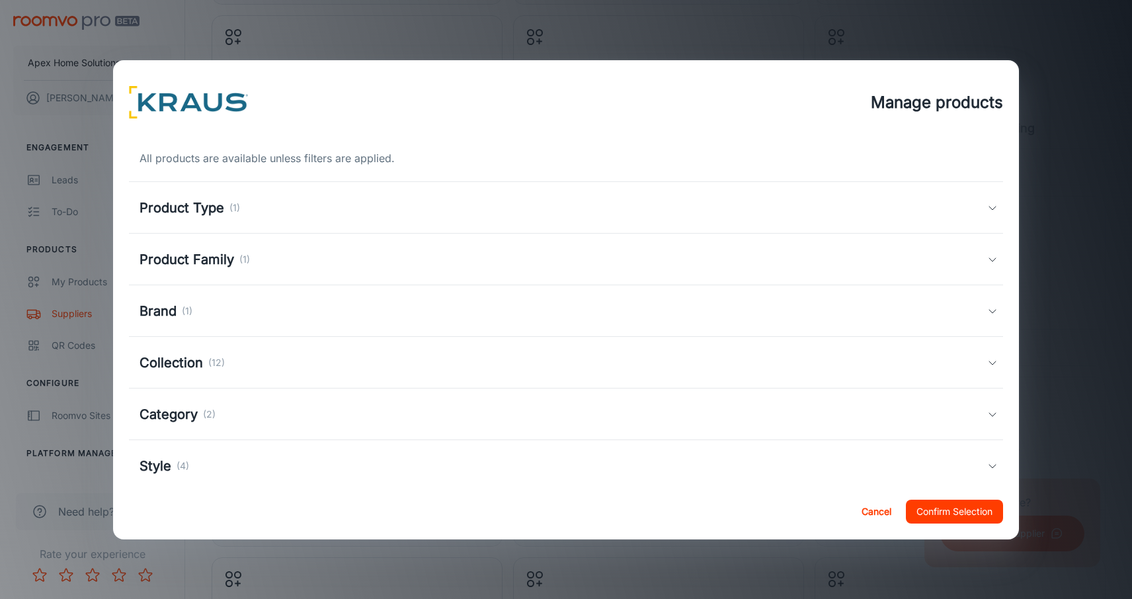
click at [231, 257] on h5 "Product Family" at bounding box center [187, 259] width 95 height 20
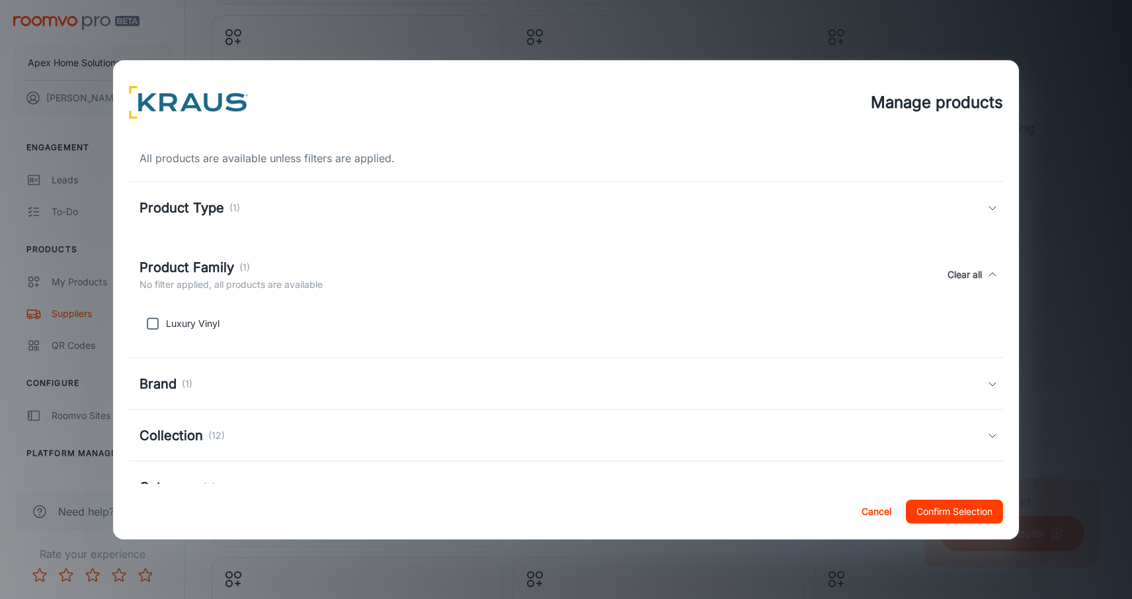
click at [231, 257] on h5 "Product Family" at bounding box center [187, 267] width 95 height 20
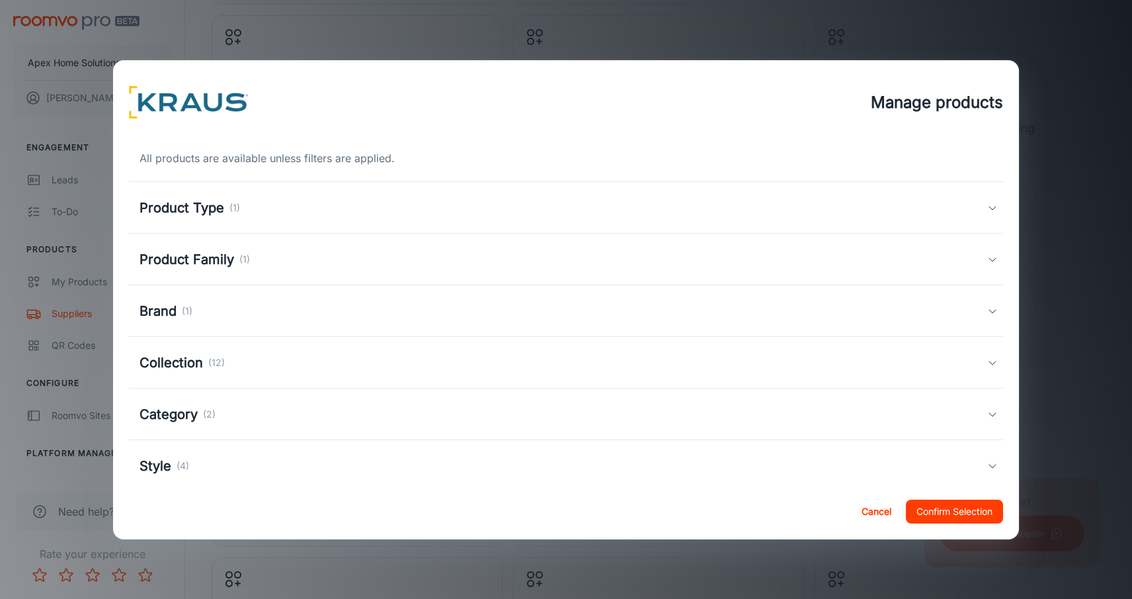
click at [217, 315] on div "Brand (1)" at bounding box center [564, 311] width 848 height 20
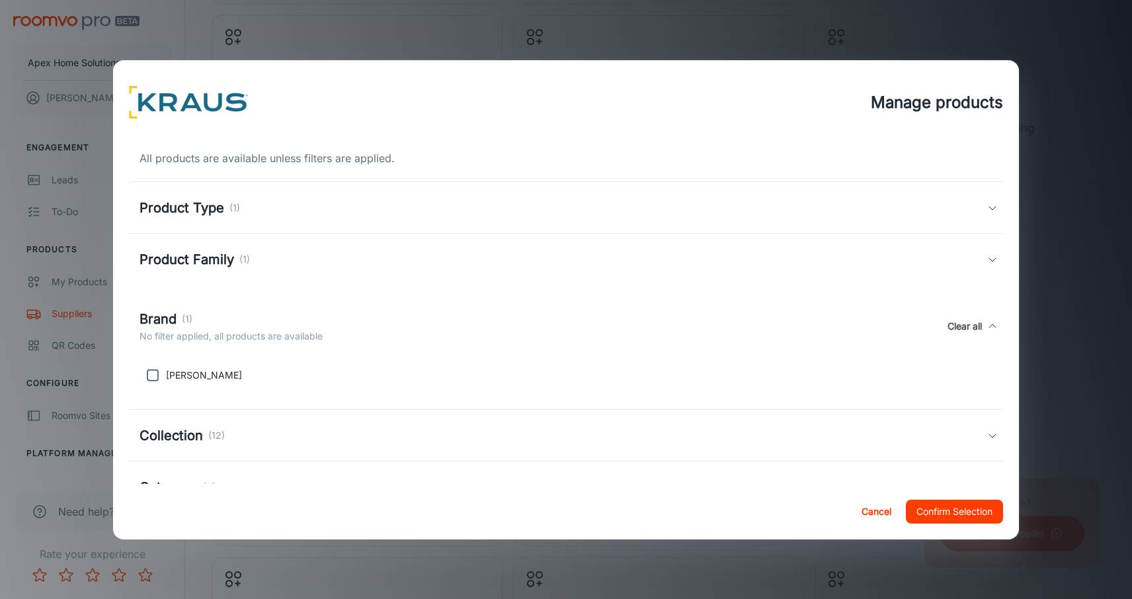
click at [217, 315] on div "Brand (1)" at bounding box center [231, 319] width 183 height 20
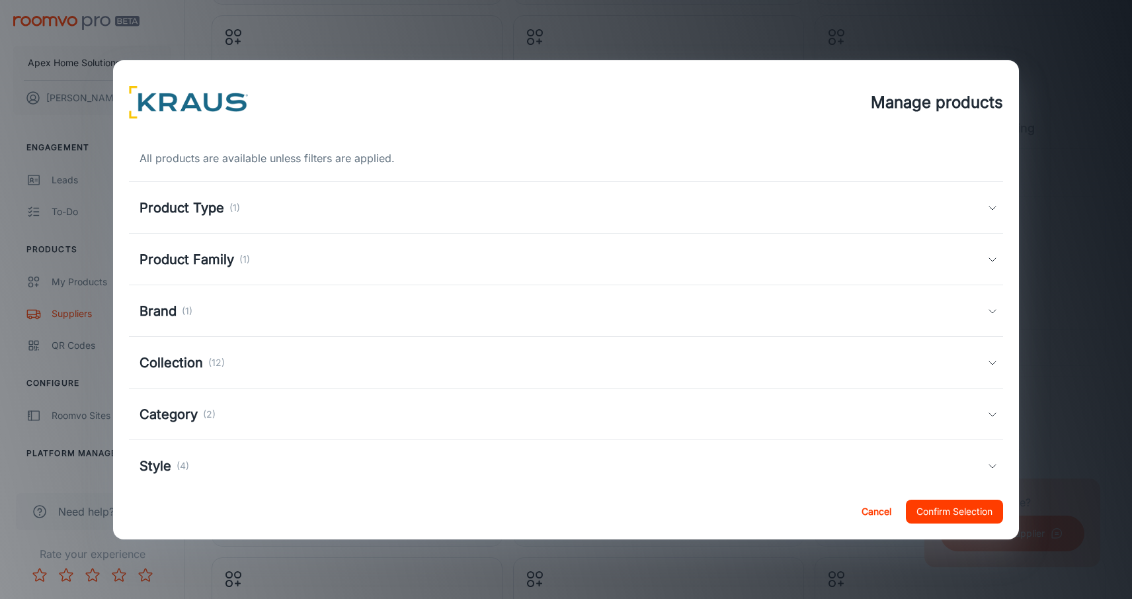
click at [223, 360] on p "(12)" at bounding box center [216, 362] width 17 height 15
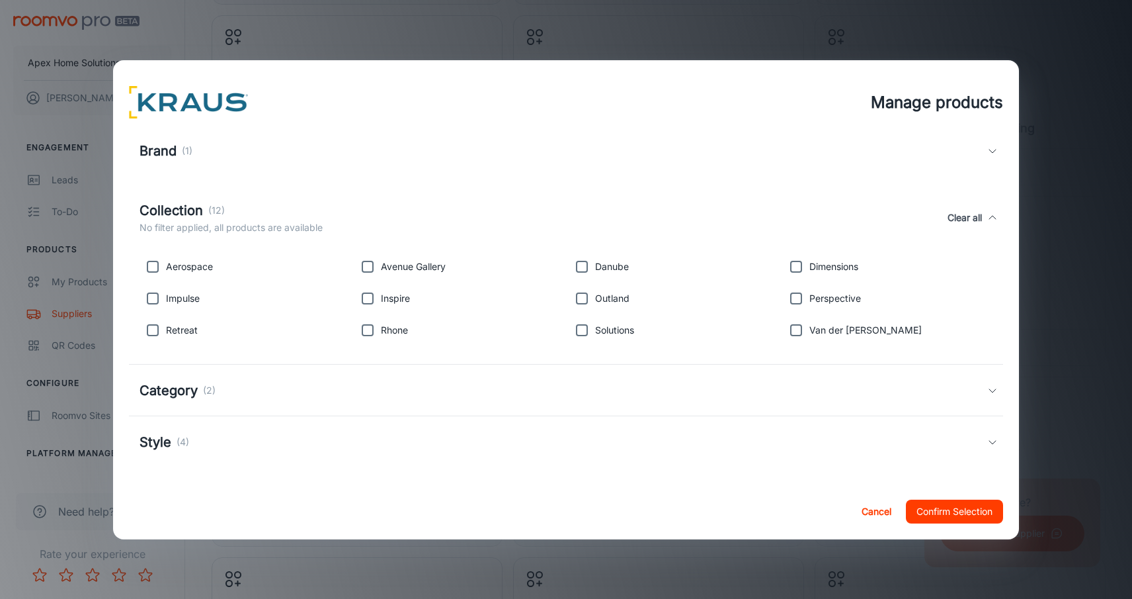
scroll to position [160, 0]
click at [186, 386] on h5 "Category" at bounding box center [169, 390] width 58 height 20
click at [371, 454] on input "checkbox" at bounding box center [367, 454] width 26 height 26
checkbox input "true"
click at [951, 507] on button "Confirm Selection" at bounding box center [954, 511] width 97 height 24
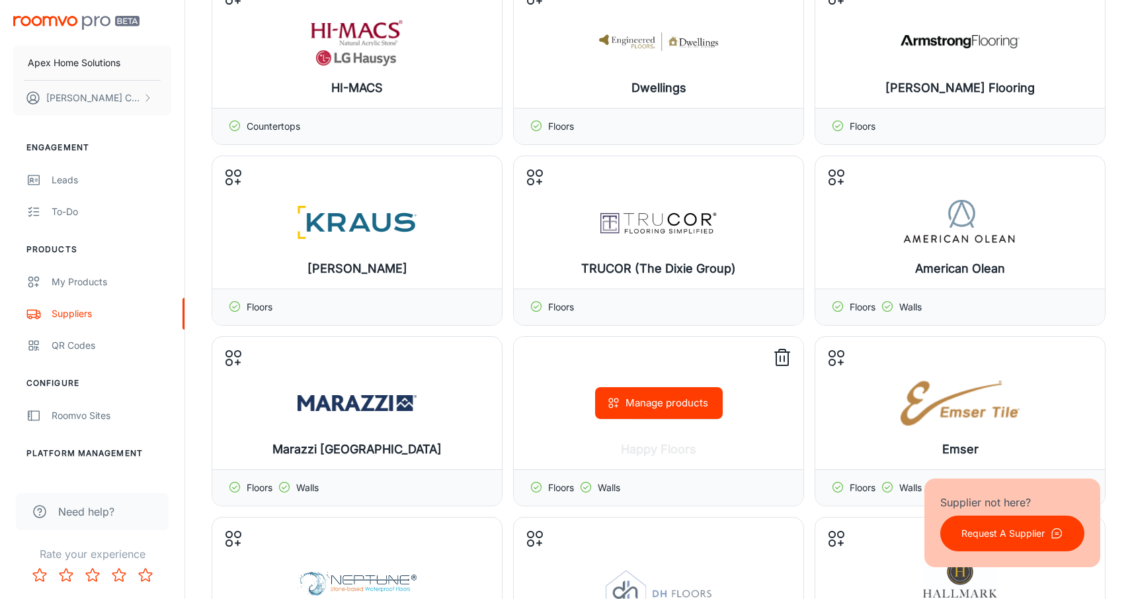
scroll to position [317, 0]
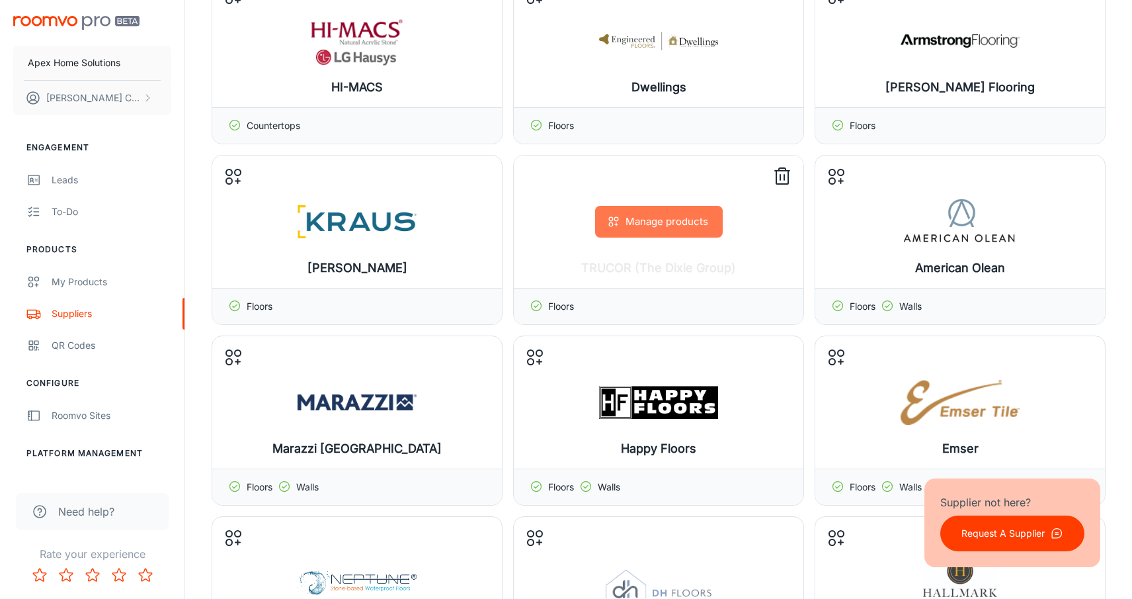
click at [665, 216] on button "Manage products" at bounding box center [659, 222] width 128 height 32
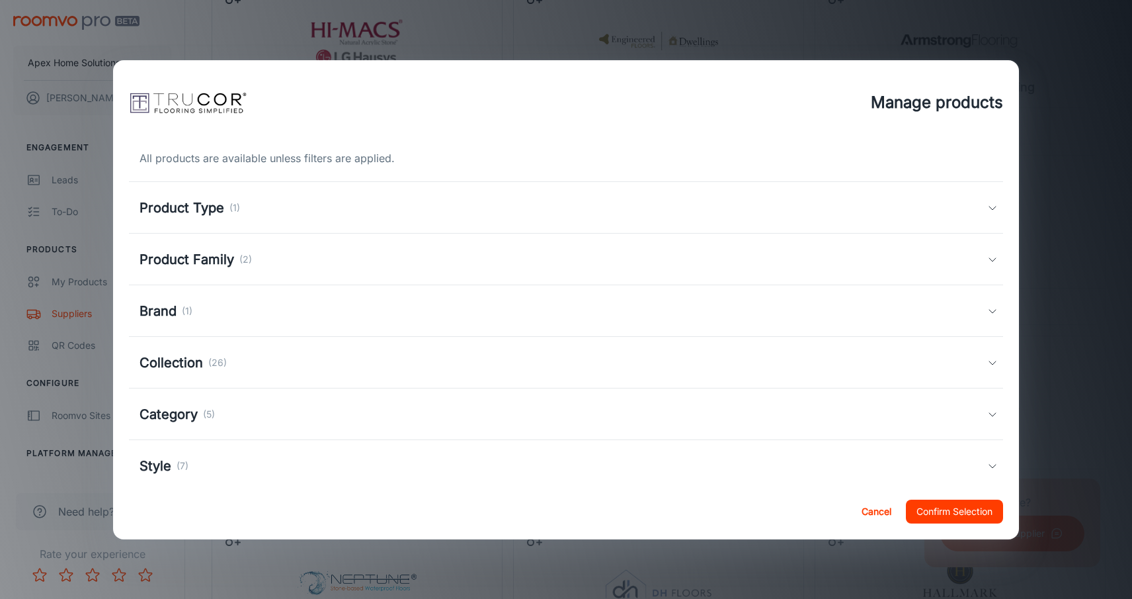
click at [209, 212] on h5 "Product Type" at bounding box center [182, 208] width 85 height 20
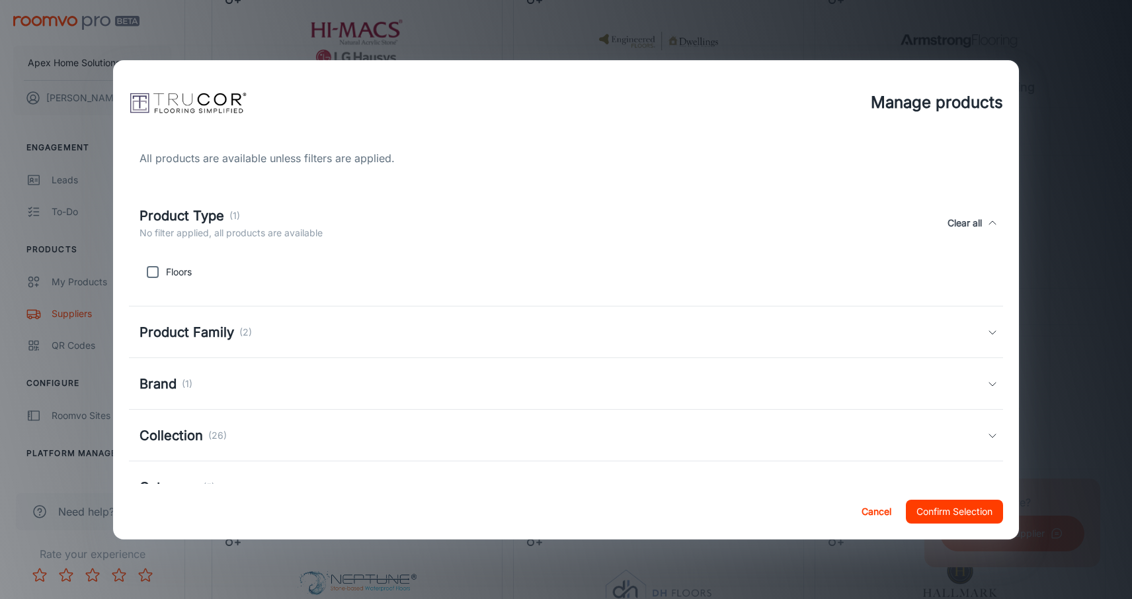
click at [212, 325] on h5 "Product Family" at bounding box center [187, 332] width 95 height 20
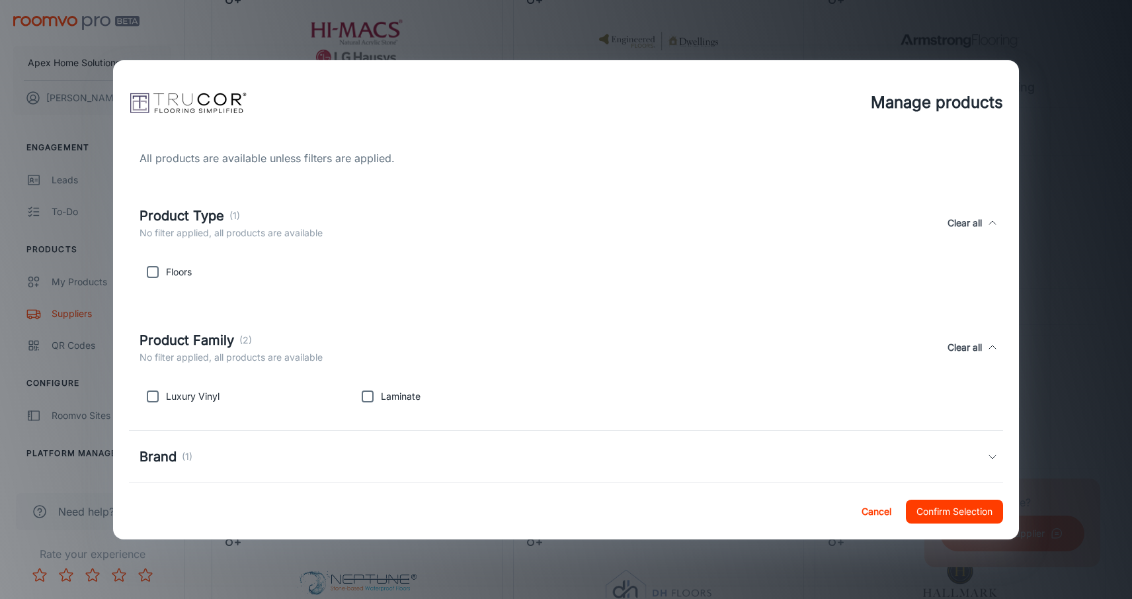
click at [150, 394] on input "checkbox" at bounding box center [153, 396] width 26 height 26
checkbox input "true"
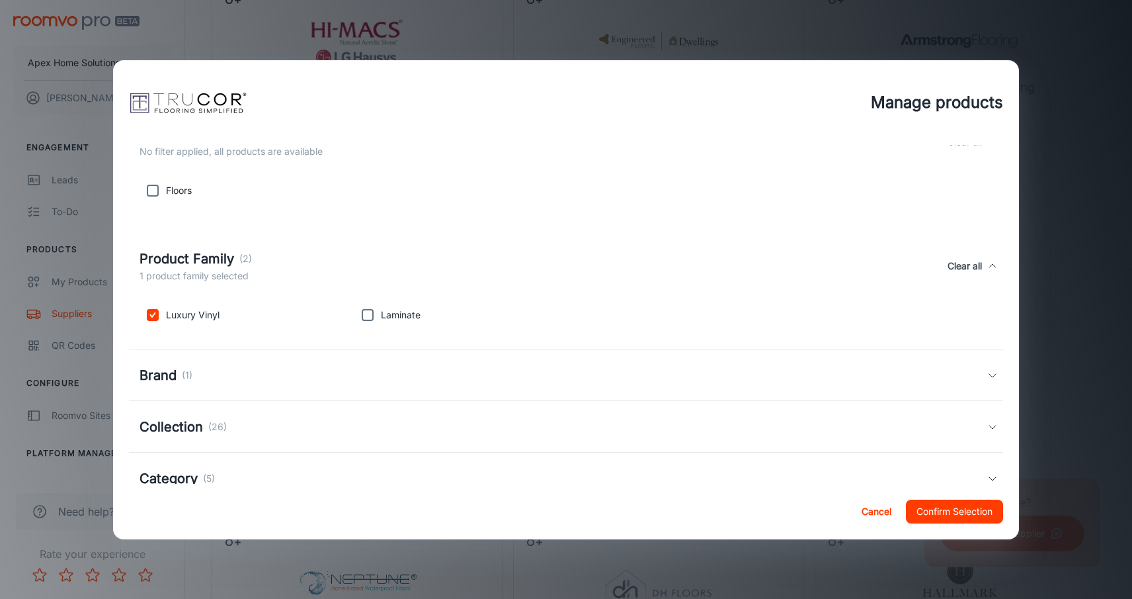
click at [370, 317] on input "checkbox" at bounding box center [367, 315] width 26 height 26
checkbox input "true"
click at [960, 517] on button "Confirm Selection" at bounding box center [954, 511] width 97 height 24
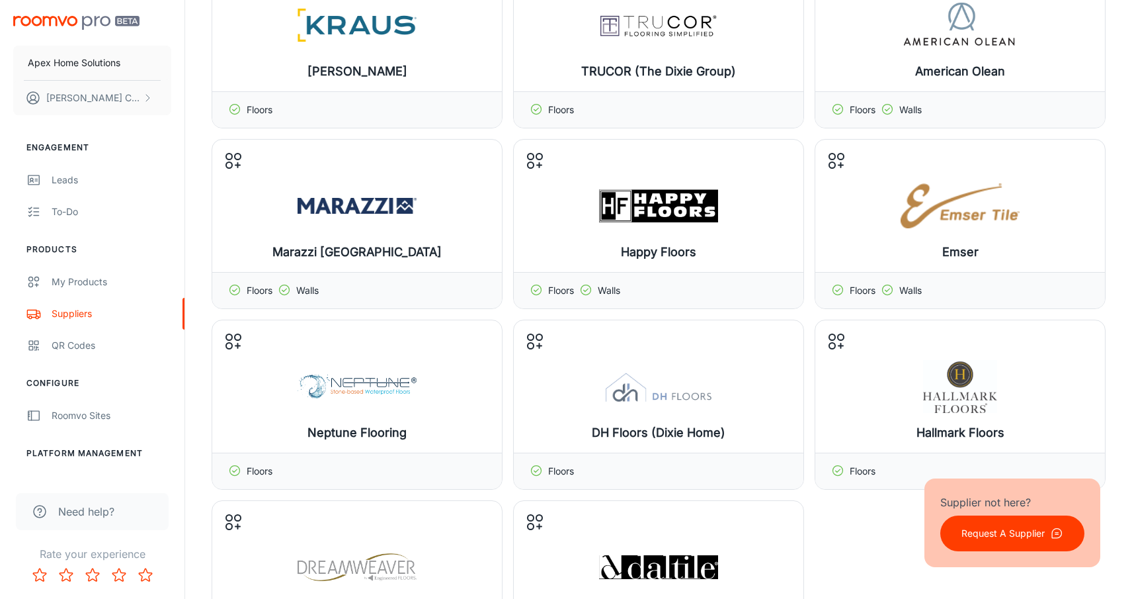
scroll to position [518, 0]
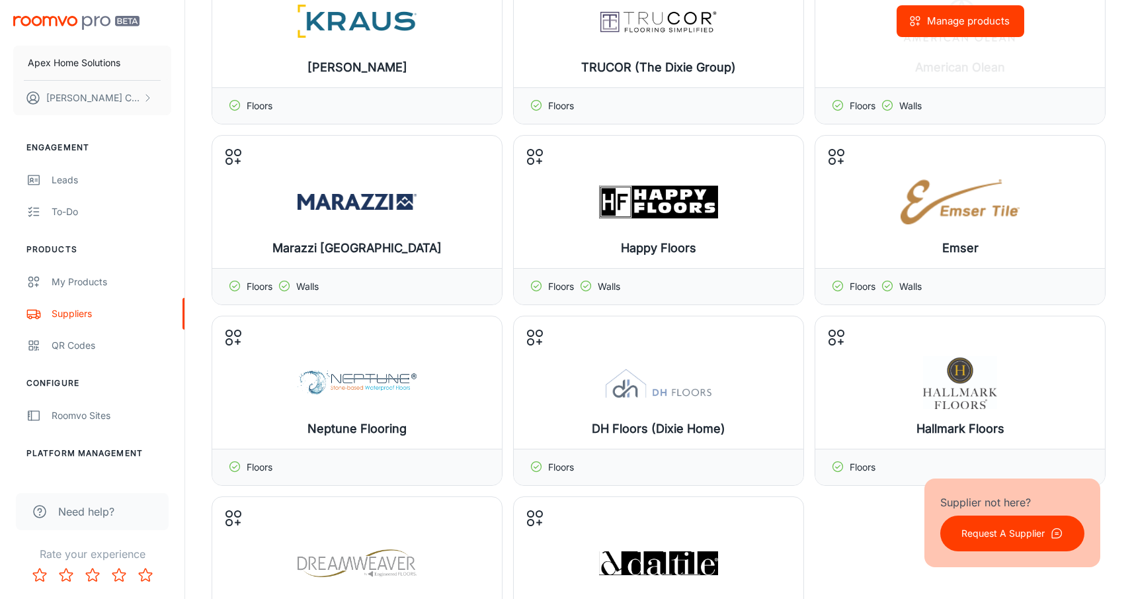
click at [946, 38] on div "Manage products" at bounding box center [960, 21] width 290 height 132
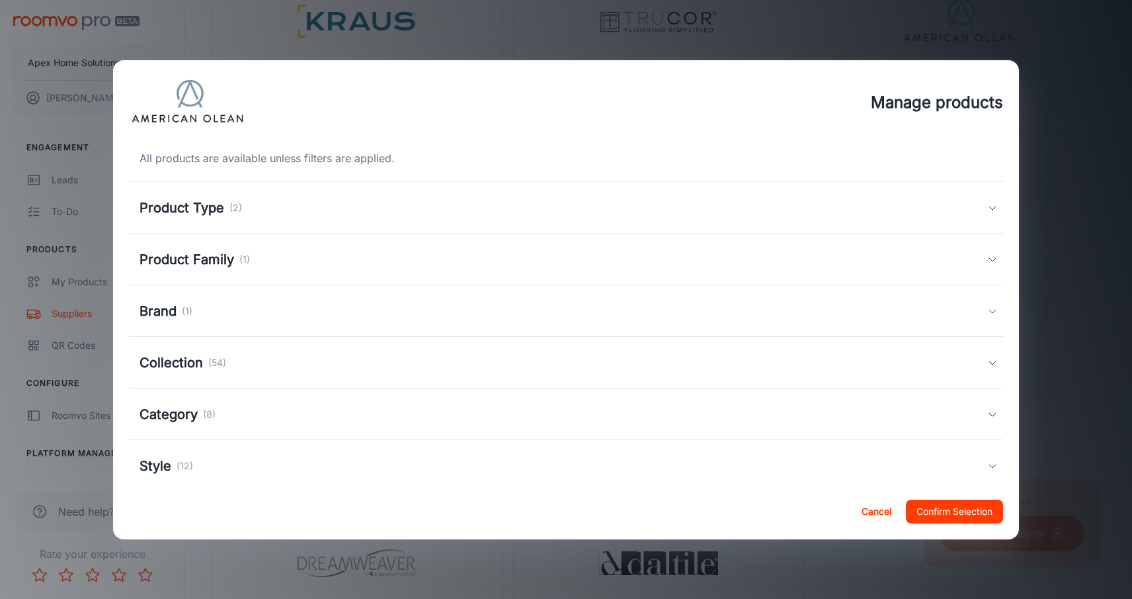
click at [198, 212] on h5 "Product Type" at bounding box center [182, 208] width 85 height 20
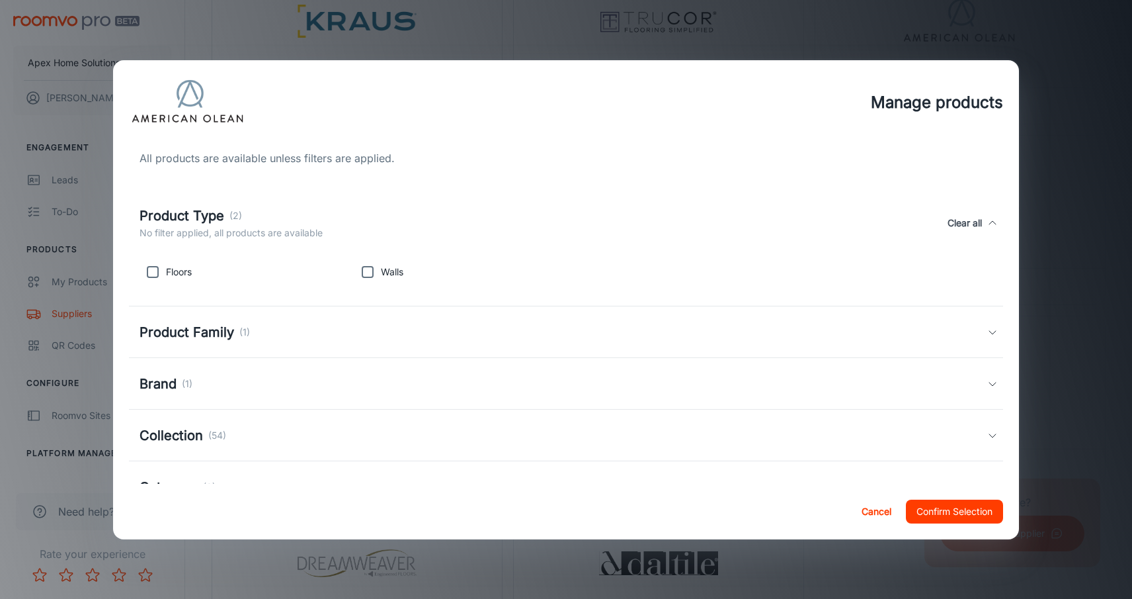
click at [204, 337] on h5 "Product Family" at bounding box center [187, 332] width 95 height 20
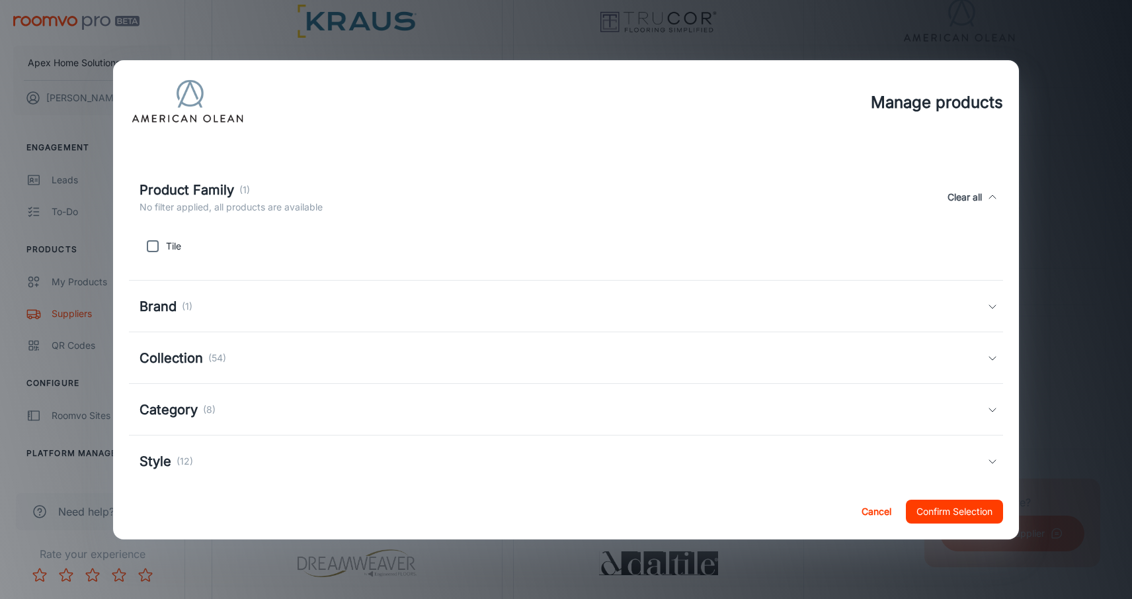
scroll to position [152, 0]
click at [181, 310] on div "Brand (1)" at bounding box center [166, 304] width 53 height 20
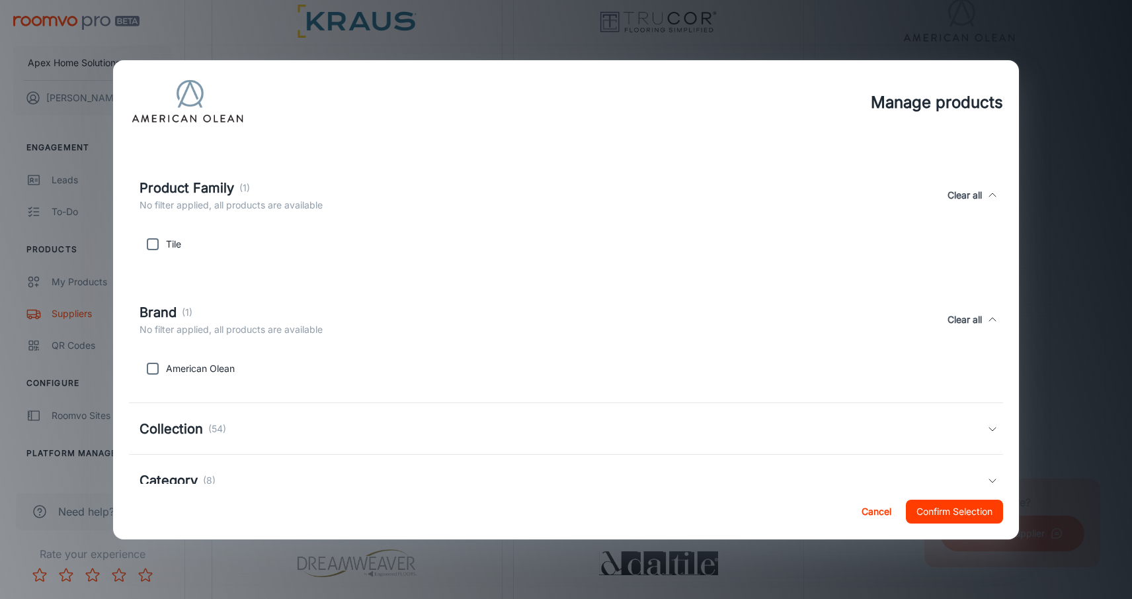
scroll to position [228, 0]
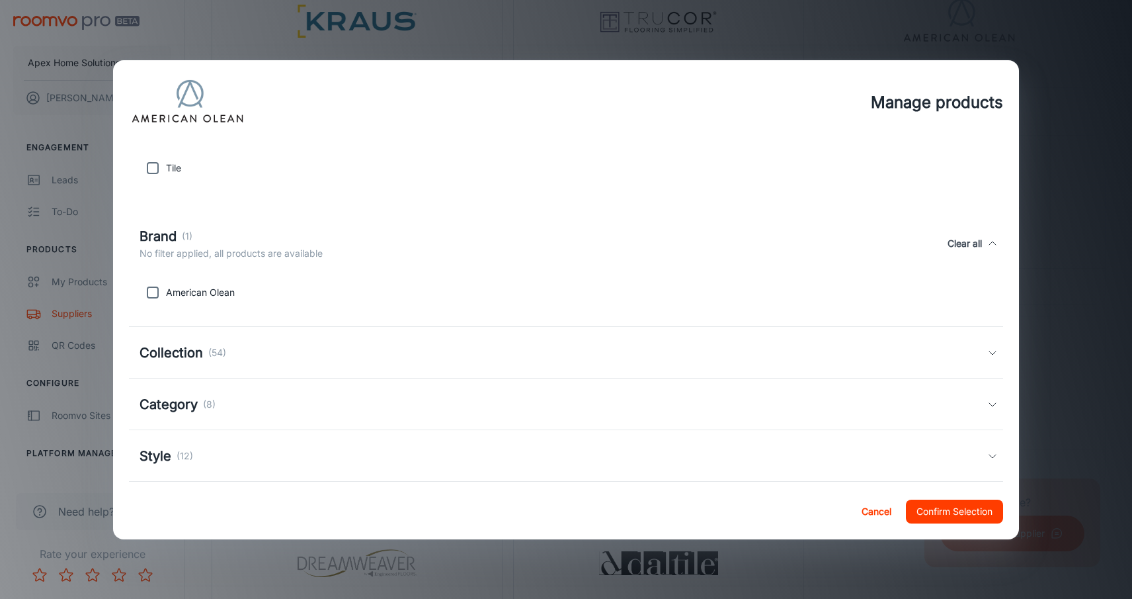
click at [193, 351] on h5 "Collection" at bounding box center [171, 353] width 63 height 20
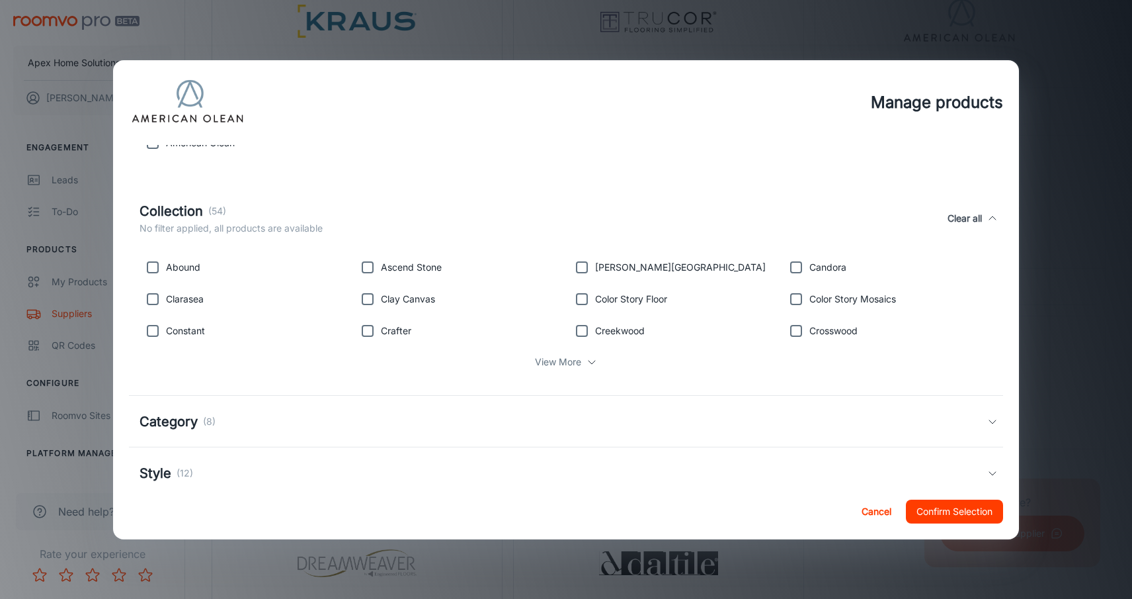
scroll to position [390, 0]
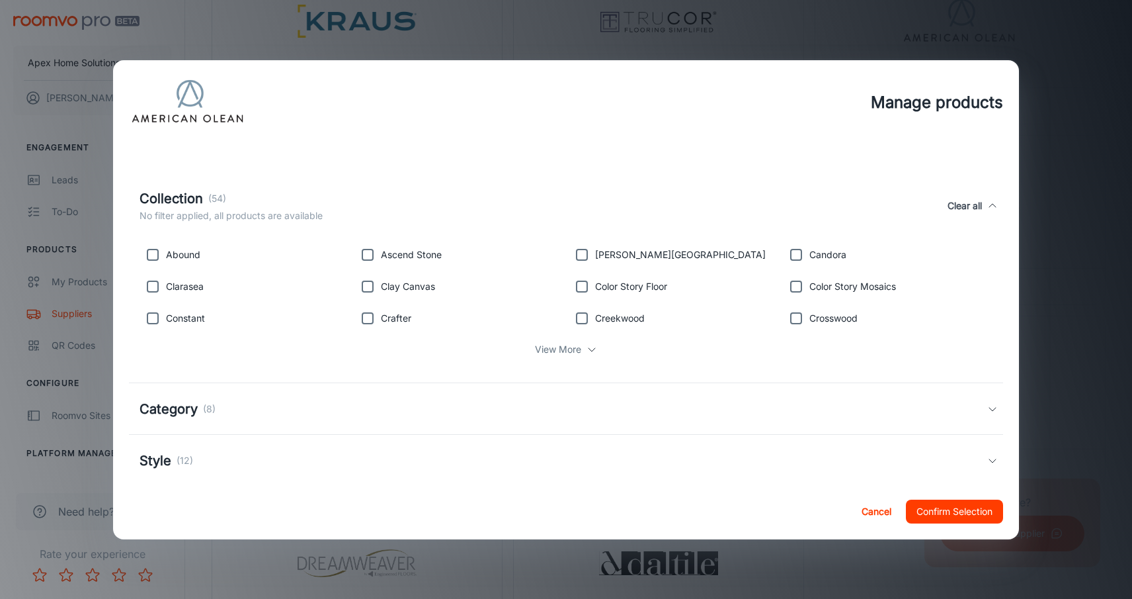
click at [188, 396] on div "Category (8)" at bounding box center [566, 409] width 874 height 52
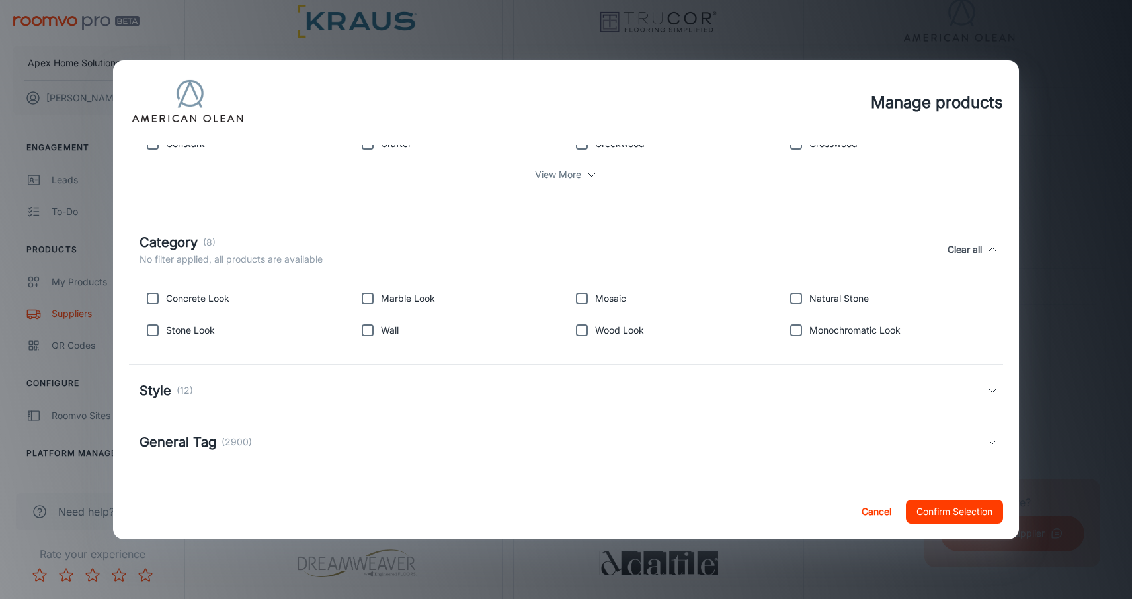
scroll to position [565, 0]
click at [873, 510] on button "Cancel" at bounding box center [877, 511] width 42 height 24
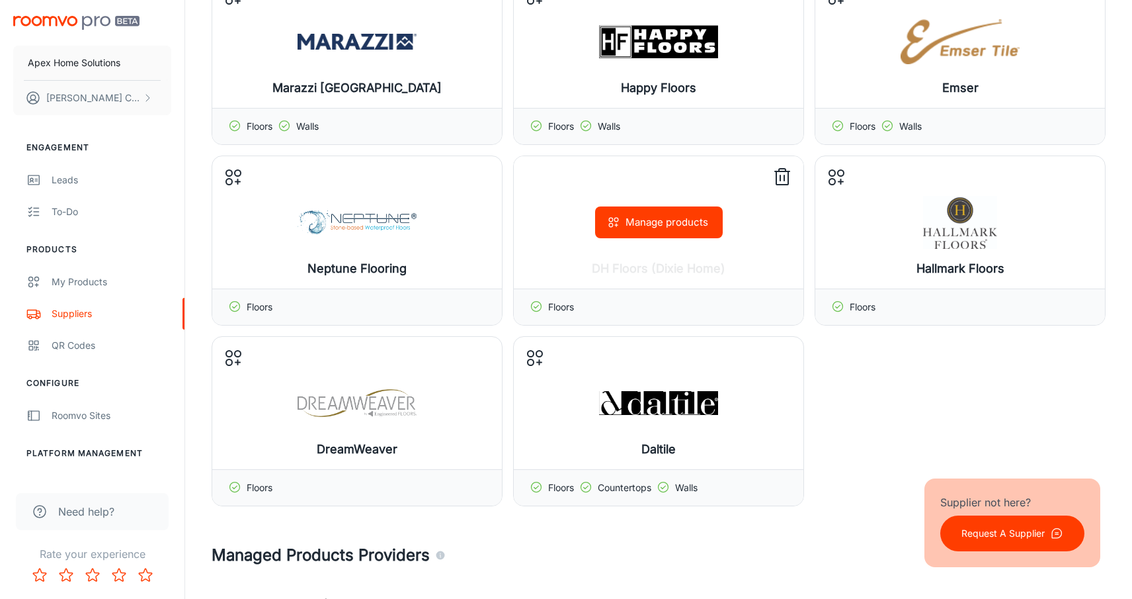
scroll to position [688, 0]
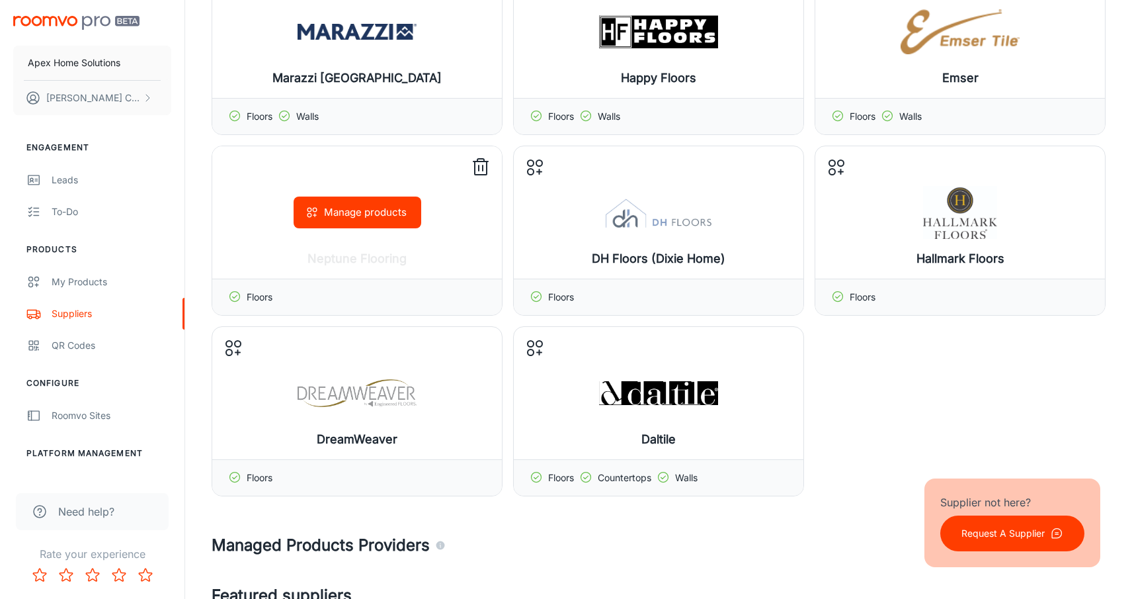
click at [337, 216] on button "Manage products" at bounding box center [358, 212] width 128 height 32
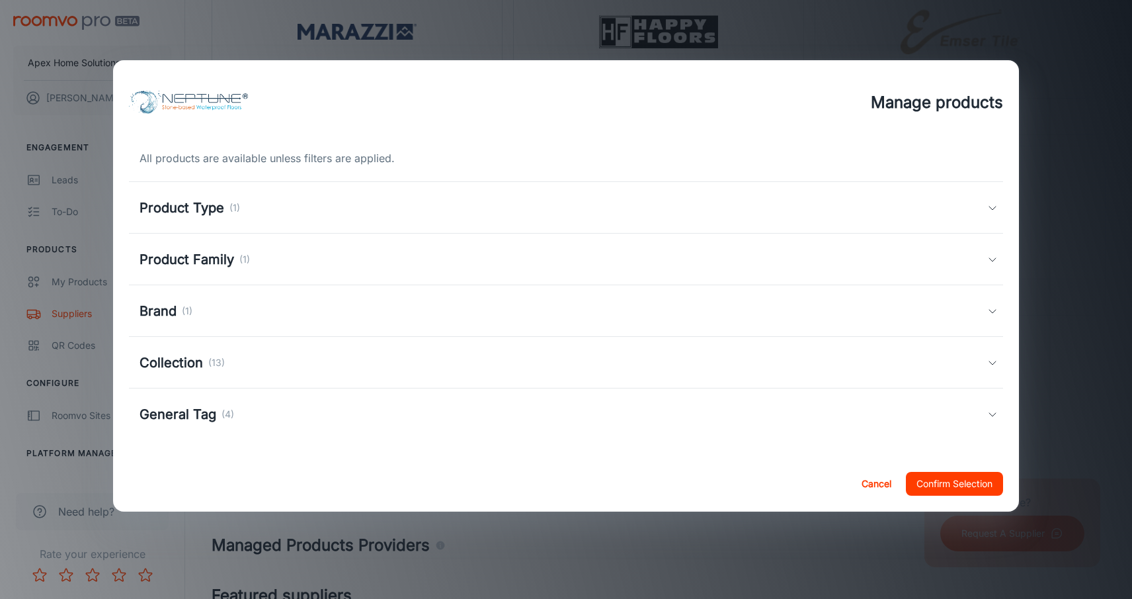
click at [198, 371] on h5 "Collection" at bounding box center [171, 363] width 63 height 20
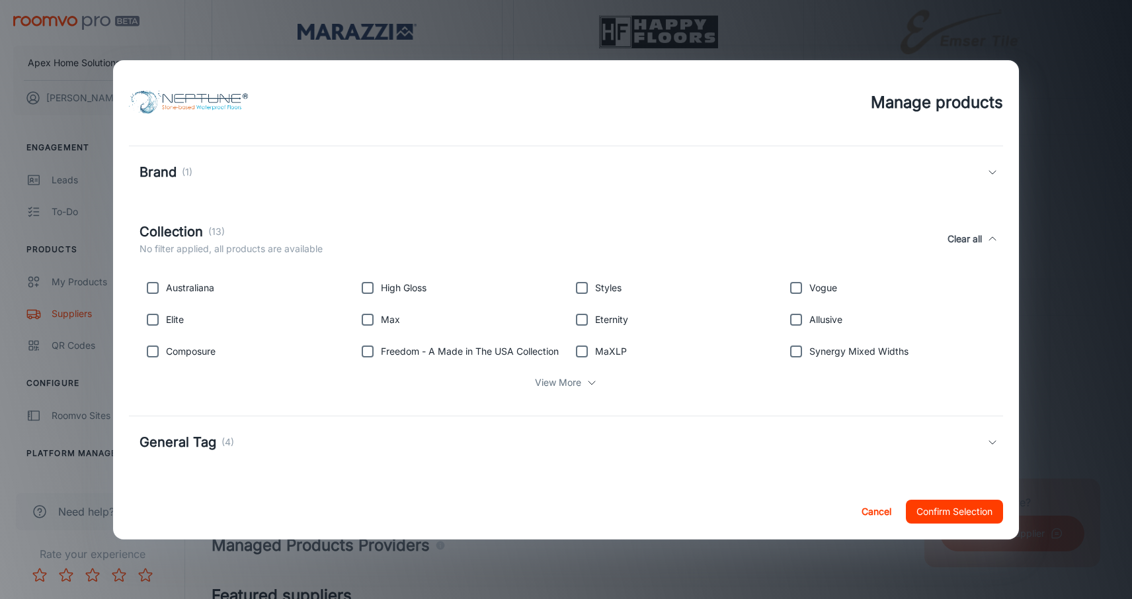
scroll to position [139, 0]
click at [361, 350] on input "checkbox" at bounding box center [367, 351] width 26 height 26
checkbox input "true"
click at [566, 383] on p "View More" at bounding box center [558, 382] width 46 height 15
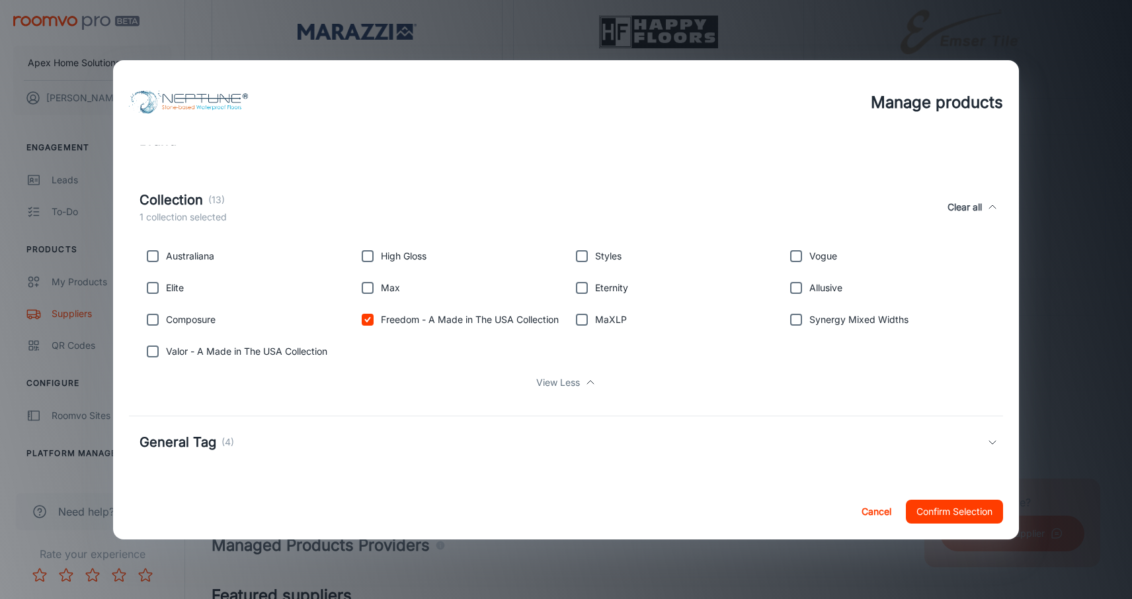
scroll to position [171, 0]
click at [149, 353] on input "checkbox" at bounding box center [153, 351] width 26 height 26
checkbox input "true"
click at [942, 509] on button "Confirm Selection" at bounding box center [954, 511] width 97 height 24
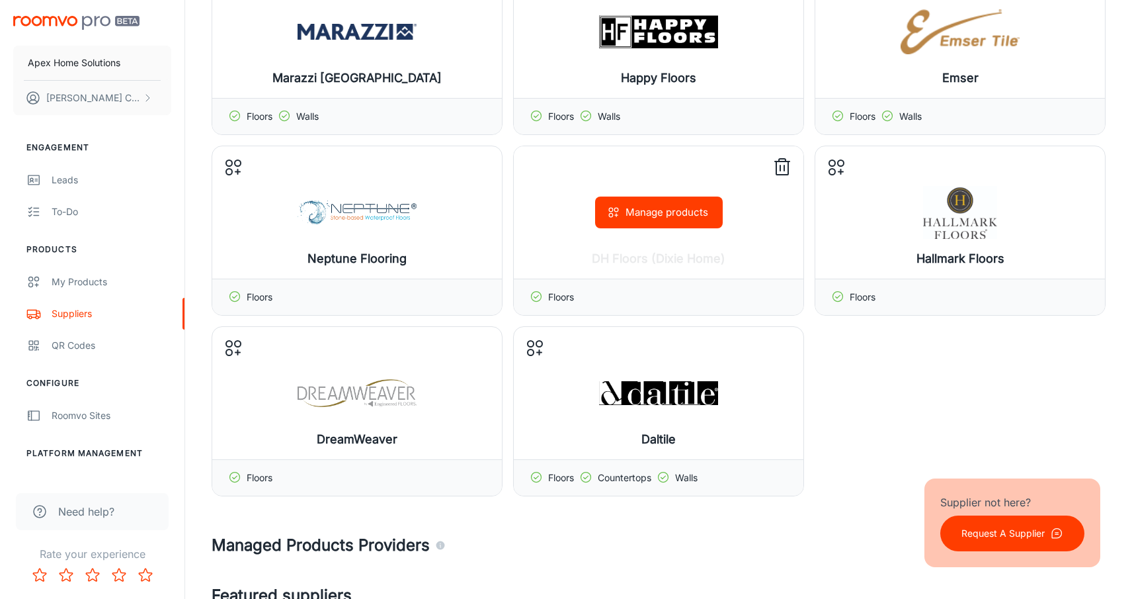
click at [679, 210] on button "Manage products" at bounding box center [659, 212] width 128 height 32
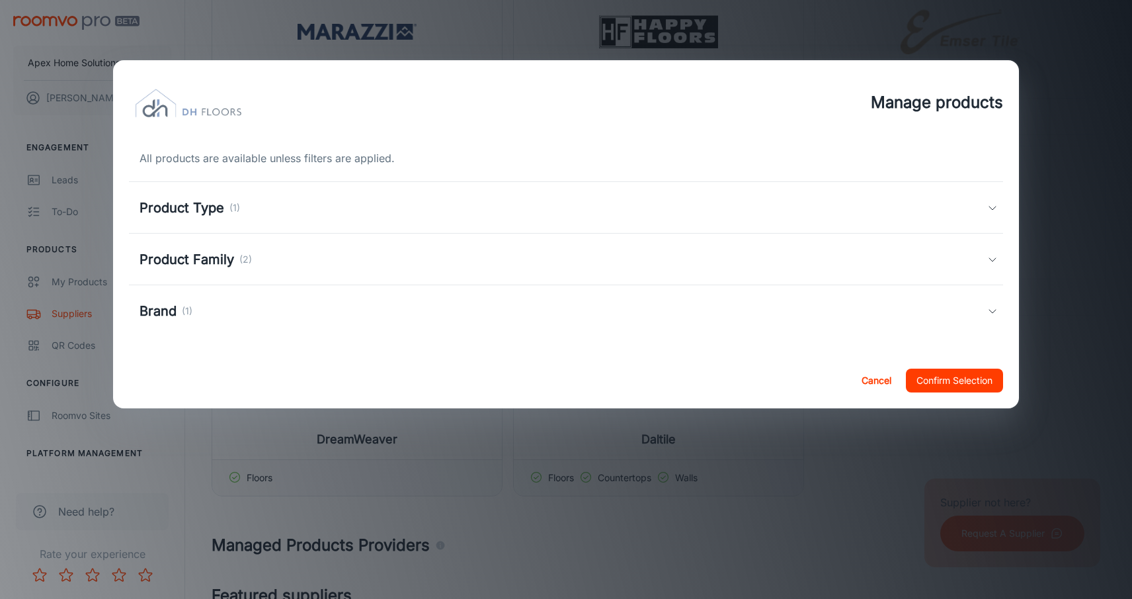
click at [204, 252] on h5 "Product Family" at bounding box center [187, 259] width 95 height 20
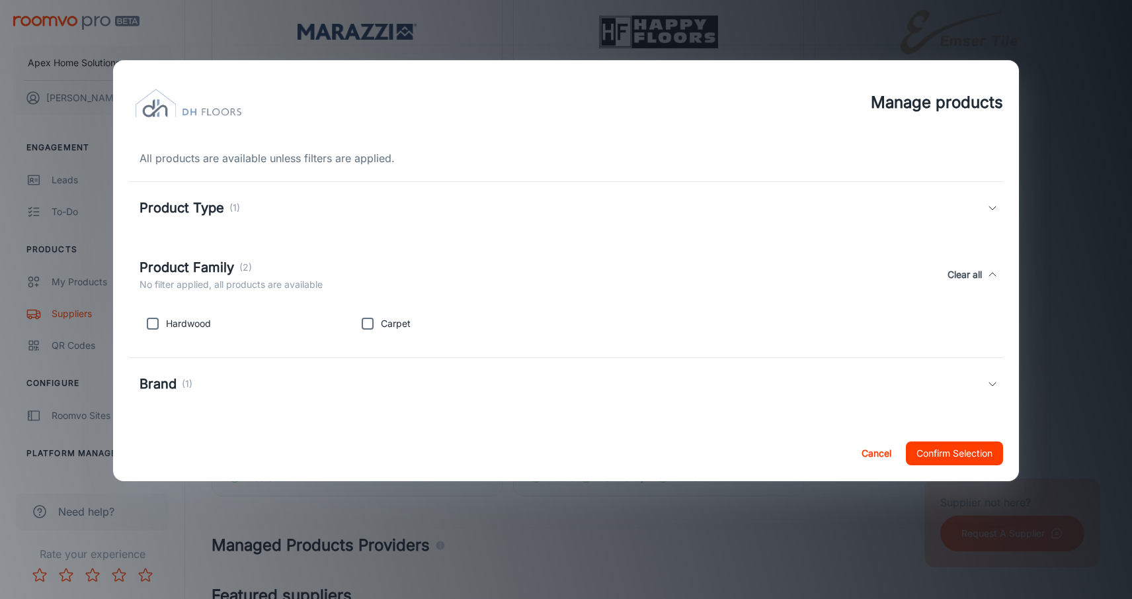
click at [365, 323] on input "checkbox" at bounding box center [367, 323] width 26 height 26
checkbox input "true"
click at [940, 450] on button "Confirm Selection" at bounding box center [954, 453] width 97 height 24
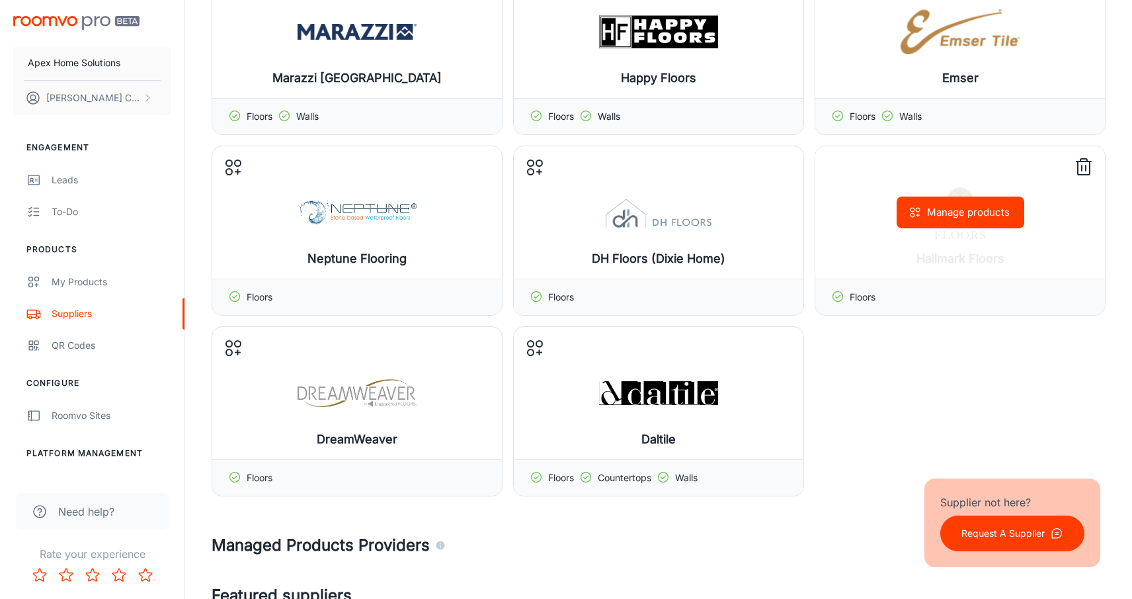
click at [966, 244] on div "Manage products" at bounding box center [960, 212] width 290 height 132
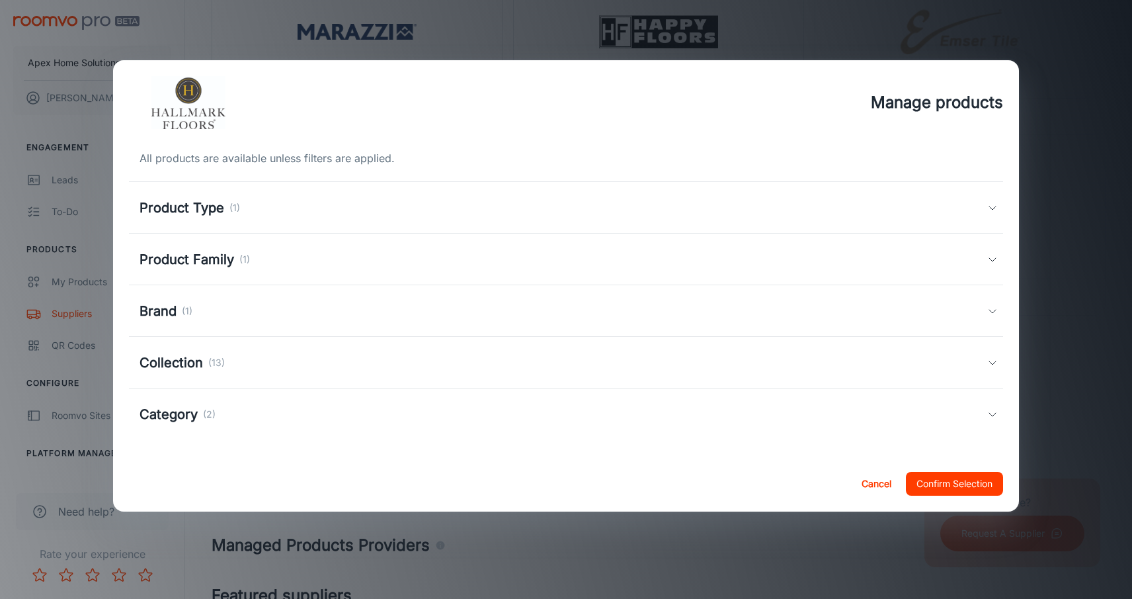
click at [208, 213] on h5 "Product Type" at bounding box center [182, 208] width 85 height 20
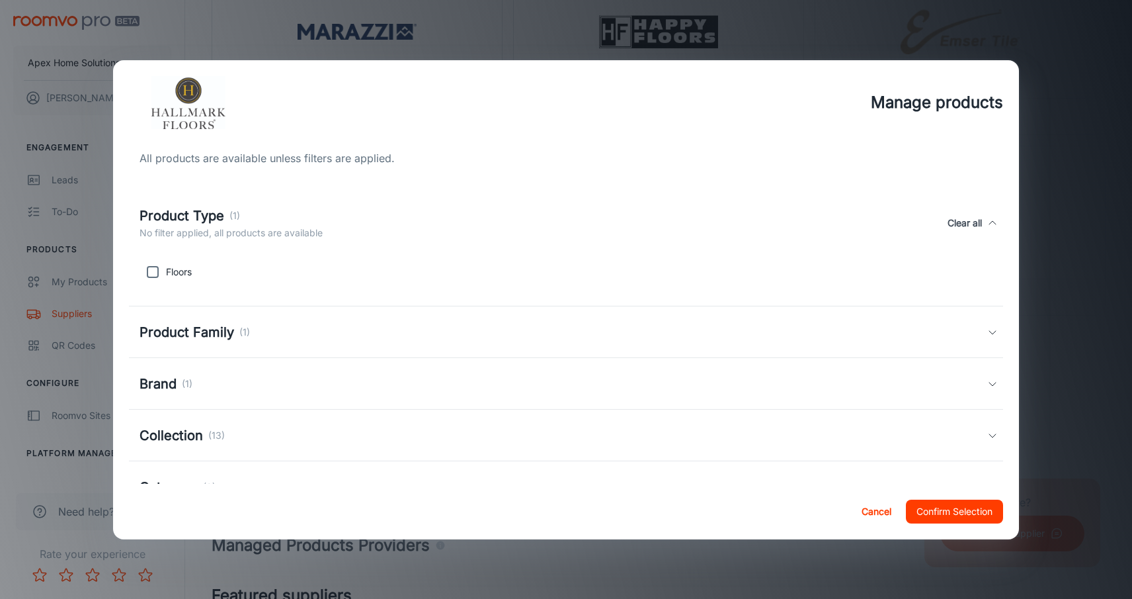
click at [194, 329] on h5 "Product Family" at bounding box center [187, 332] width 95 height 20
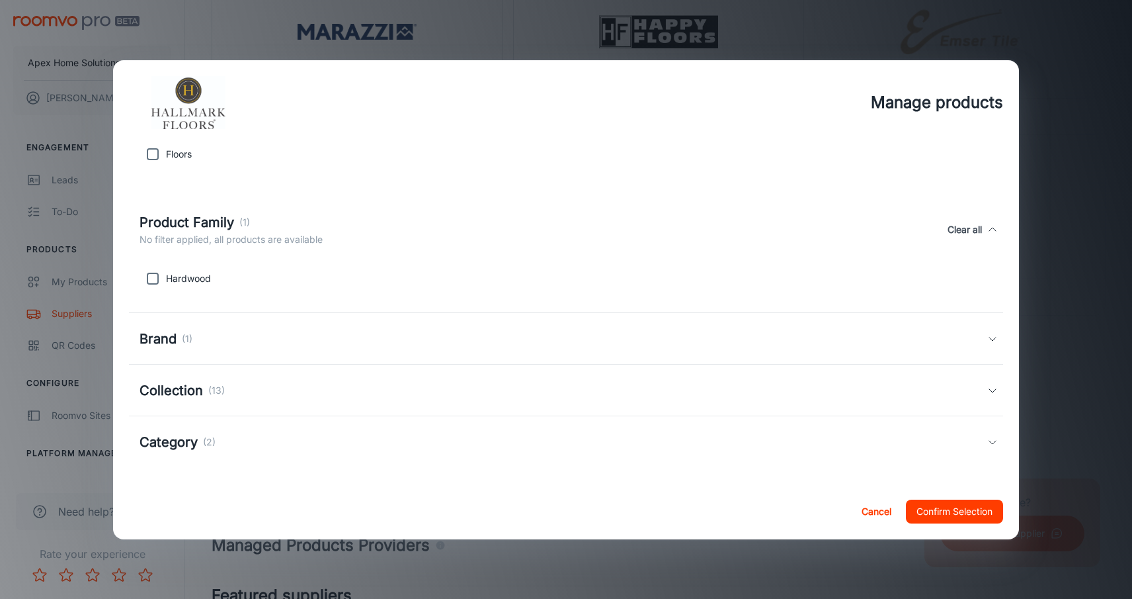
click at [154, 335] on h5 "Brand" at bounding box center [158, 339] width 37 height 20
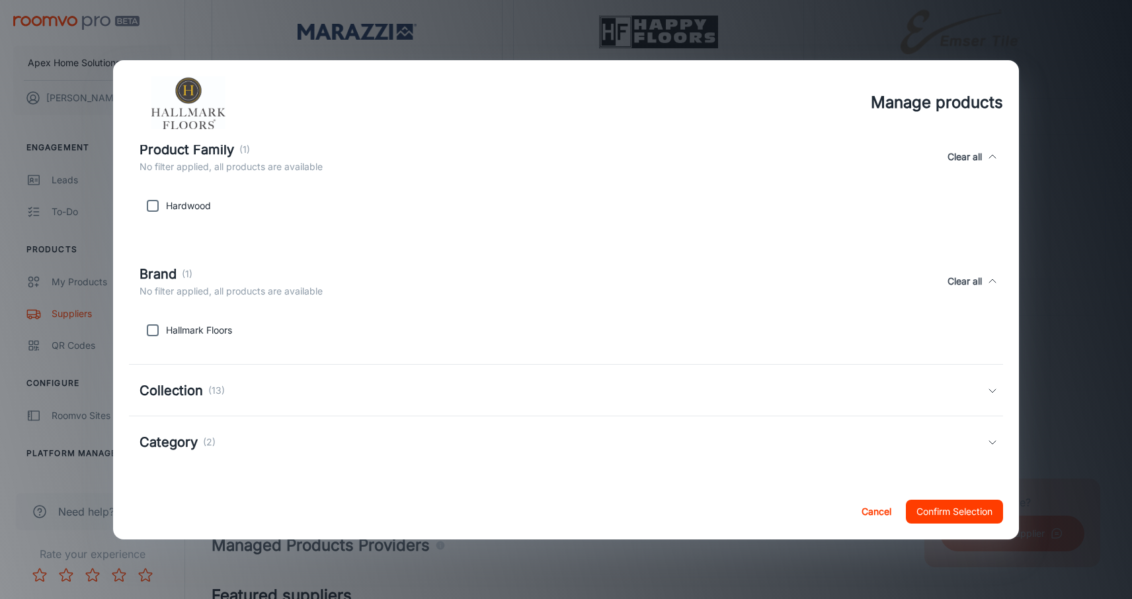
scroll to position [190, 0]
click at [175, 396] on h5 "Collection" at bounding box center [171, 390] width 63 height 20
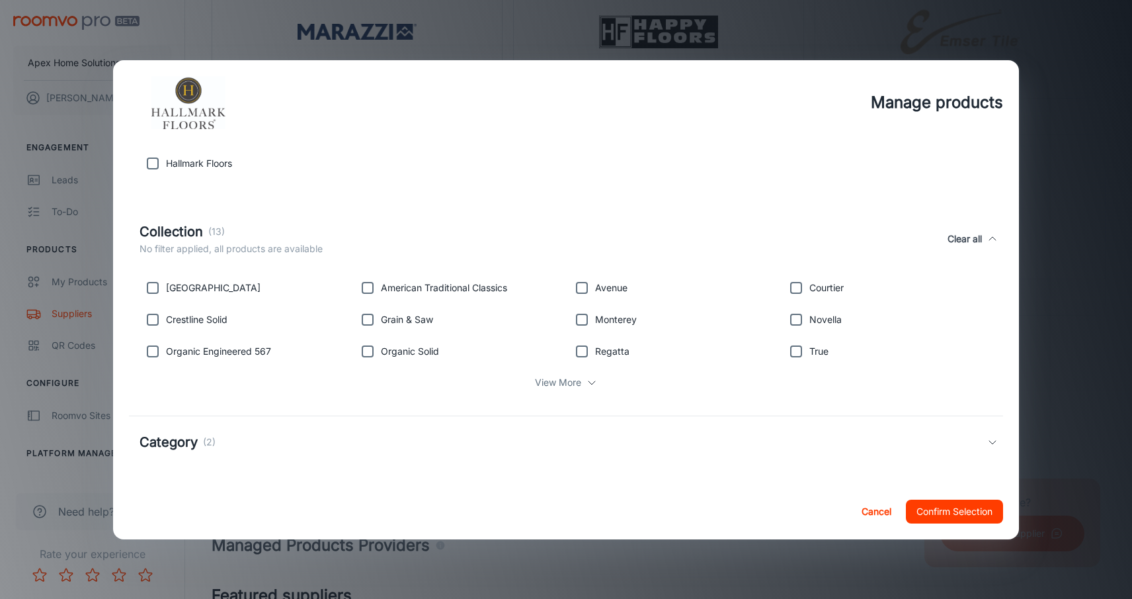
scroll to position [357, 0]
click at [175, 446] on h5 "Category" at bounding box center [169, 442] width 58 height 20
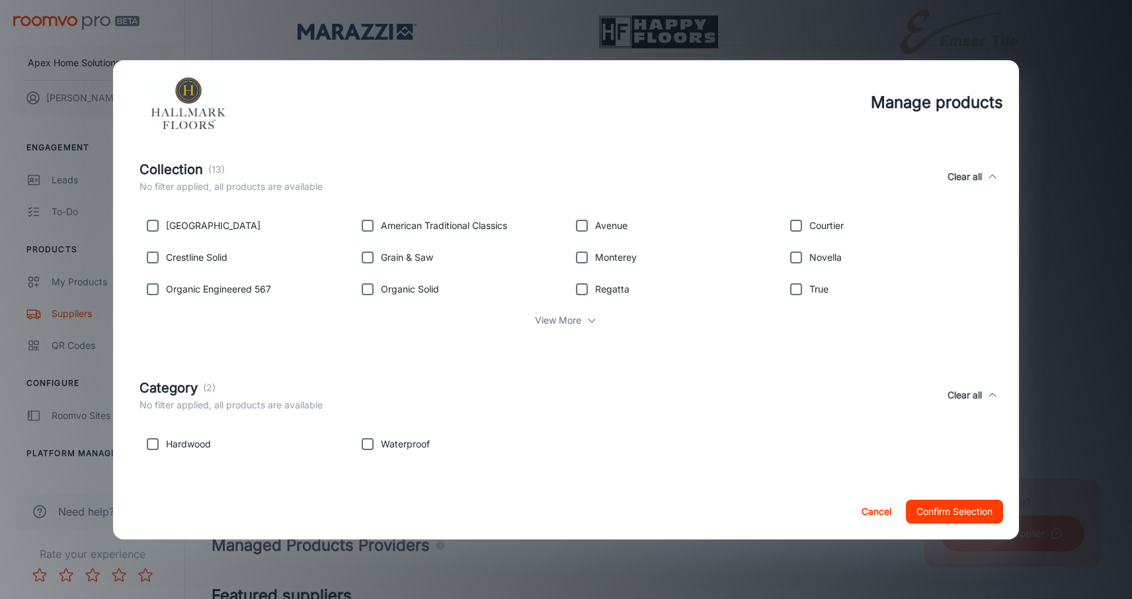
scroll to position [419, 0]
click at [878, 508] on button "Cancel" at bounding box center [877, 511] width 42 height 24
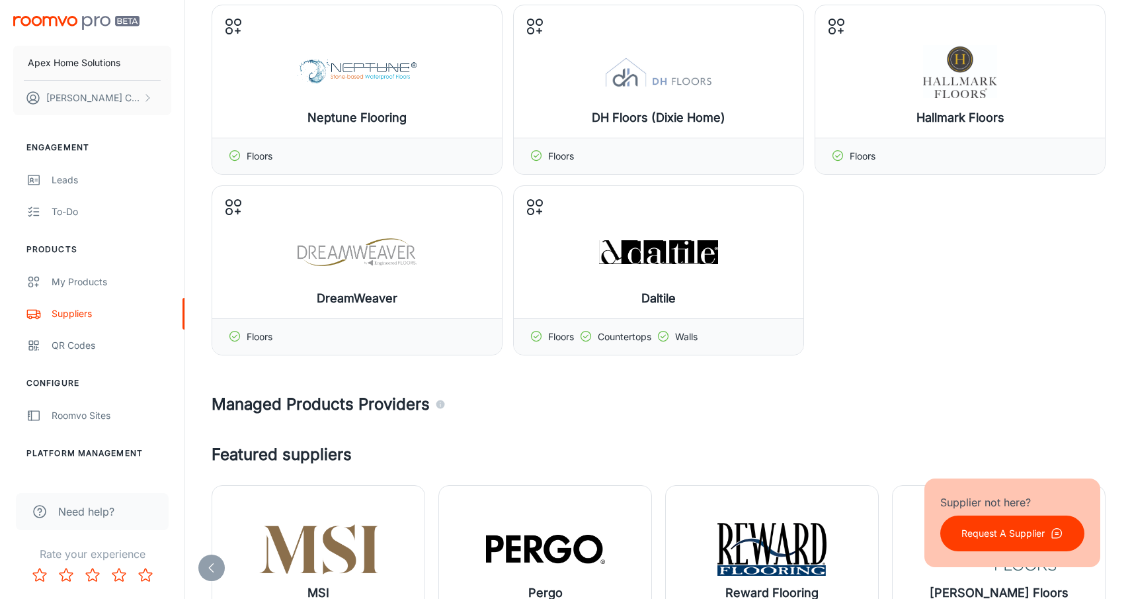
scroll to position [846, 0]
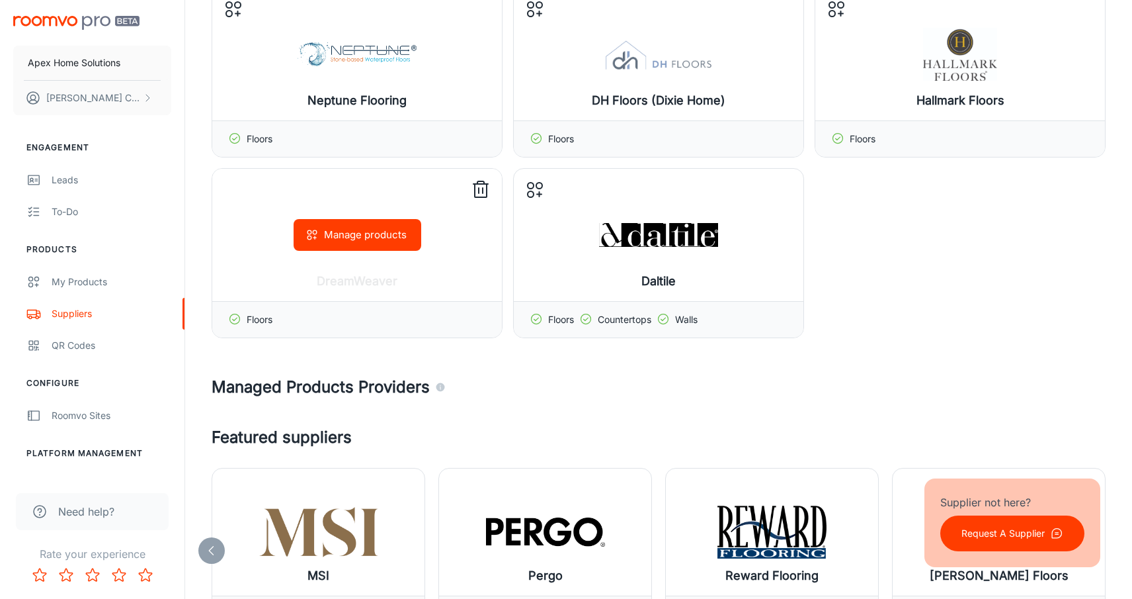
click at [349, 230] on button "Manage products" at bounding box center [358, 235] width 128 height 32
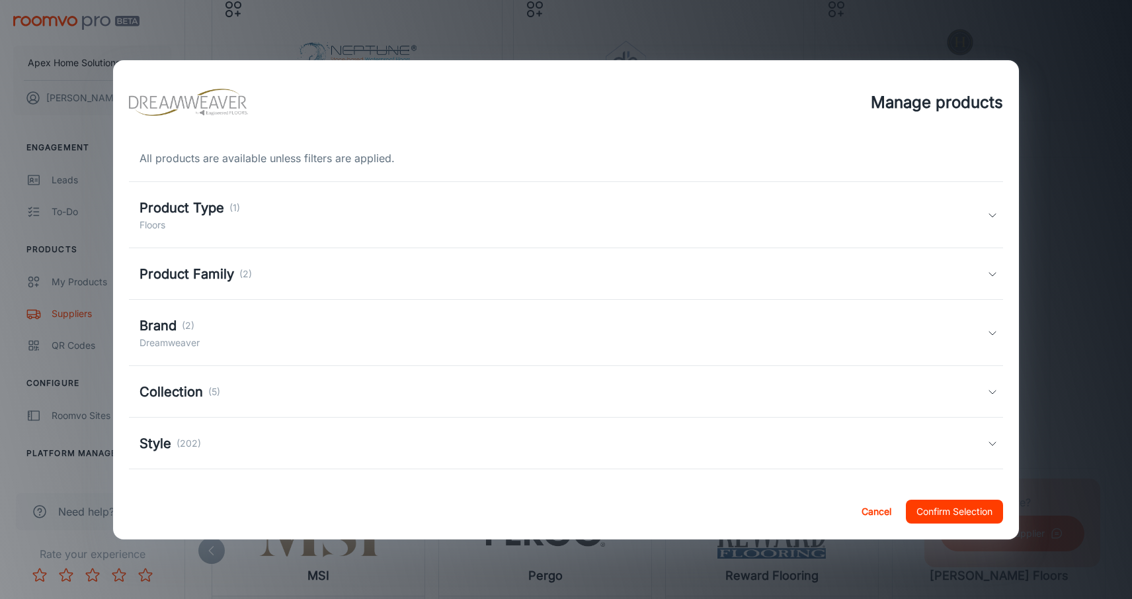
click at [214, 284] on div "Product Family (2)" at bounding box center [566, 274] width 874 height 52
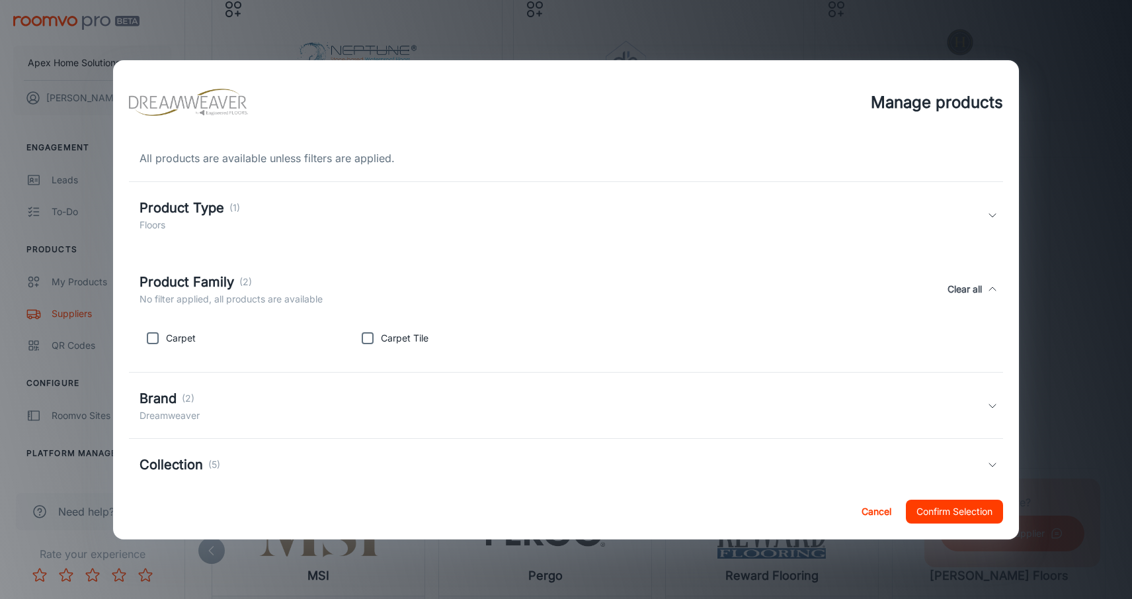
click at [153, 339] on input "checkbox" at bounding box center [153, 338] width 26 height 26
checkbox input "true"
click at [928, 504] on button "Confirm Selection" at bounding box center [954, 511] width 97 height 24
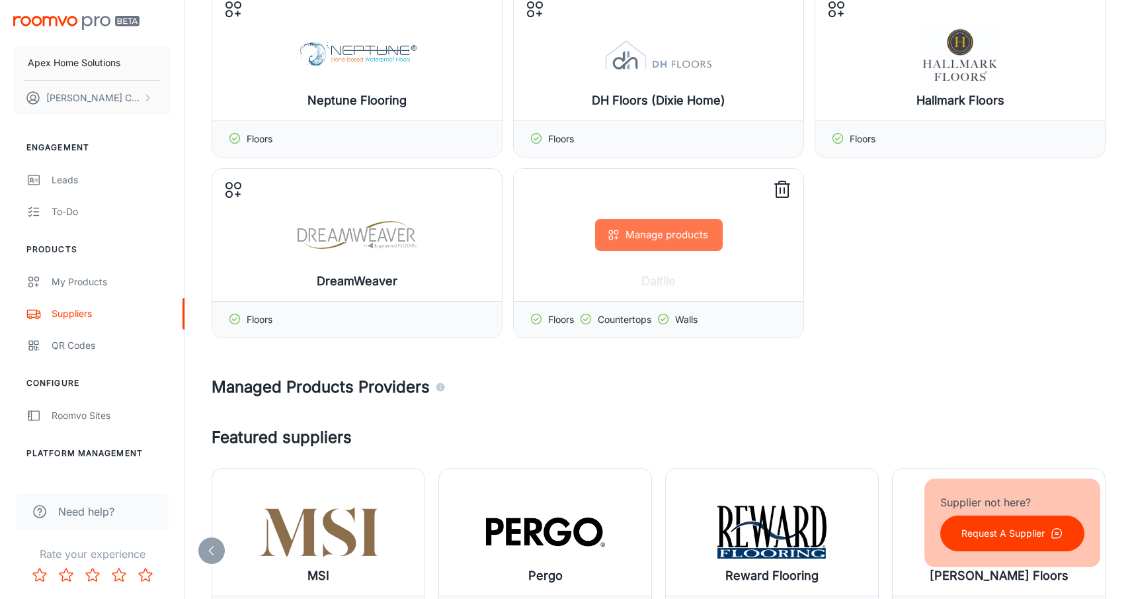
click at [669, 241] on button "Manage products" at bounding box center [659, 235] width 128 height 32
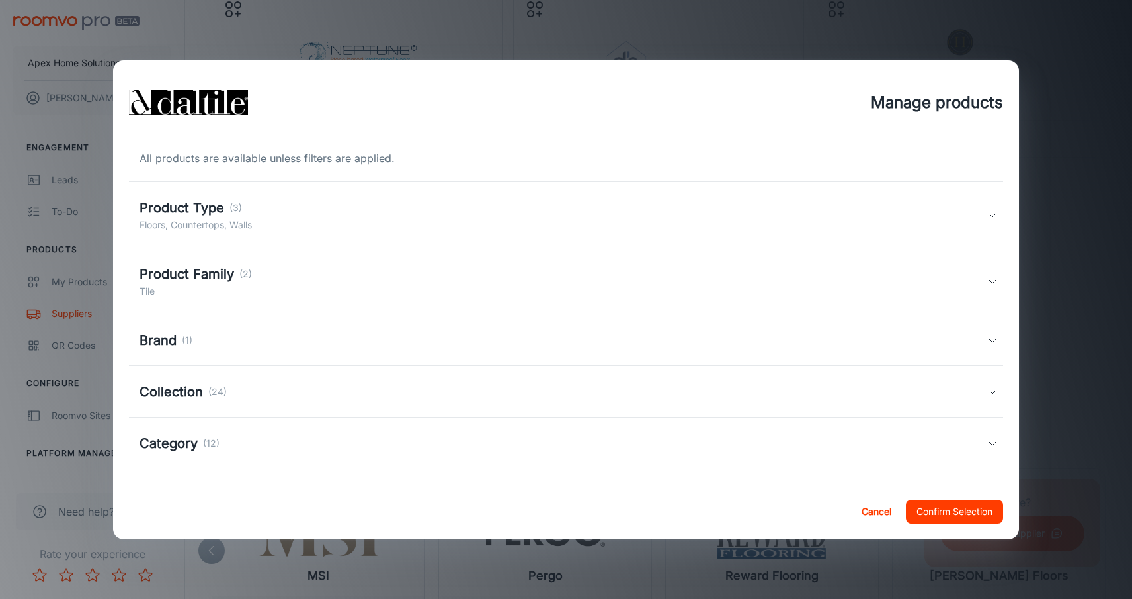
click at [192, 273] on h5 "Product Family" at bounding box center [187, 274] width 95 height 20
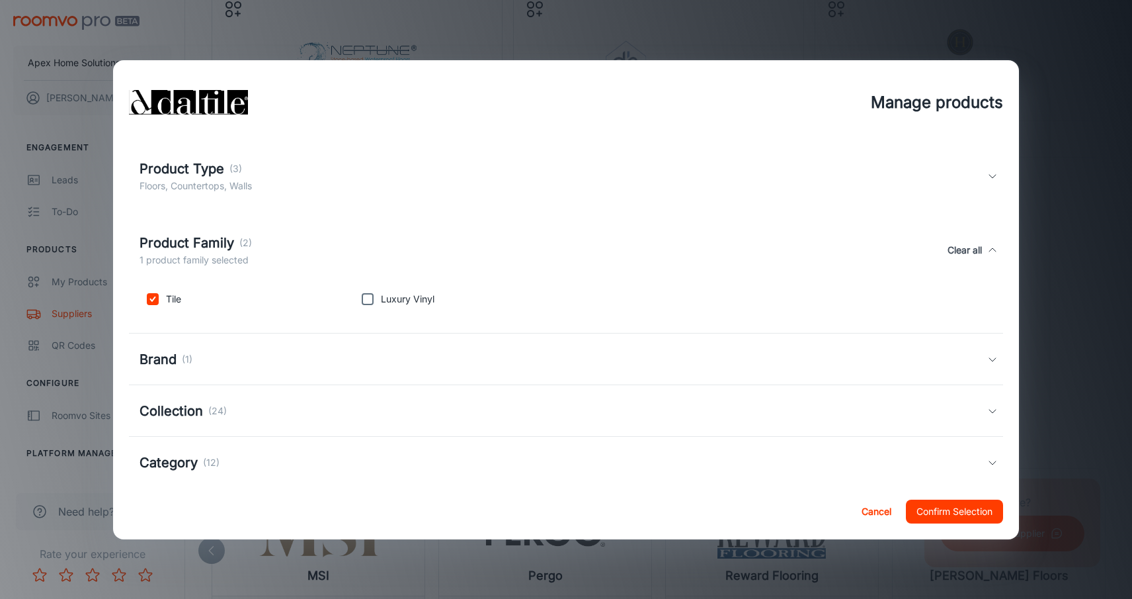
scroll to position [40, 0]
click at [191, 457] on h5 "Category" at bounding box center [169, 461] width 58 height 20
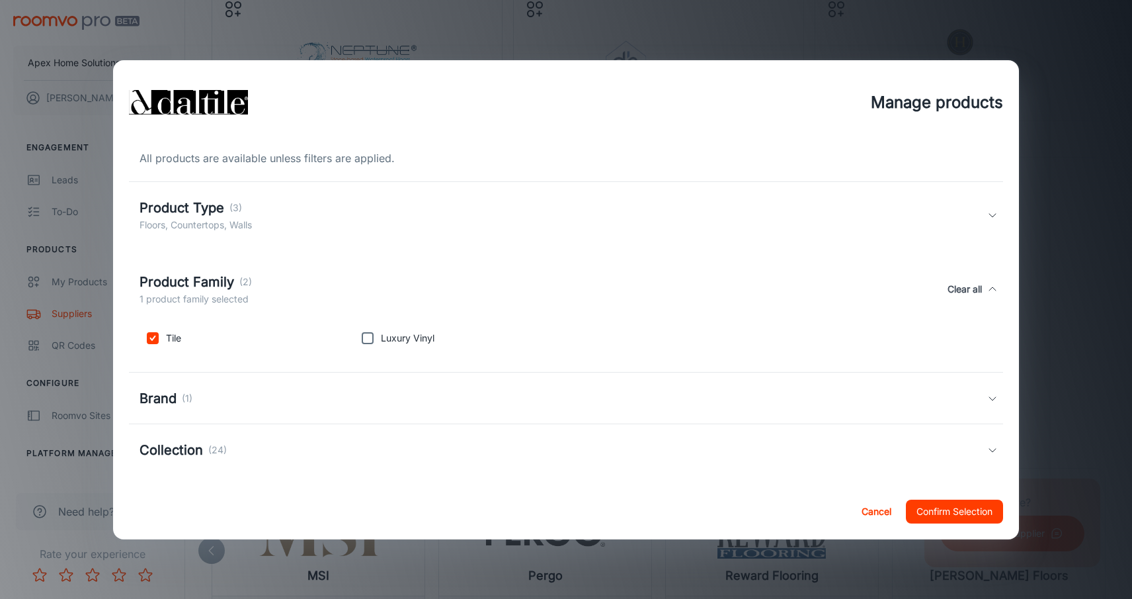
scroll to position [0, 0]
click at [882, 515] on button "Cancel" at bounding box center [877, 511] width 42 height 24
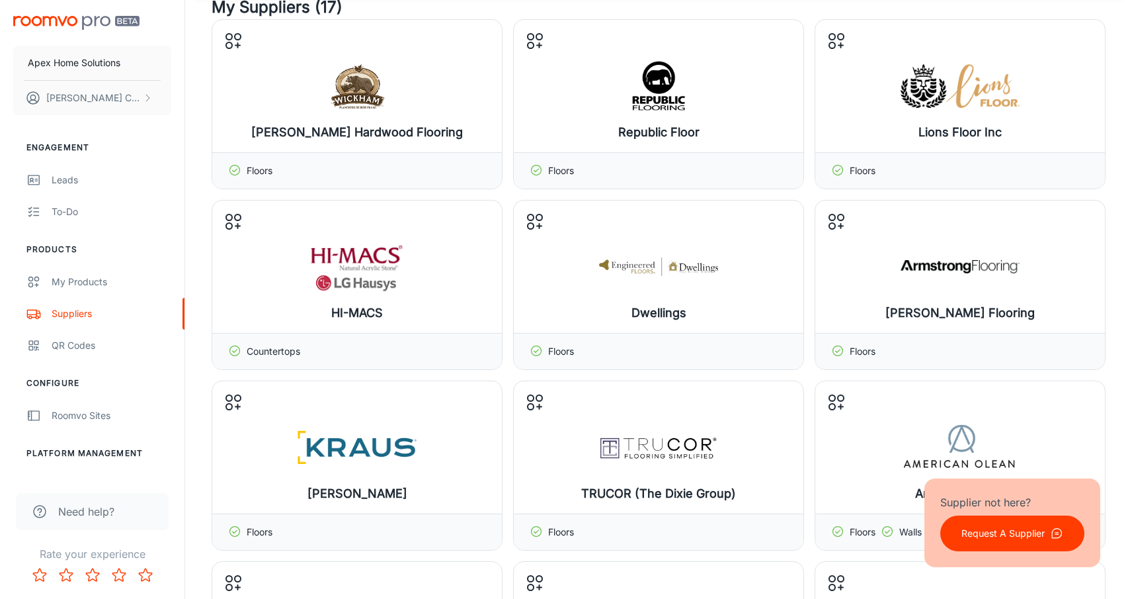
scroll to position [95, 0]
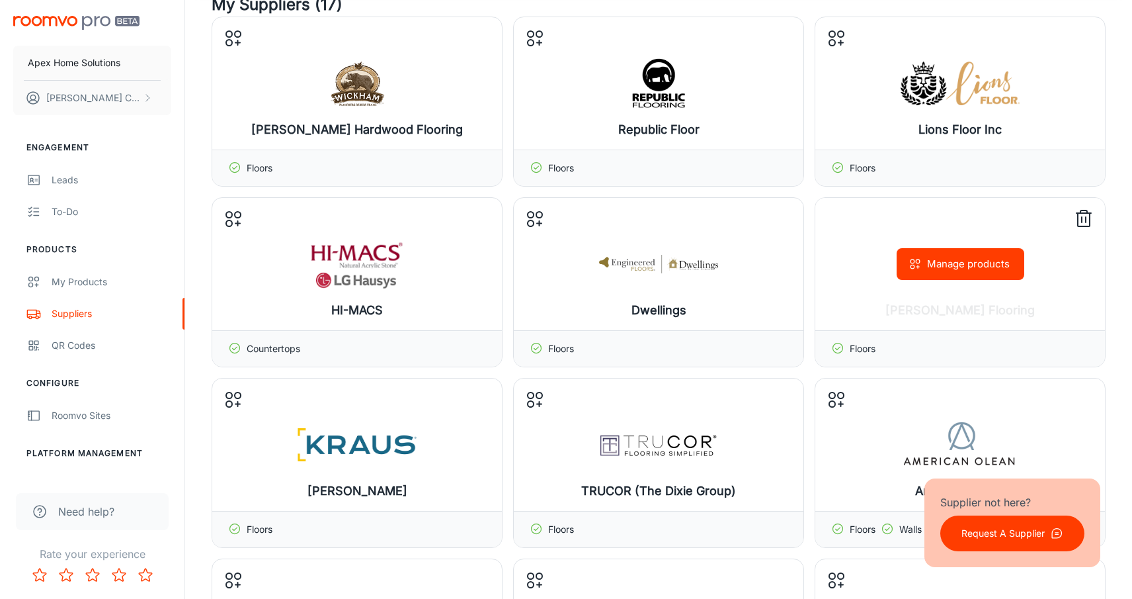
click at [948, 271] on button "Manage products" at bounding box center [961, 264] width 128 height 32
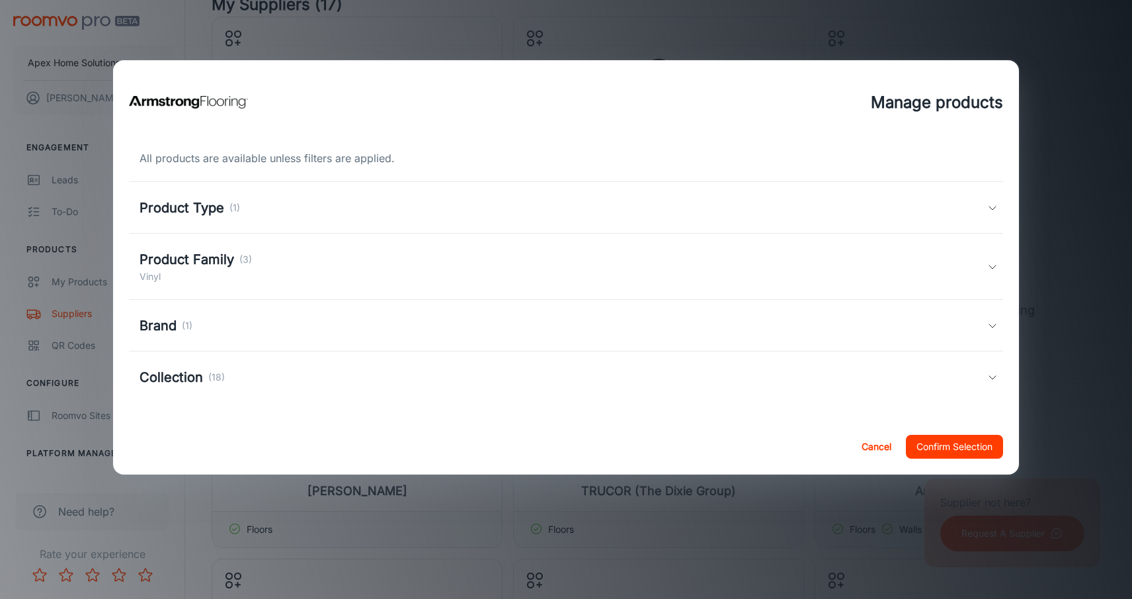
click at [205, 257] on h5 "Product Family" at bounding box center [187, 259] width 95 height 20
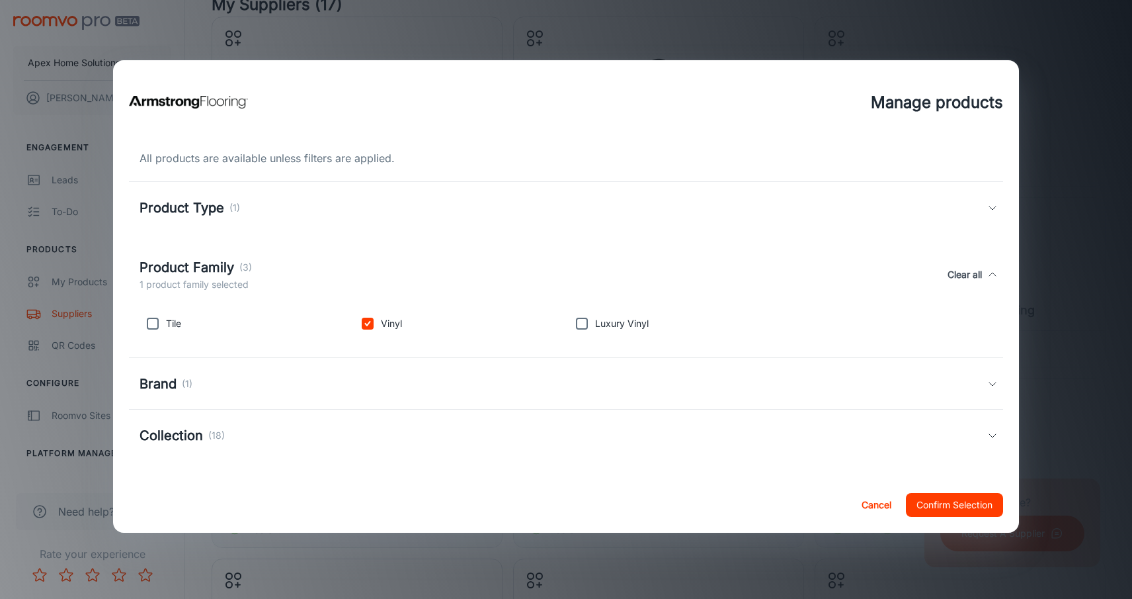
click at [581, 322] on input "checkbox" at bounding box center [582, 323] width 26 height 26
checkbox input "true"
click at [186, 438] on h5 "Collection" at bounding box center [171, 435] width 63 height 20
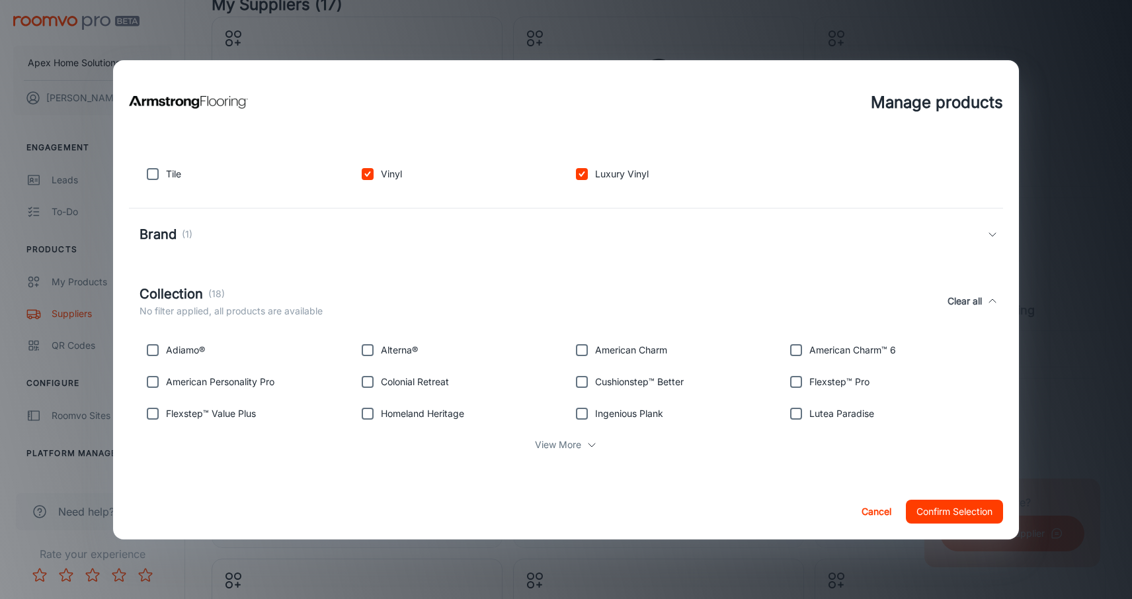
scroll to position [149, 0]
click at [552, 442] on p "View More" at bounding box center [558, 444] width 46 height 15
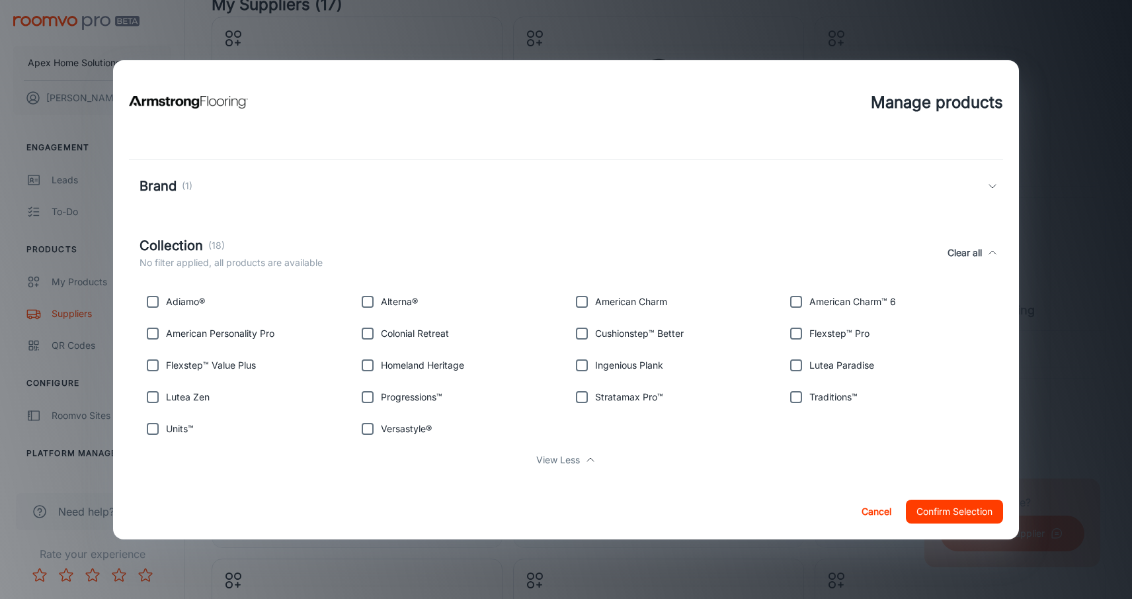
scroll to position [208, 0]
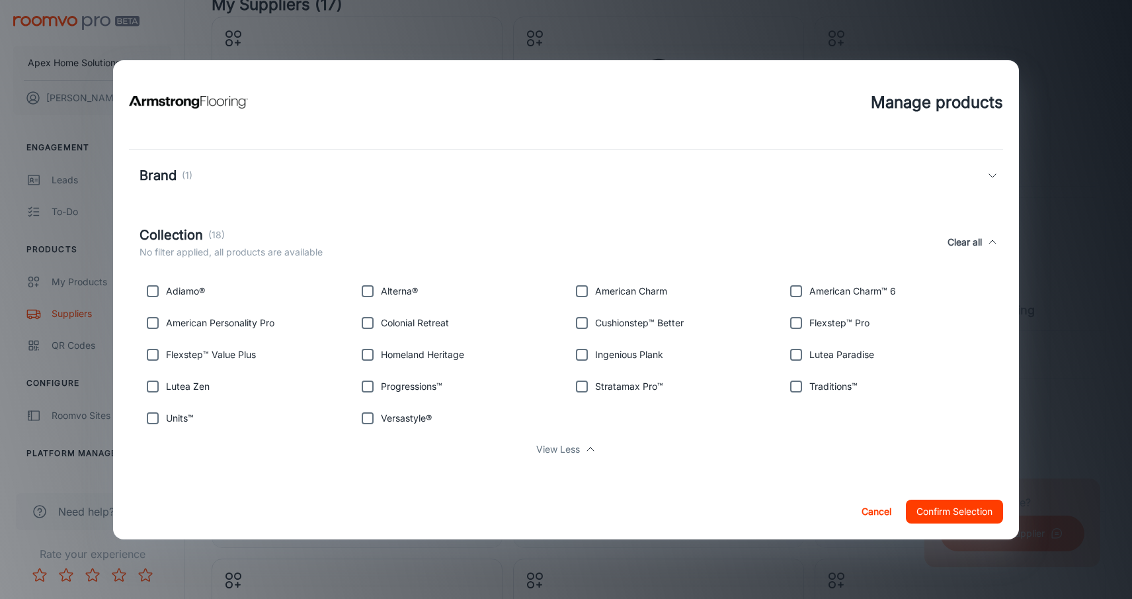
click at [155, 388] on input "checkbox" at bounding box center [153, 386] width 26 height 26
checkbox input "true"
click at [798, 352] on input "checkbox" at bounding box center [796, 354] width 26 height 26
checkbox input "true"
click at [949, 509] on button "Confirm Selection" at bounding box center [954, 511] width 97 height 24
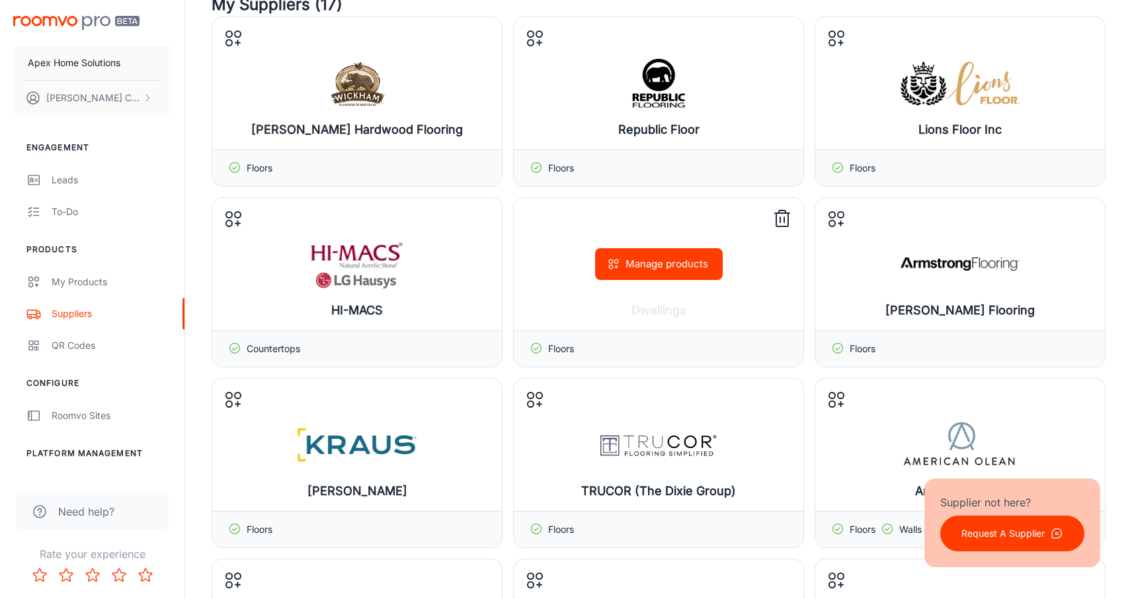
click at [659, 266] on button "Manage products" at bounding box center [659, 264] width 128 height 32
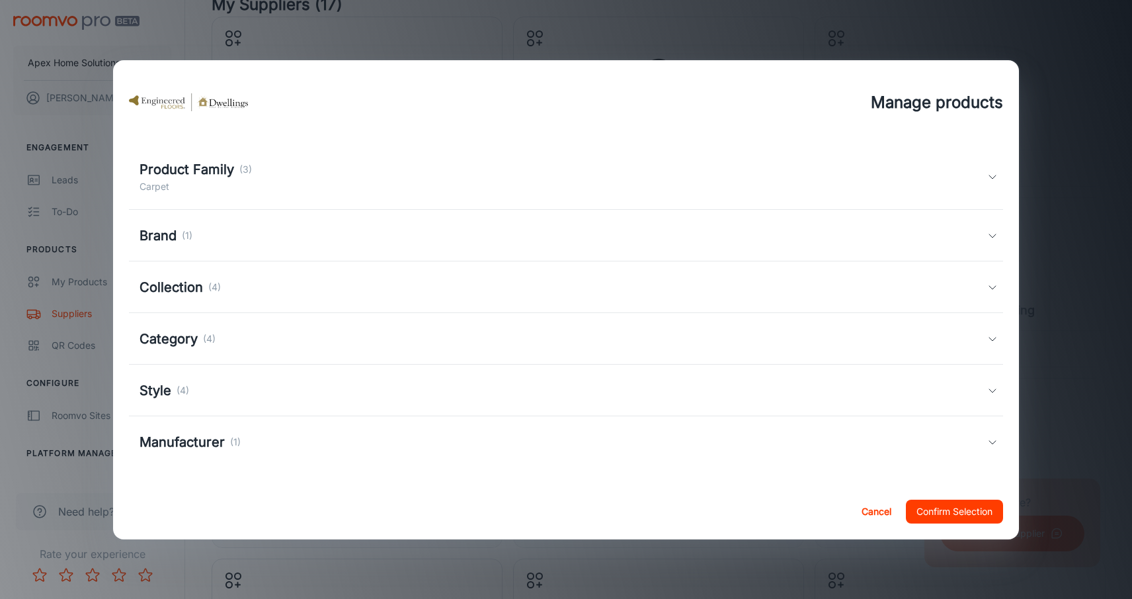
scroll to position [90, 0]
click at [173, 345] on h5 "Category" at bounding box center [169, 339] width 58 height 20
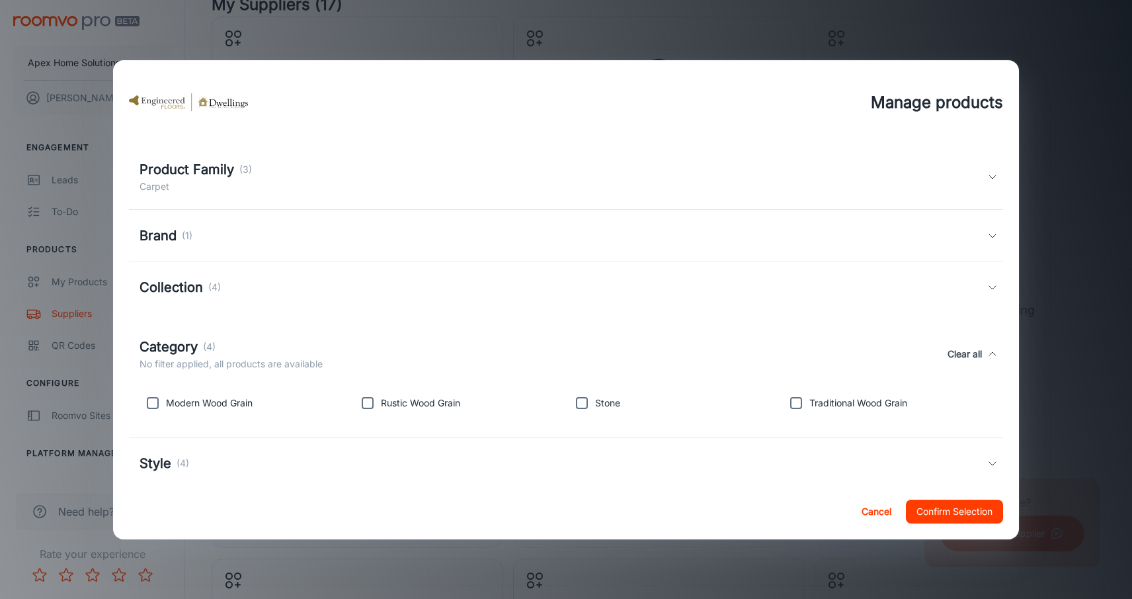
click at [173, 345] on h5 "Category" at bounding box center [169, 347] width 58 height 20
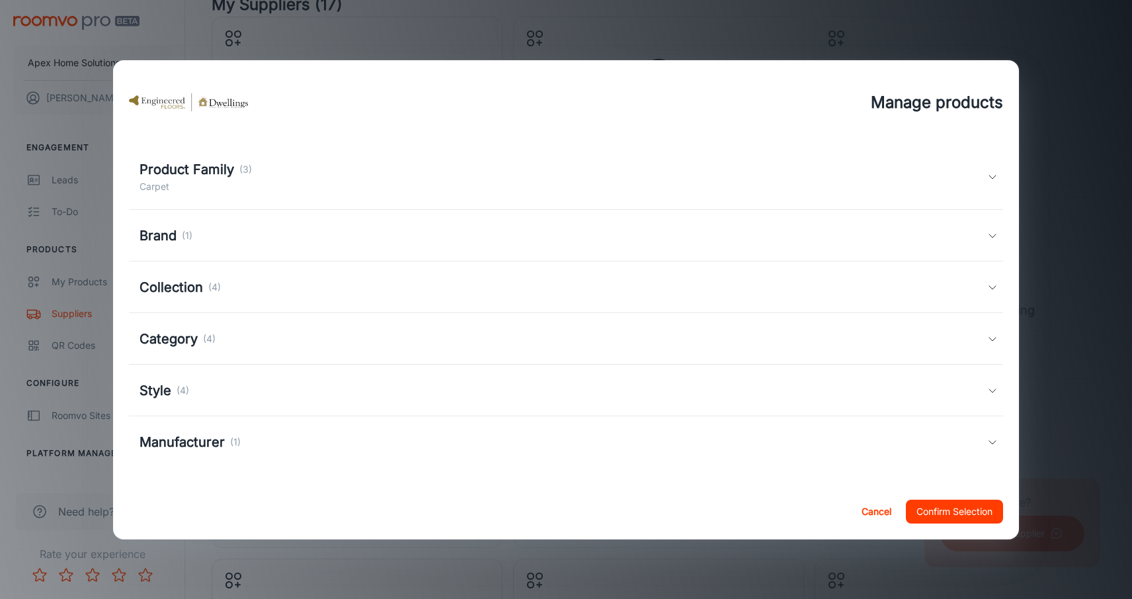
click at [159, 279] on h5 "Collection" at bounding box center [171, 287] width 63 height 20
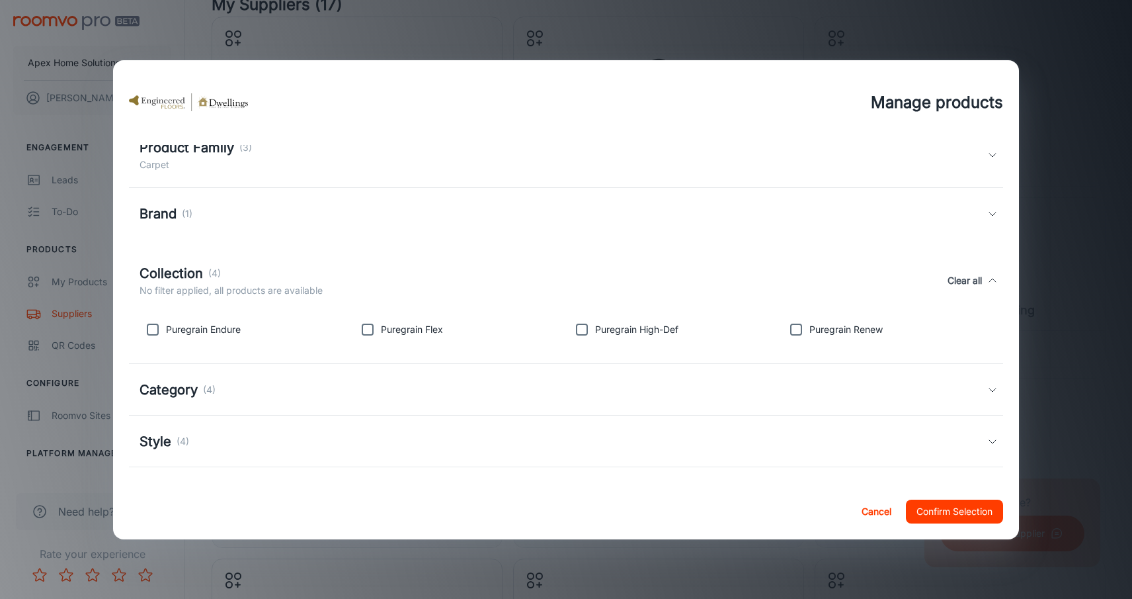
scroll to position [114, 0]
click at [874, 514] on button "Cancel" at bounding box center [877, 511] width 42 height 24
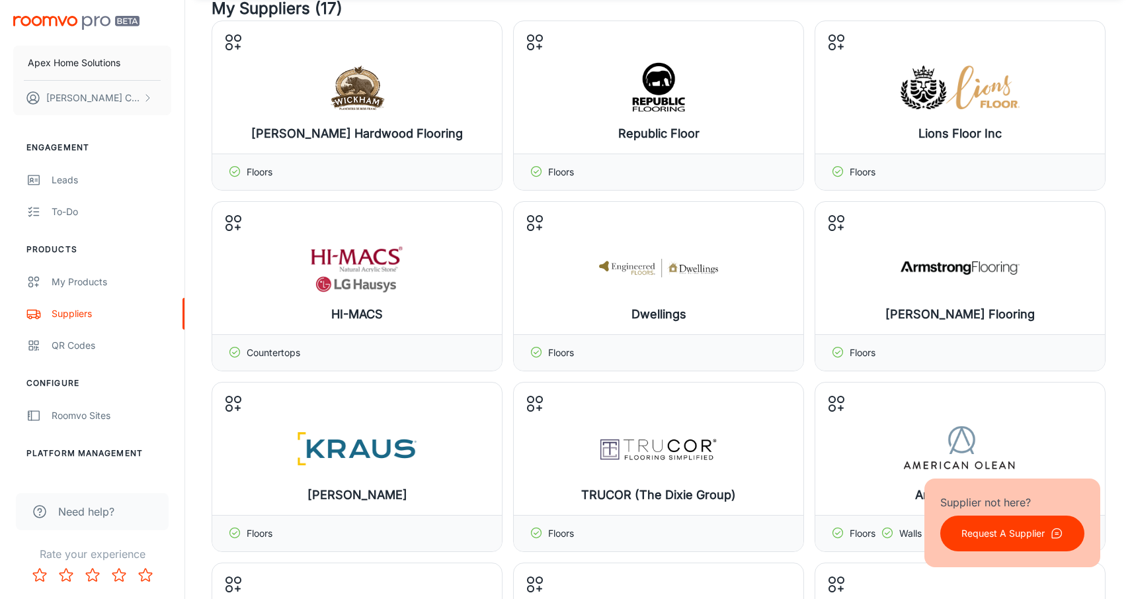
scroll to position [96, 0]
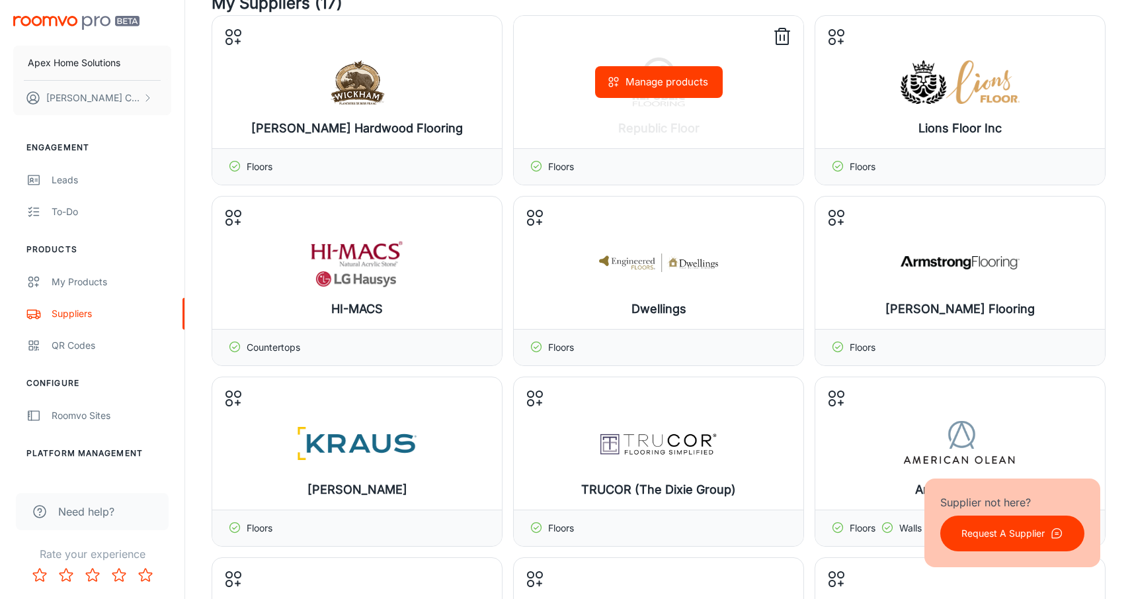
click at [654, 88] on button "Manage products" at bounding box center [659, 82] width 128 height 32
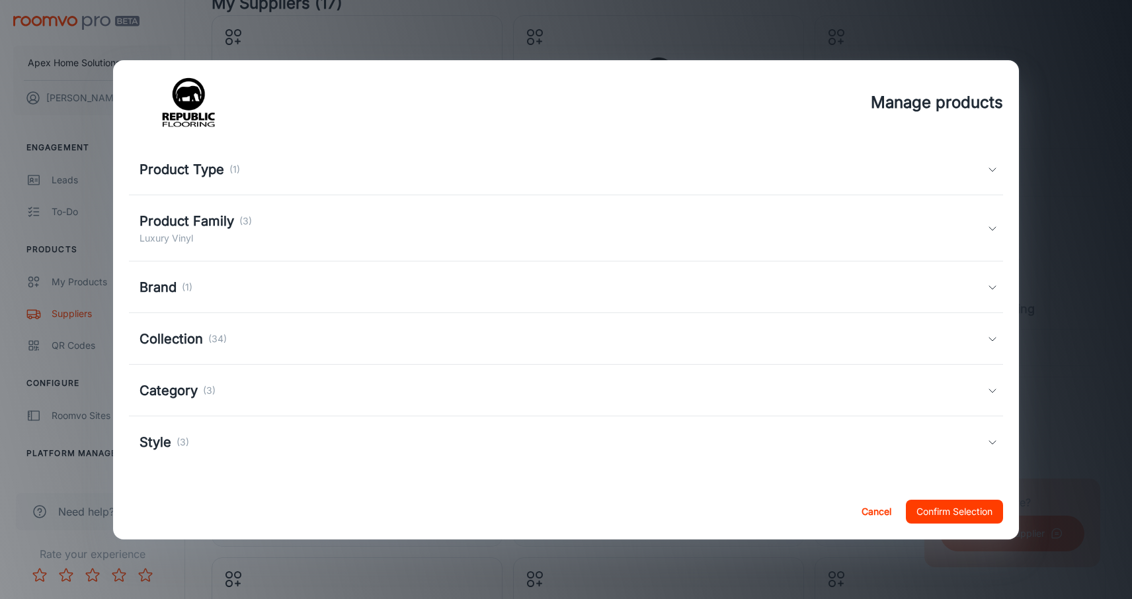
scroll to position [38, 0]
click at [192, 337] on h5 "Collection" at bounding box center [171, 339] width 63 height 20
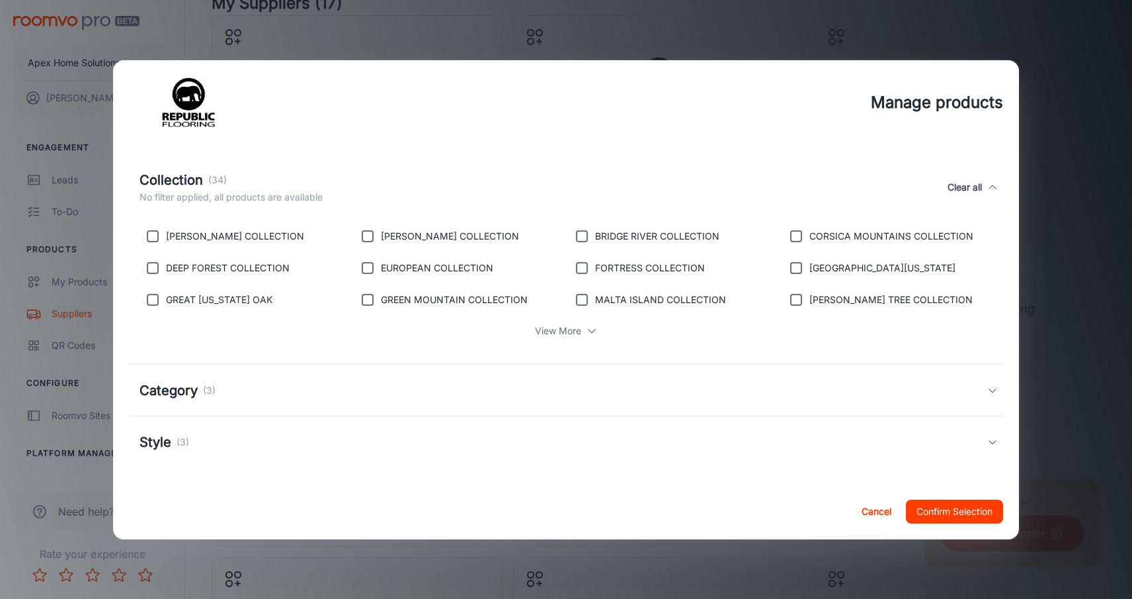
scroll to position [205, 0]
click at [870, 507] on button "Cancel" at bounding box center [877, 511] width 42 height 24
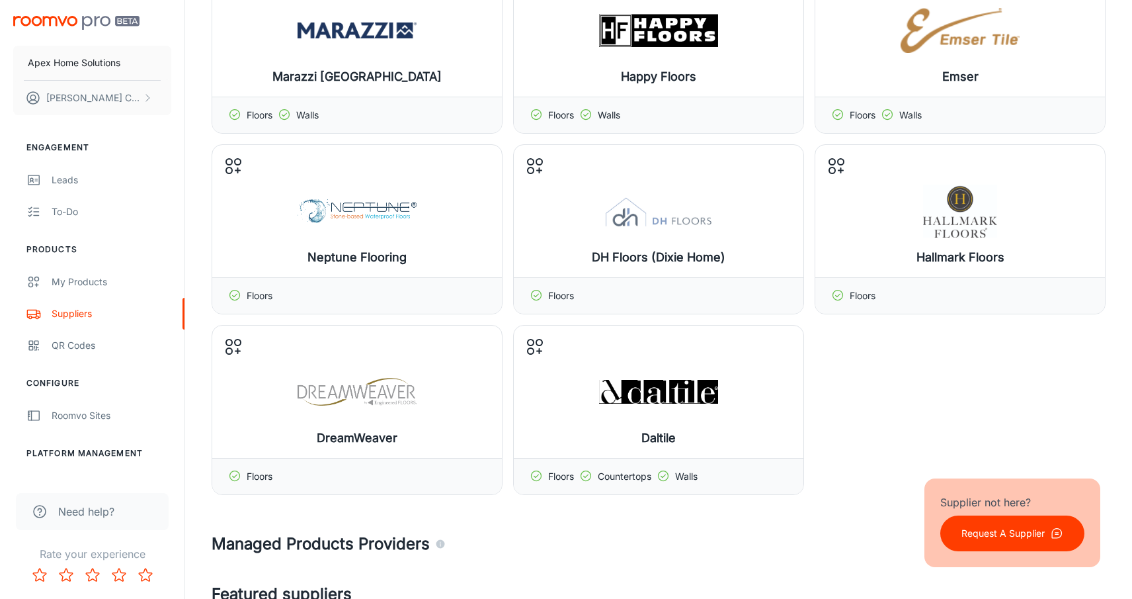
scroll to position [657, 0]
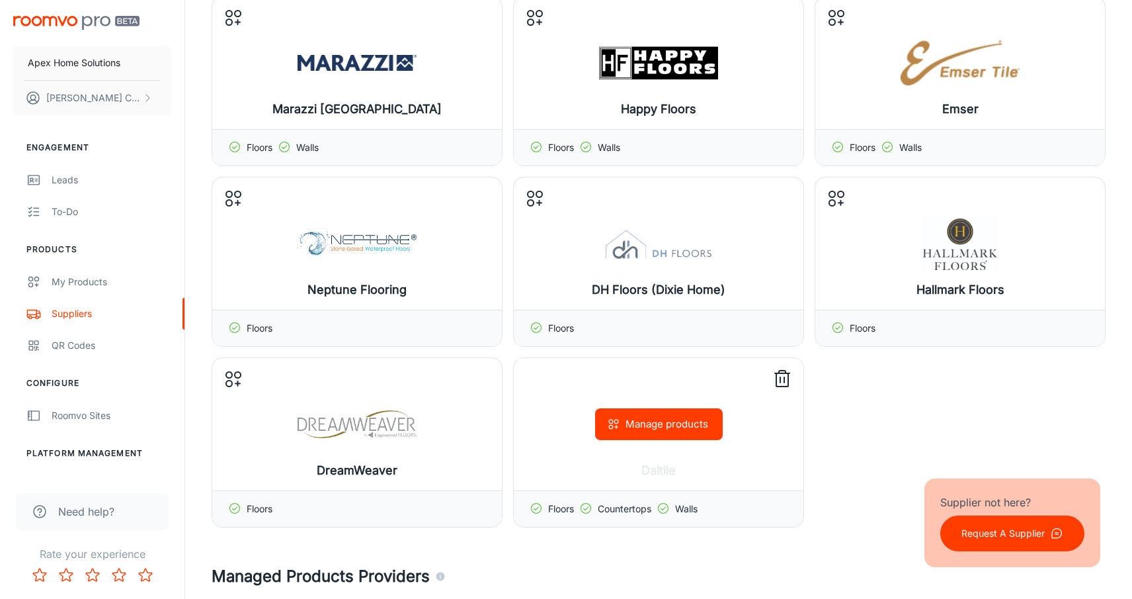
click at [673, 437] on button "Manage products" at bounding box center [659, 424] width 128 height 32
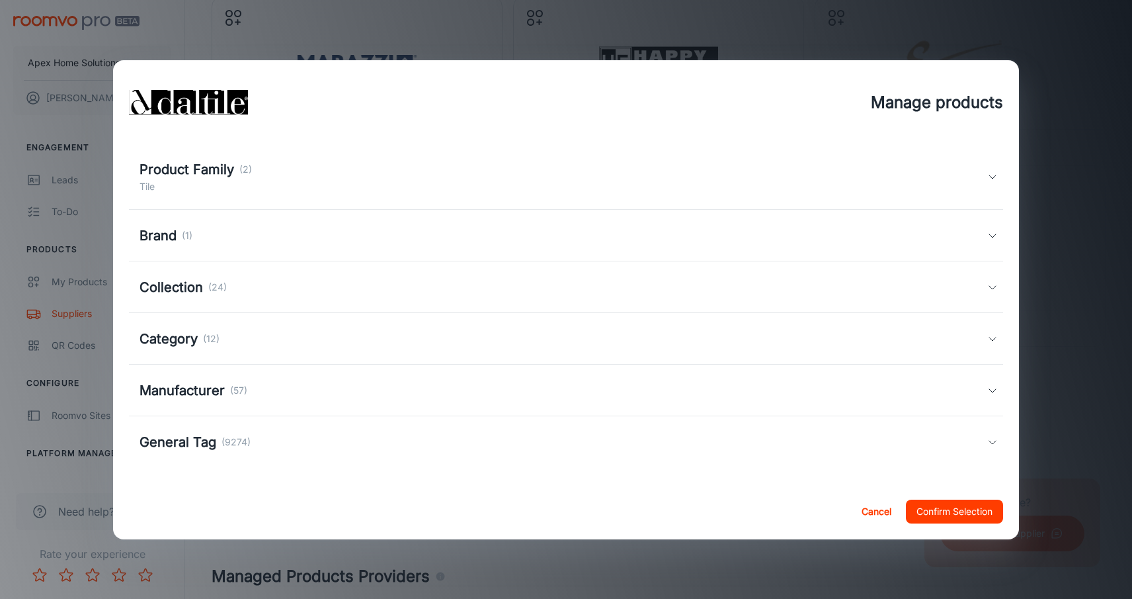
scroll to position [104, 0]
click at [183, 286] on h5 "Collection" at bounding box center [171, 287] width 63 height 20
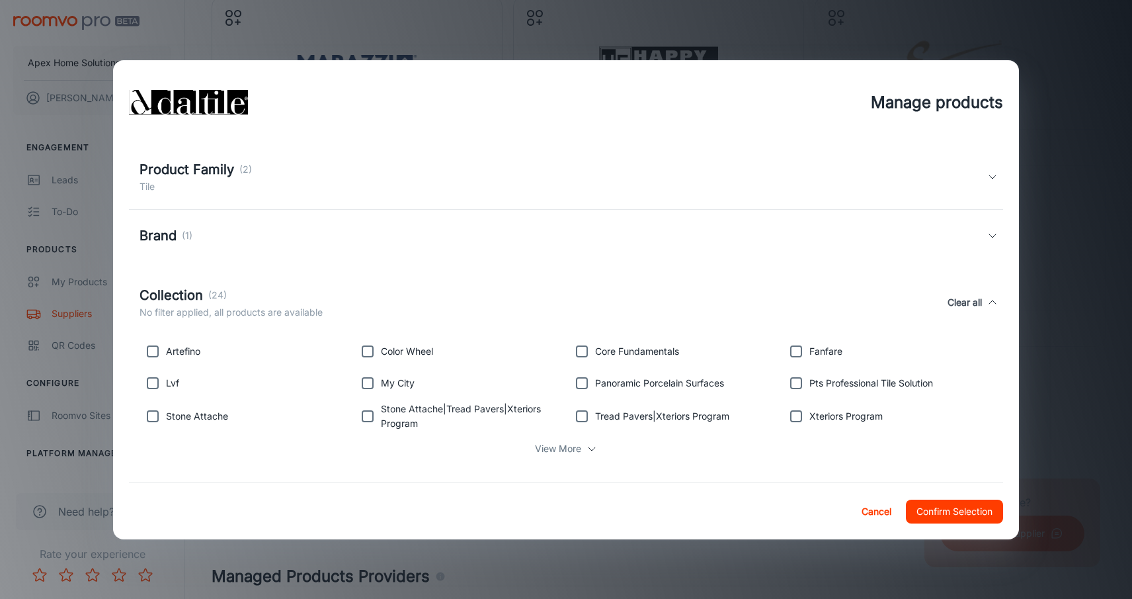
click at [546, 448] on p "View More" at bounding box center [558, 448] width 46 height 15
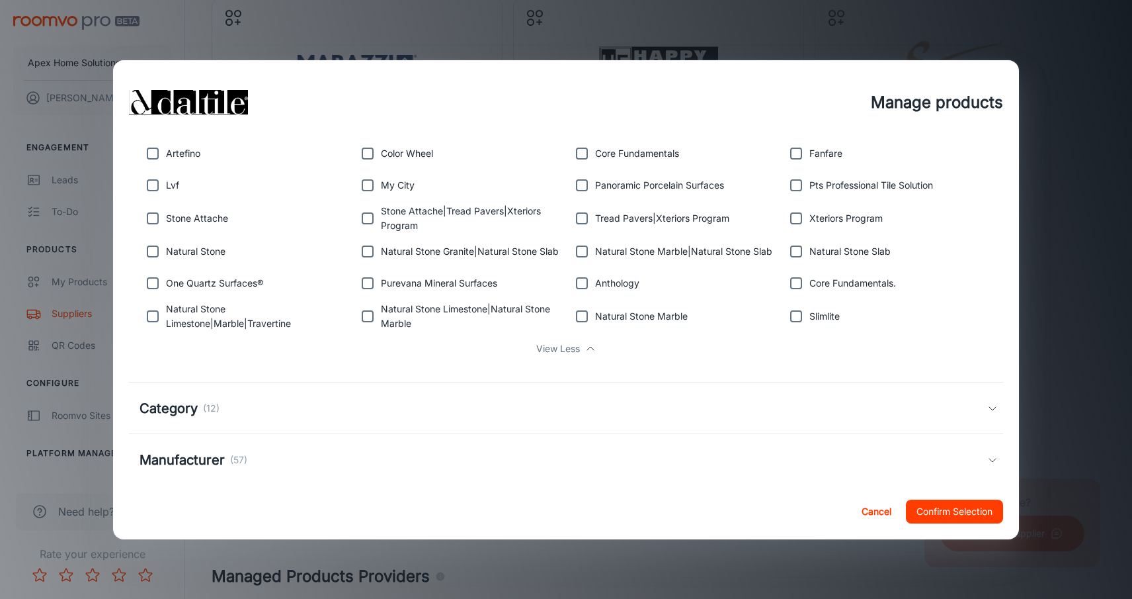
scroll to position [304, 0]
click at [464, 395] on div "Category (12)" at bounding box center [566, 406] width 874 height 52
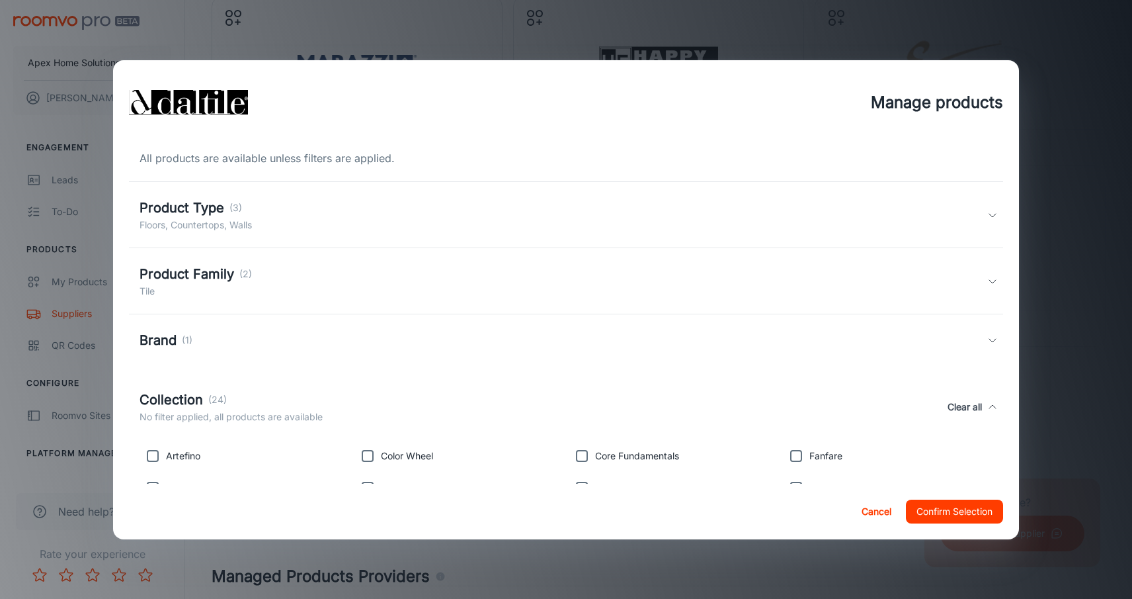
scroll to position [0, 0]
click at [220, 272] on h5 "Product Family" at bounding box center [187, 274] width 95 height 20
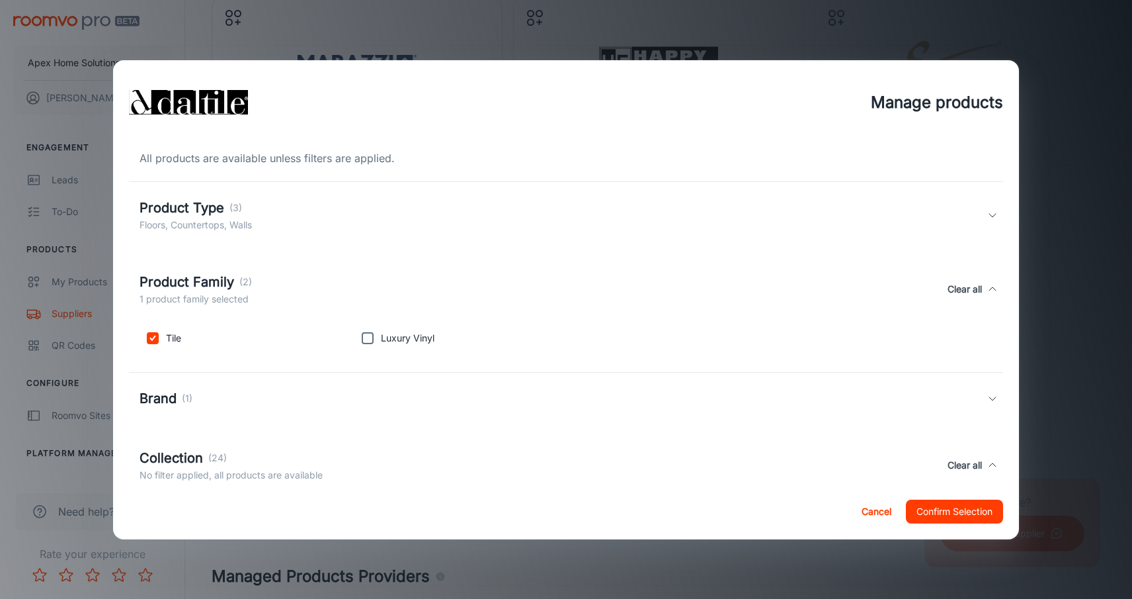
click at [220, 272] on h5 "Product Family" at bounding box center [187, 282] width 95 height 20
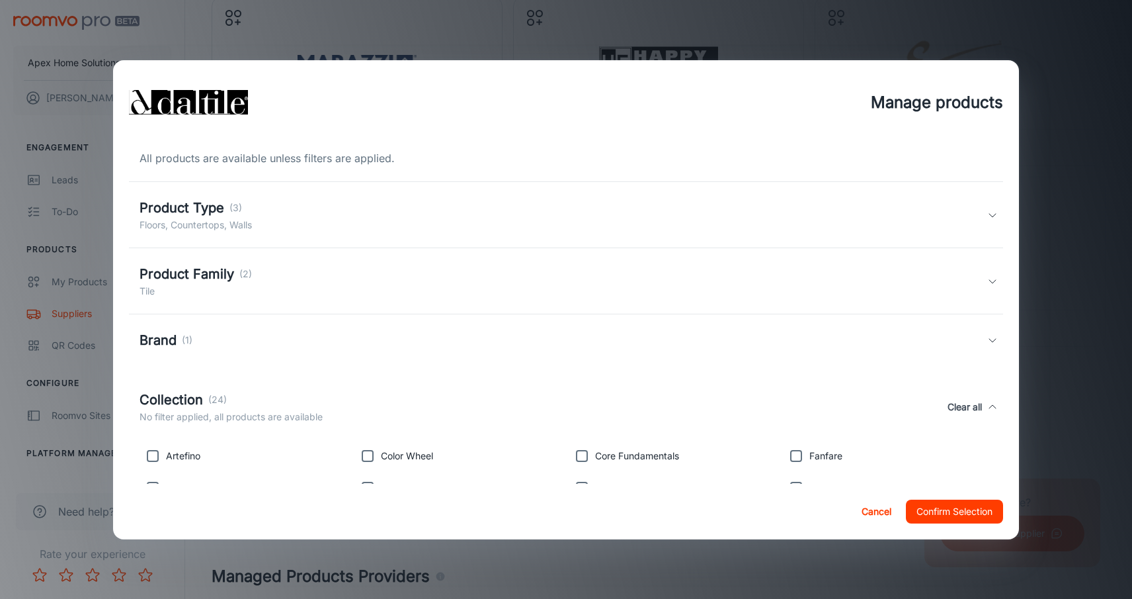
click at [876, 517] on button "Cancel" at bounding box center [877, 511] width 42 height 24
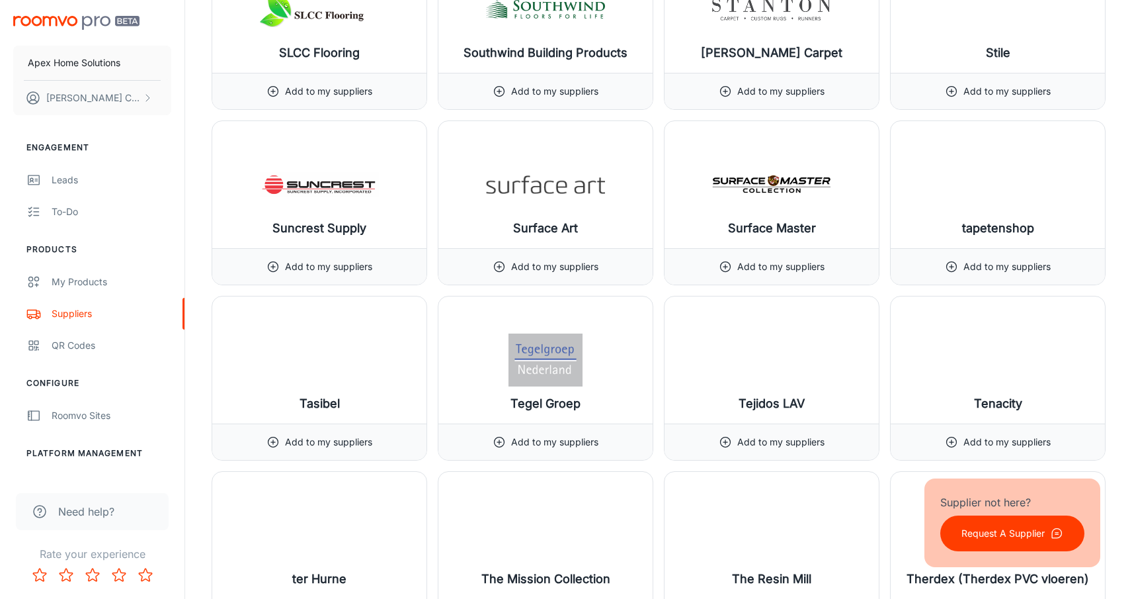
scroll to position [14757, 0]
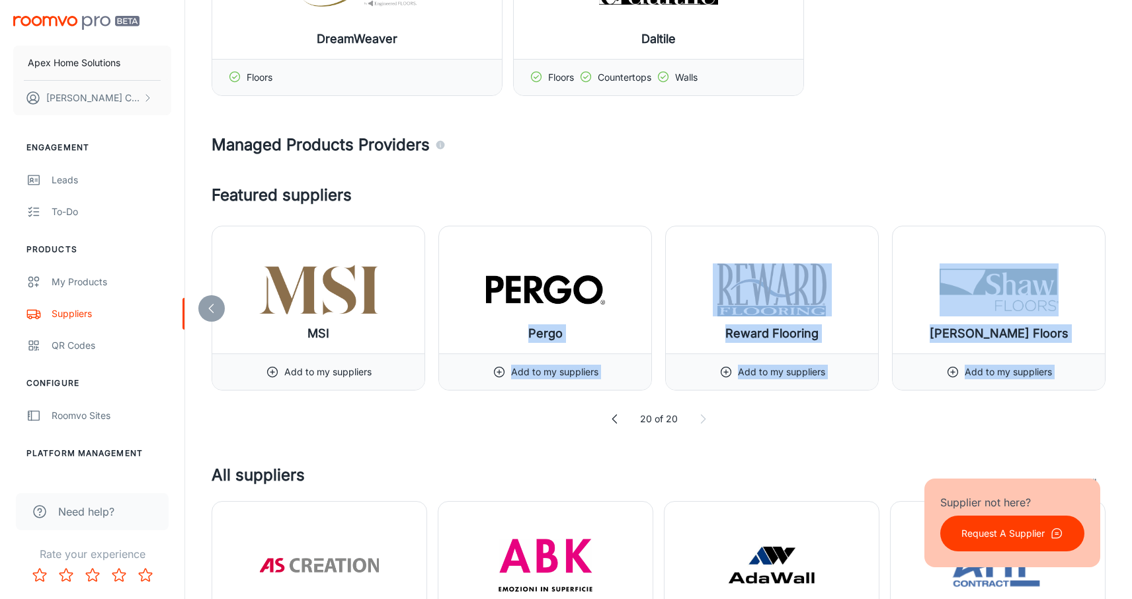
drag, startPoint x: 653, startPoint y: 256, endPoint x: 657, endPoint y: 394, distance: 138.3
click at [657, 394] on div "Featured suppliers MSI Add to my suppliers Pergo Add to my suppliers Reward Flo…" at bounding box center [659, 304] width 894 height 243
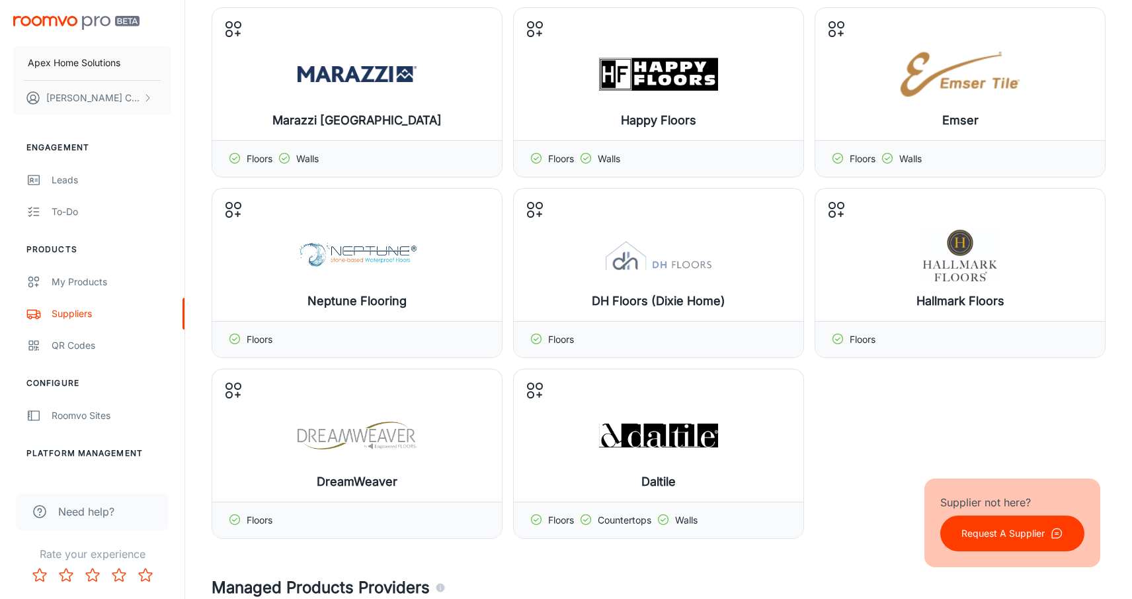
scroll to position [646, 0]
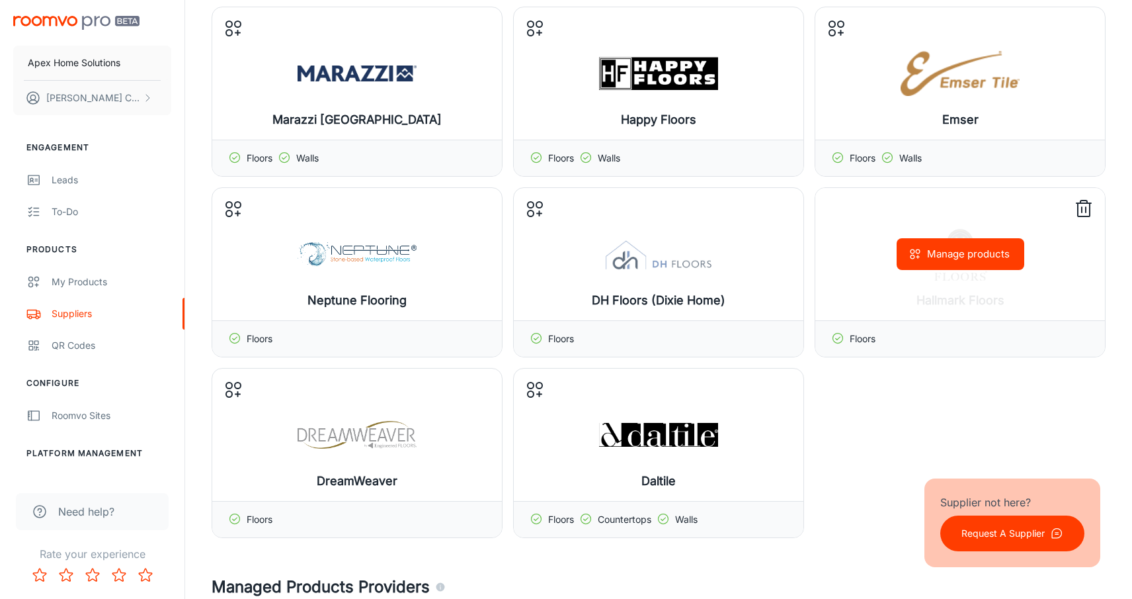
click at [968, 255] on button "Manage products" at bounding box center [961, 254] width 128 height 32
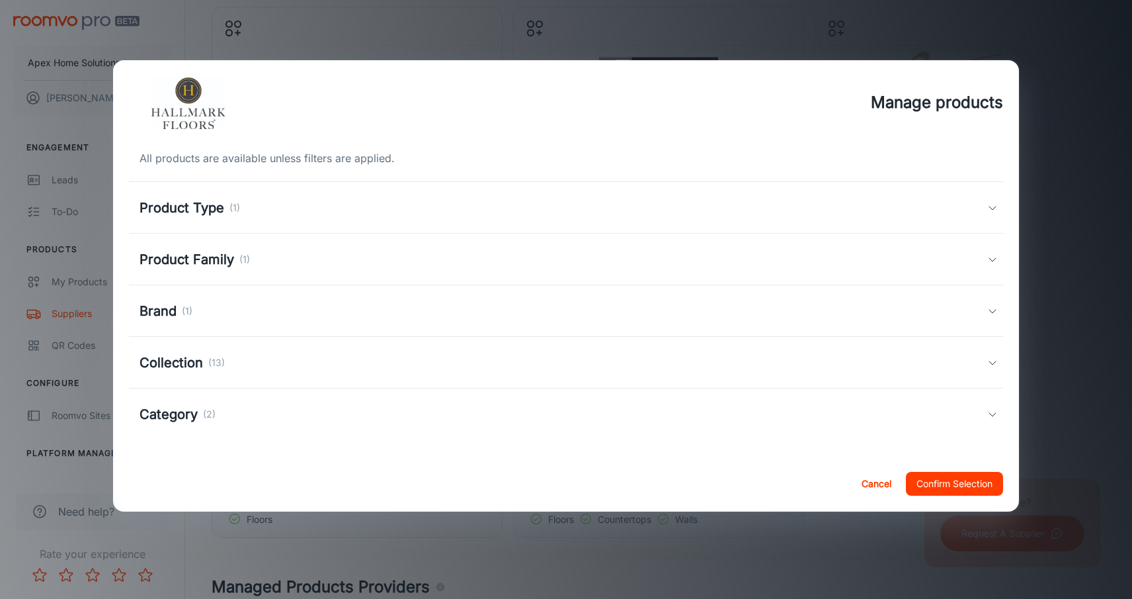
click at [183, 206] on h5 "Product Type" at bounding box center [182, 208] width 85 height 20
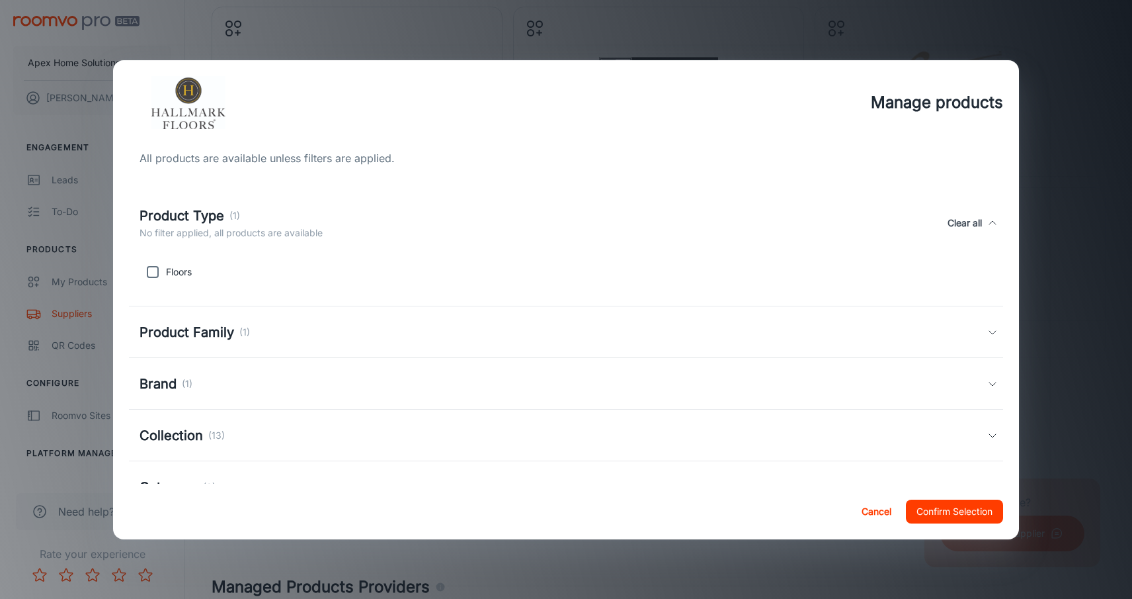
click at [198, 339] on h5 "Product Family" at bounding box center [187, 332] width 95 height 20
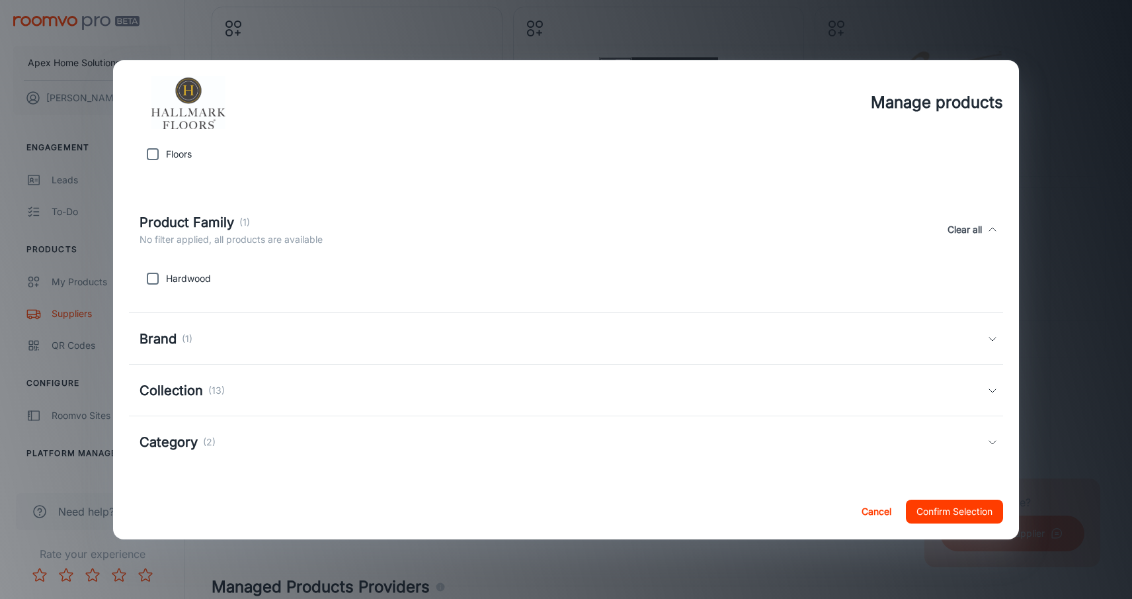
scroll to position [118, 0]
click at [185, 394] on h5 "Collection" at bounding box center [171, 390] width 63 height 20
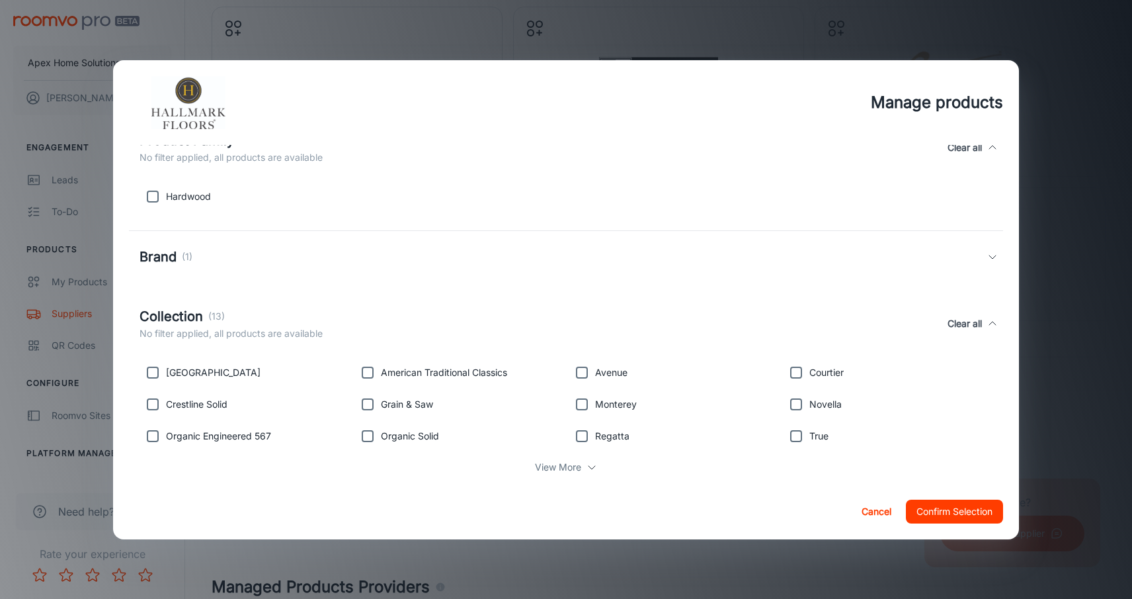
scroll to position [64, 0]
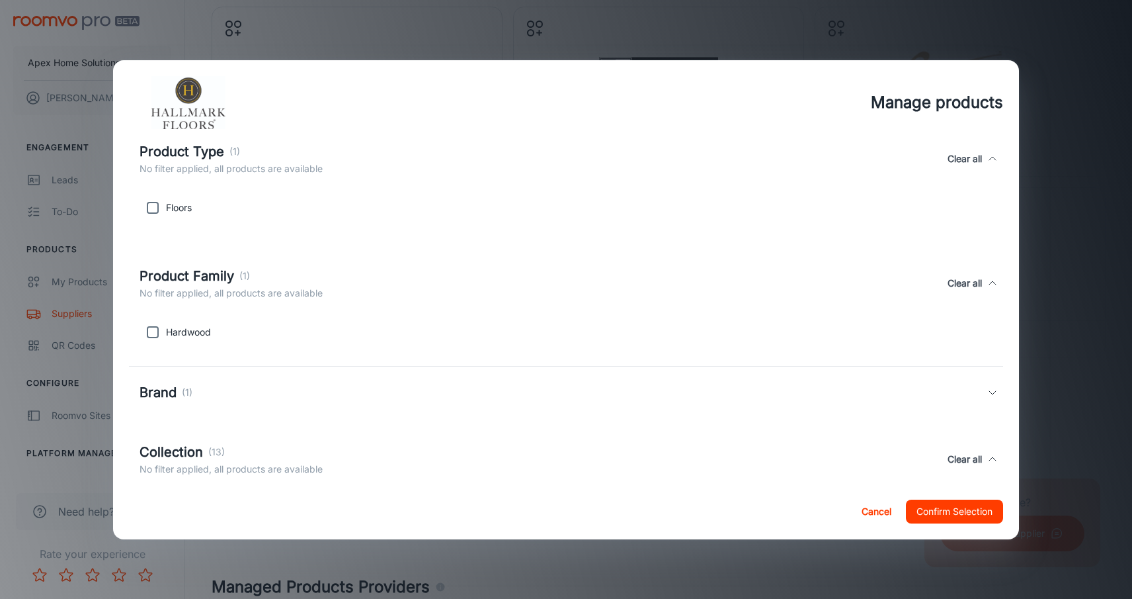
click at [159, 388] on h5 "Brand" at bounding box center [158, 392] width 37 height 20
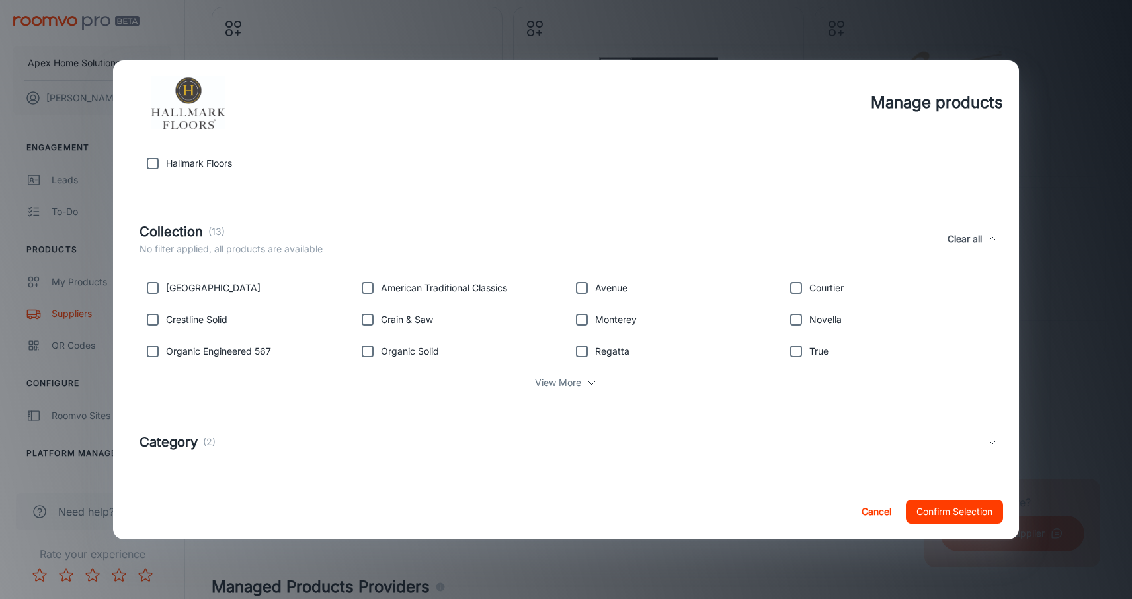
scroll to position [357, 0]
click at [177, 444] on h5 "Category" at bounding box center [169, 442] width 58 height 20
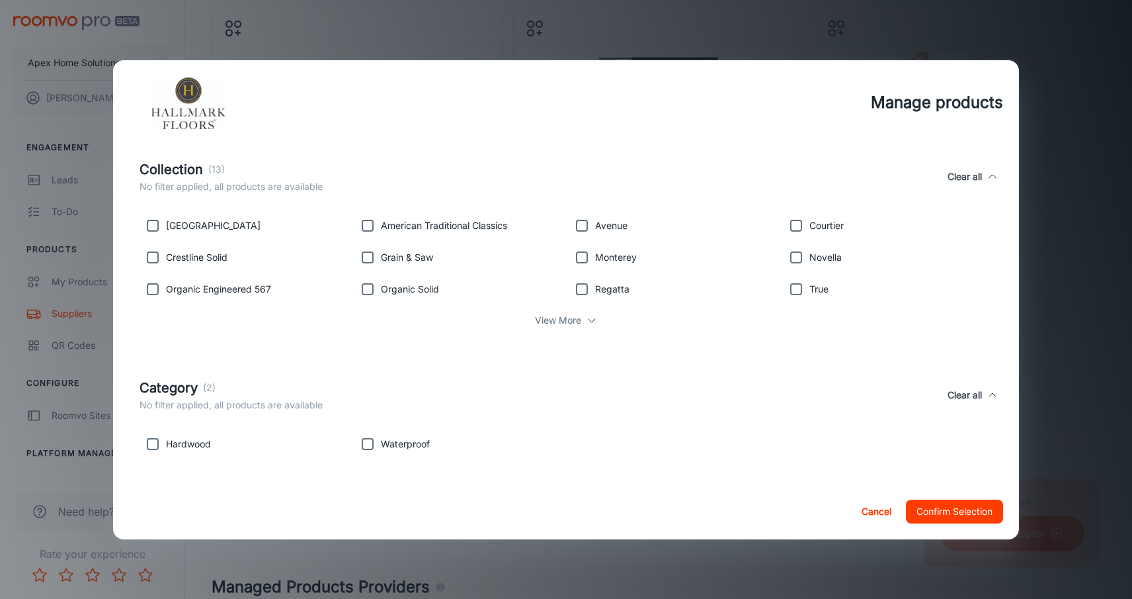
scroll to position [419, 0]
click at [874, 511] on button "Cancel" at bounding box center [877, 511] width 42 height 24
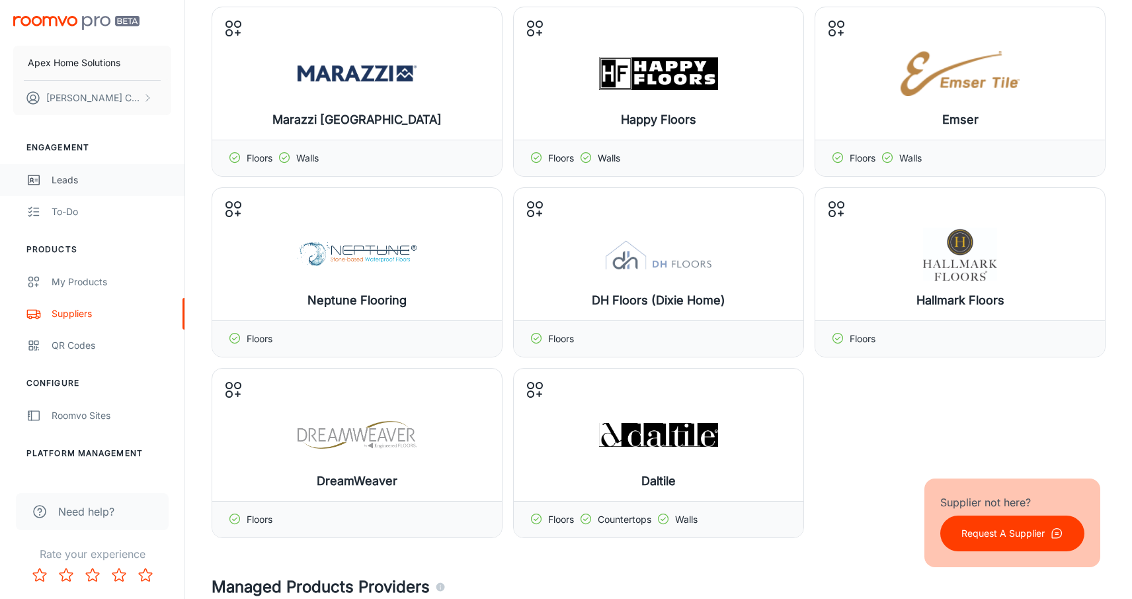
click at [77, 177] on div "Leads" at bounding box center [112, 180] width 120 height 15
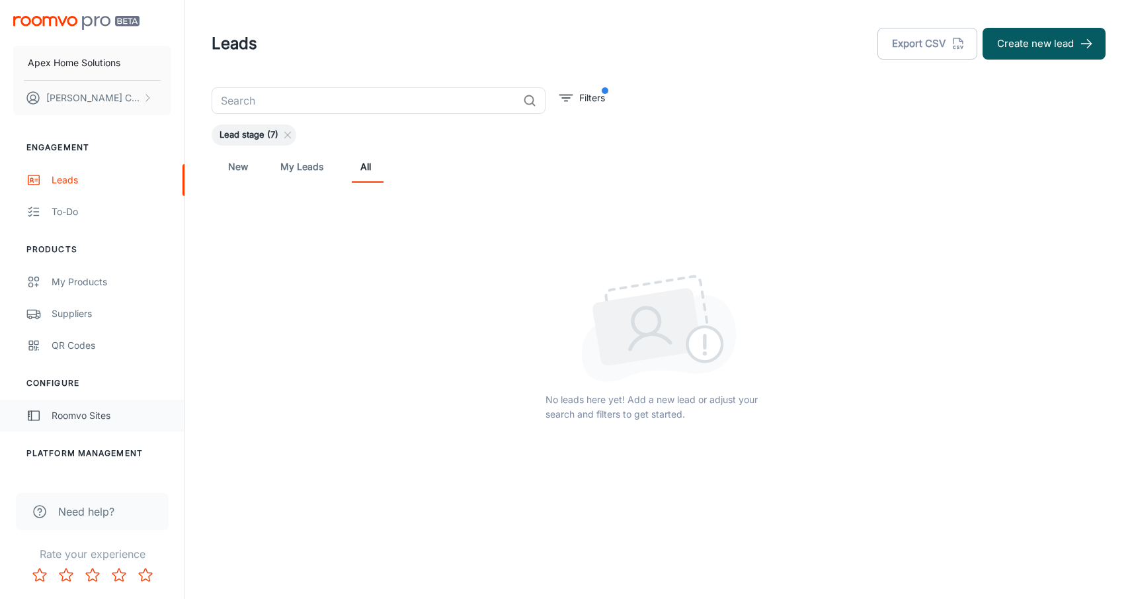
click at [86, 415] on div "Roomvo Sites" at bounding box center [112, 415] width 120 height 15
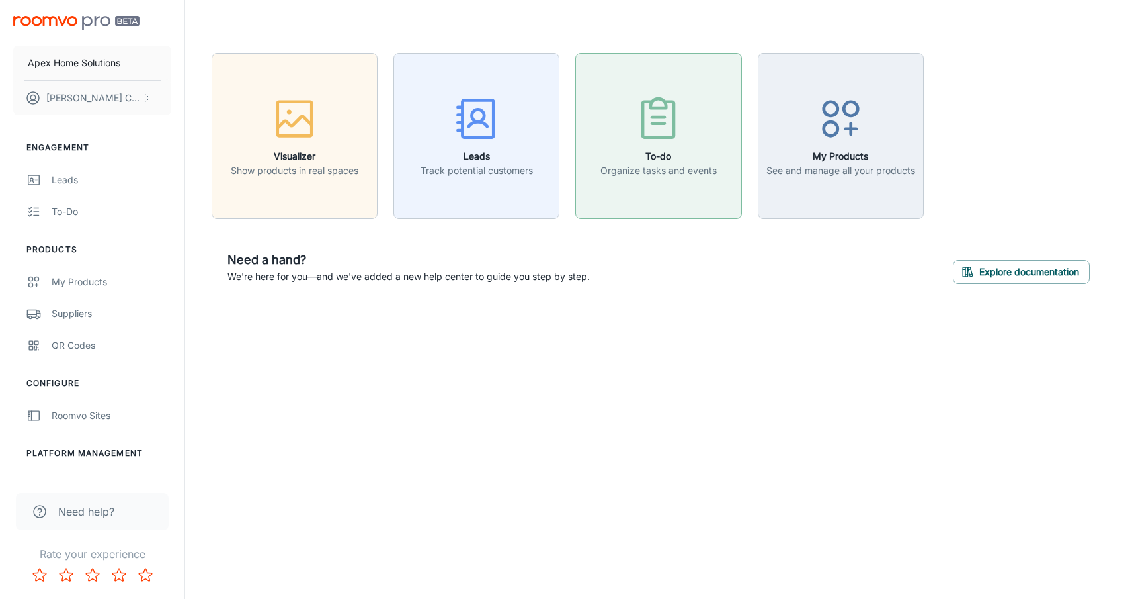
click at [665, 161] on h6 "To-do" at bounding box center [659, 156] width 116 height 15
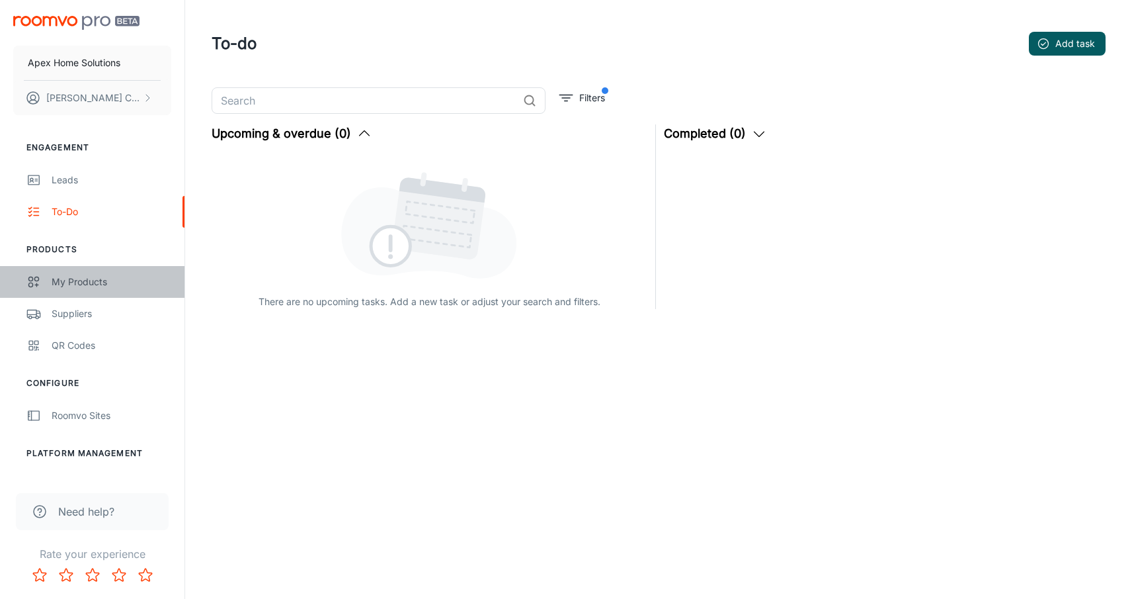
click at [83, 287] on div "My Products" at bounding box center [112, 281] width 120 height 15
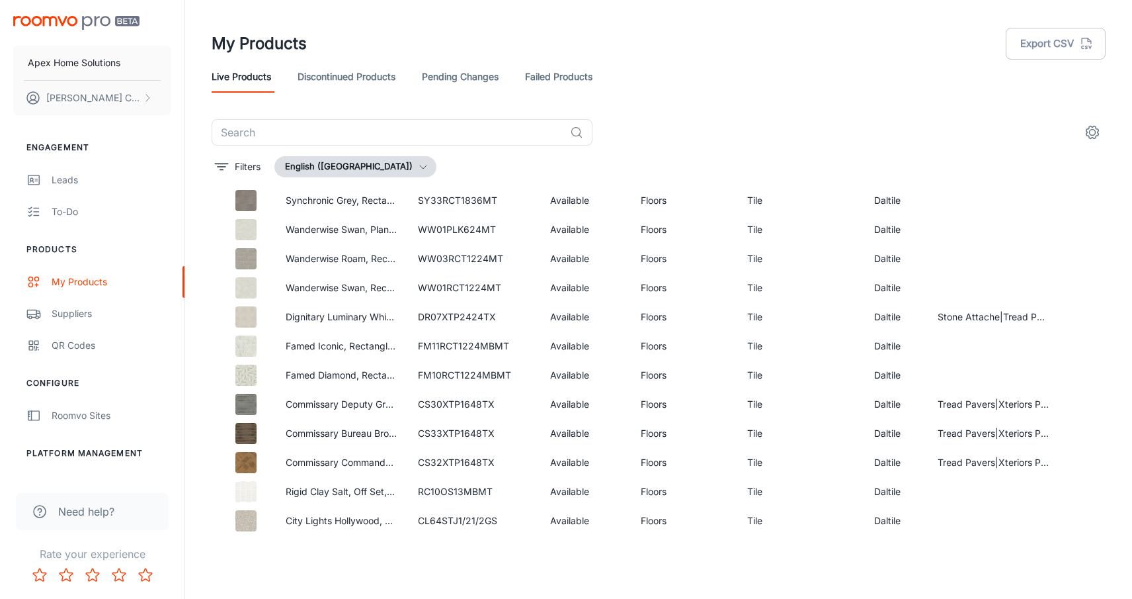
scroll to position [1552, 0]
click at [465, 82] on link "Pending Changes" at bounding box center [460, 77] width 77 height 32
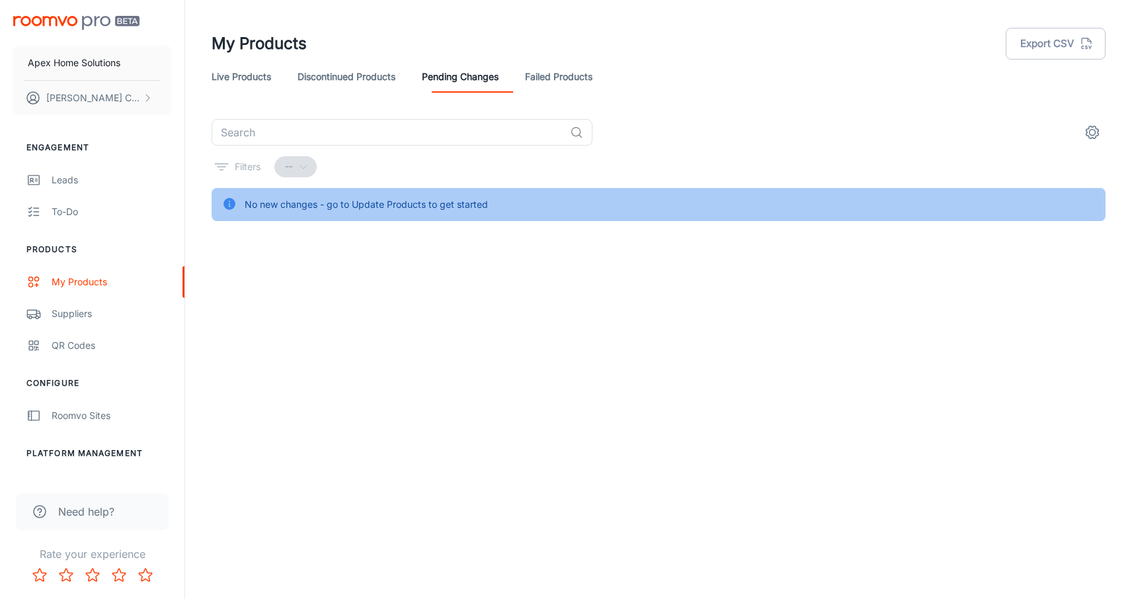
click at [359, 73] on link "Discontinued Products" at bounding box center [347, 77] width 98 height 32
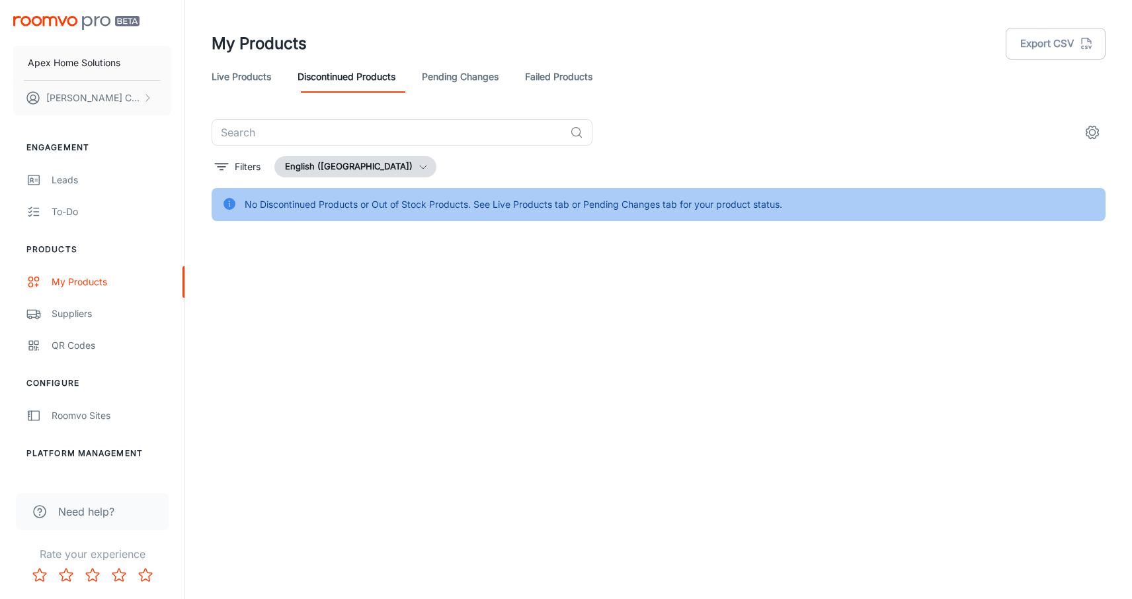
click at [241, 75] on link "Live Products" at bounding box center [242, 77] width 60 height 32
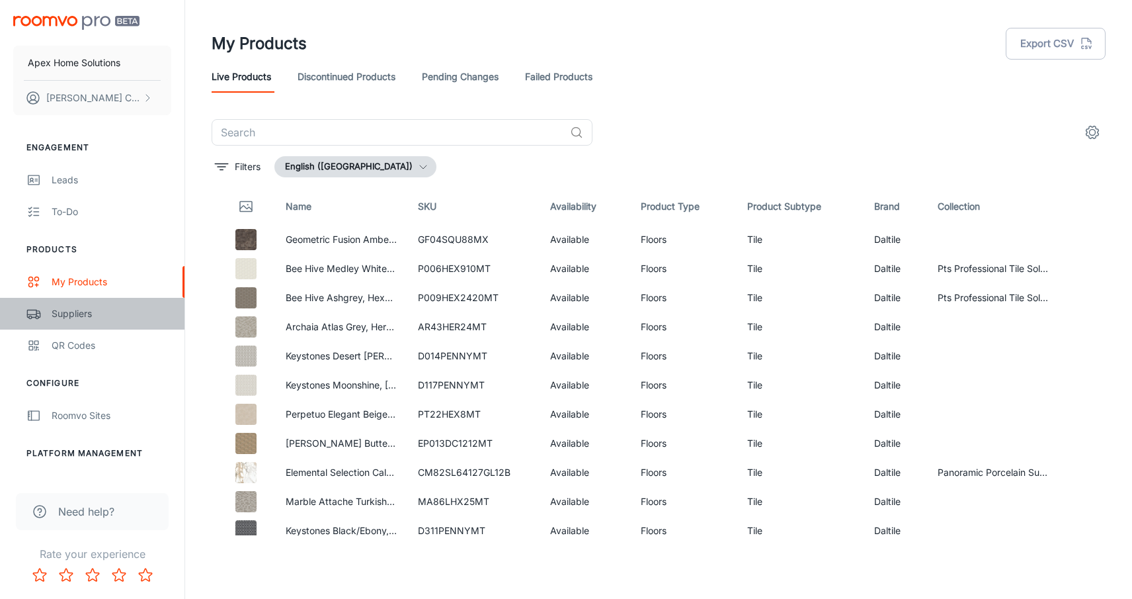
click at [66, 312] on div "Suppliers" at bounding box center [112, 313] width 120 height 15
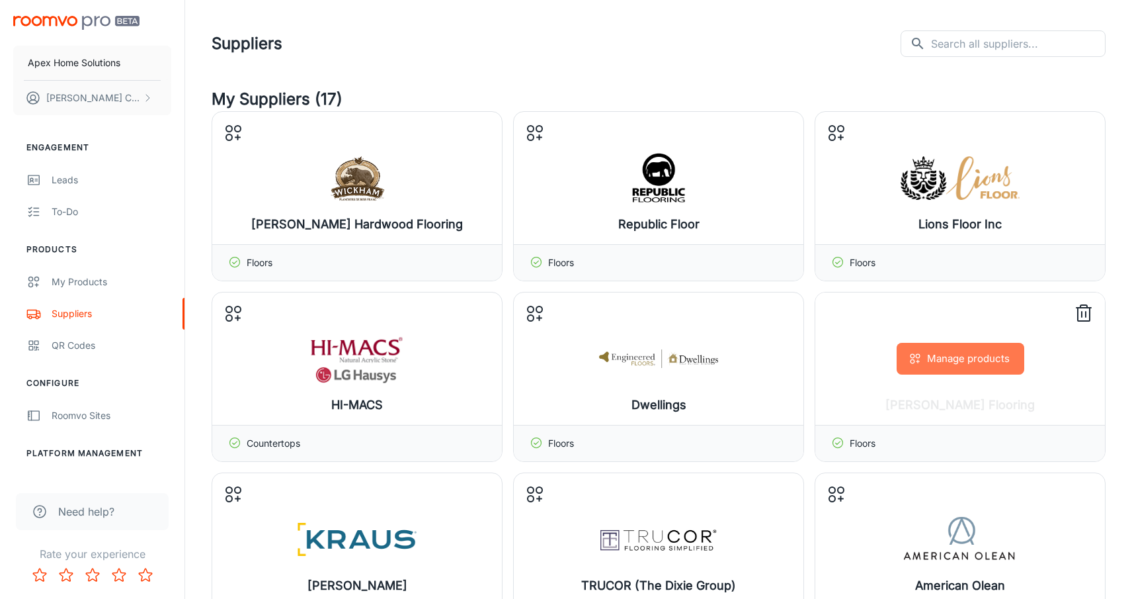
click at [953, 362] on button "Manage products" at bounding box center [961, 359] width 128 height 32
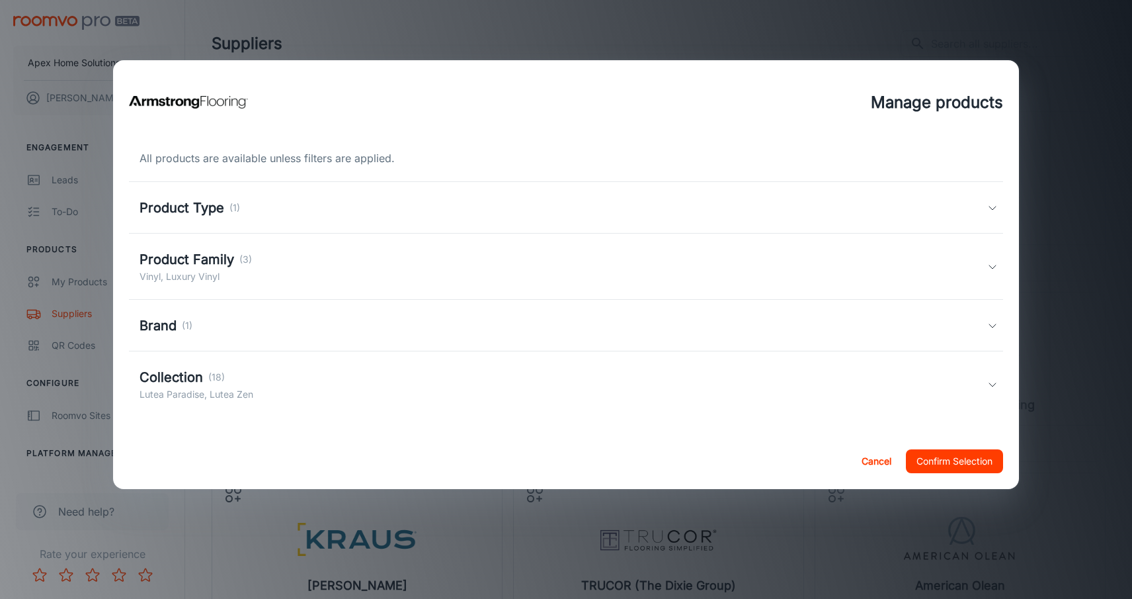
click at [886, 460] on button "Cancel" at bounding box center [877, 461] width 42 height 24
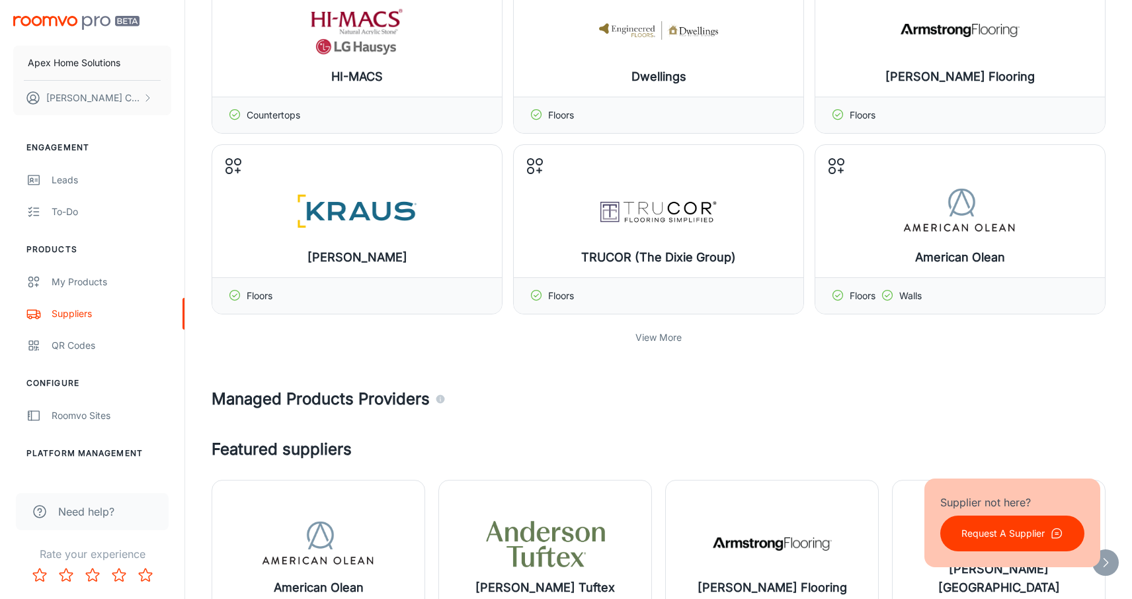
scroll to position [364, 0]
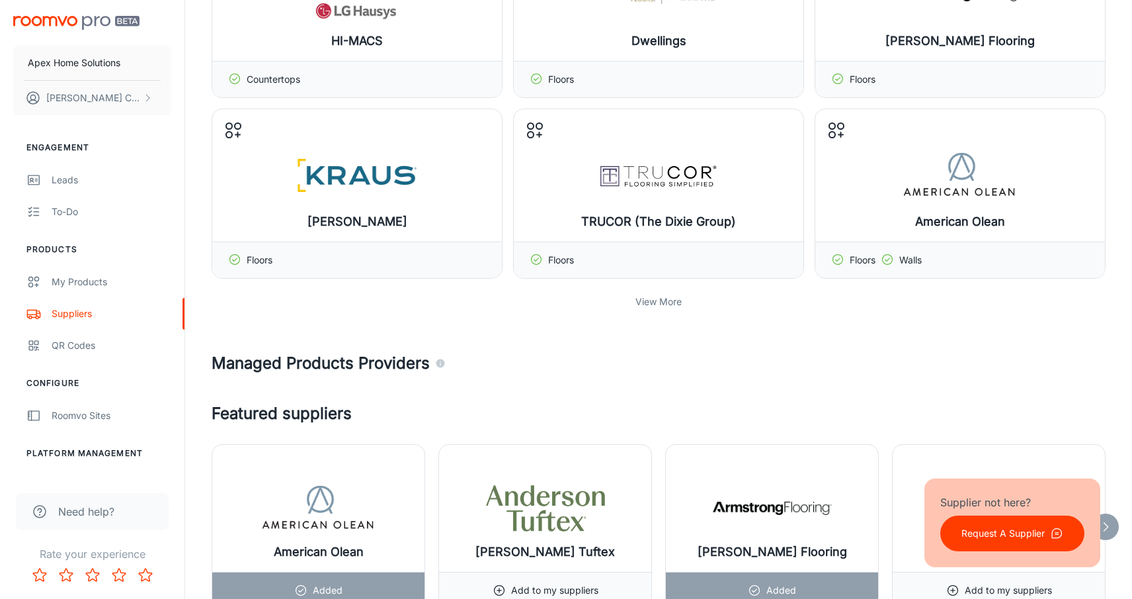
click at [652, 298] on p "View More" at bounding box center [659, 301] width 46 height 15
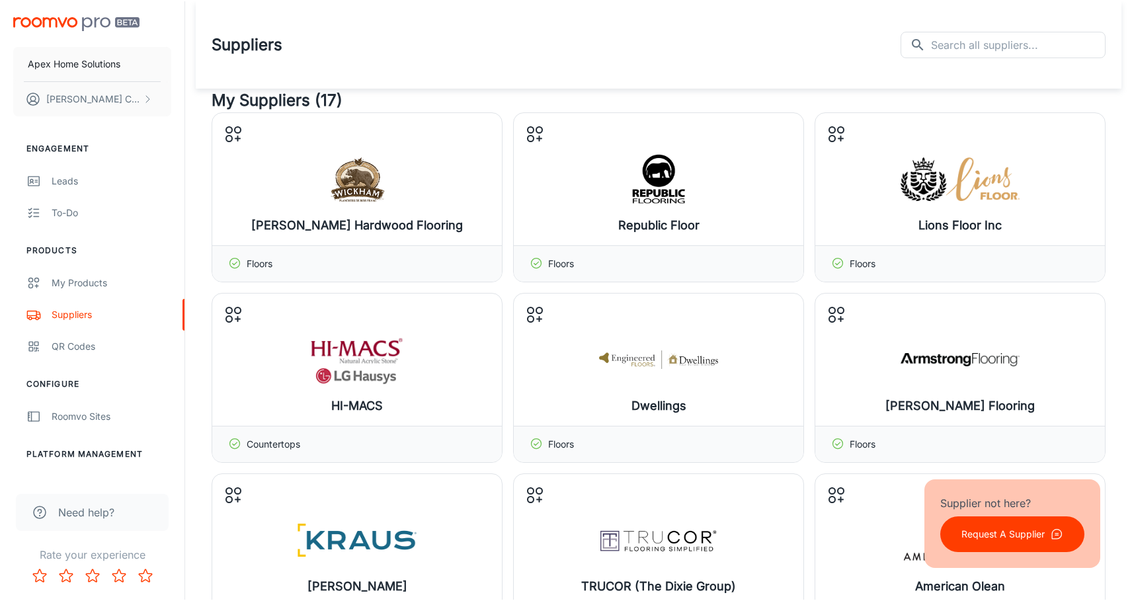
scroll to position [0, 0]
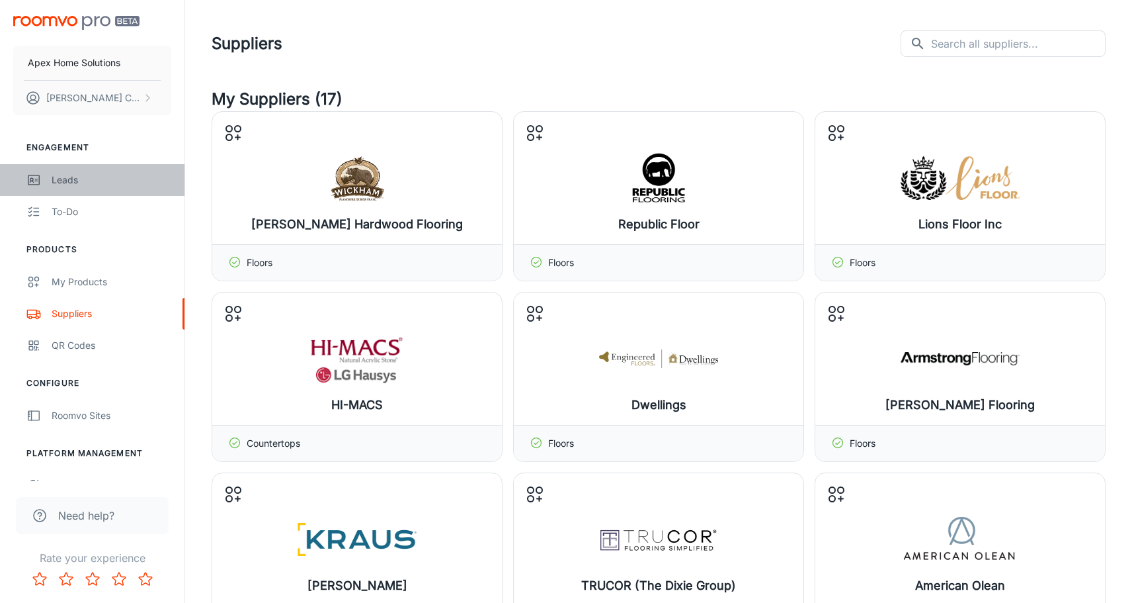
click at [67, 182] on div "Leads" at bounding box center [112, 180] width 120 height 15
